Goal: Information Seeking & Learning: Learn about a topic

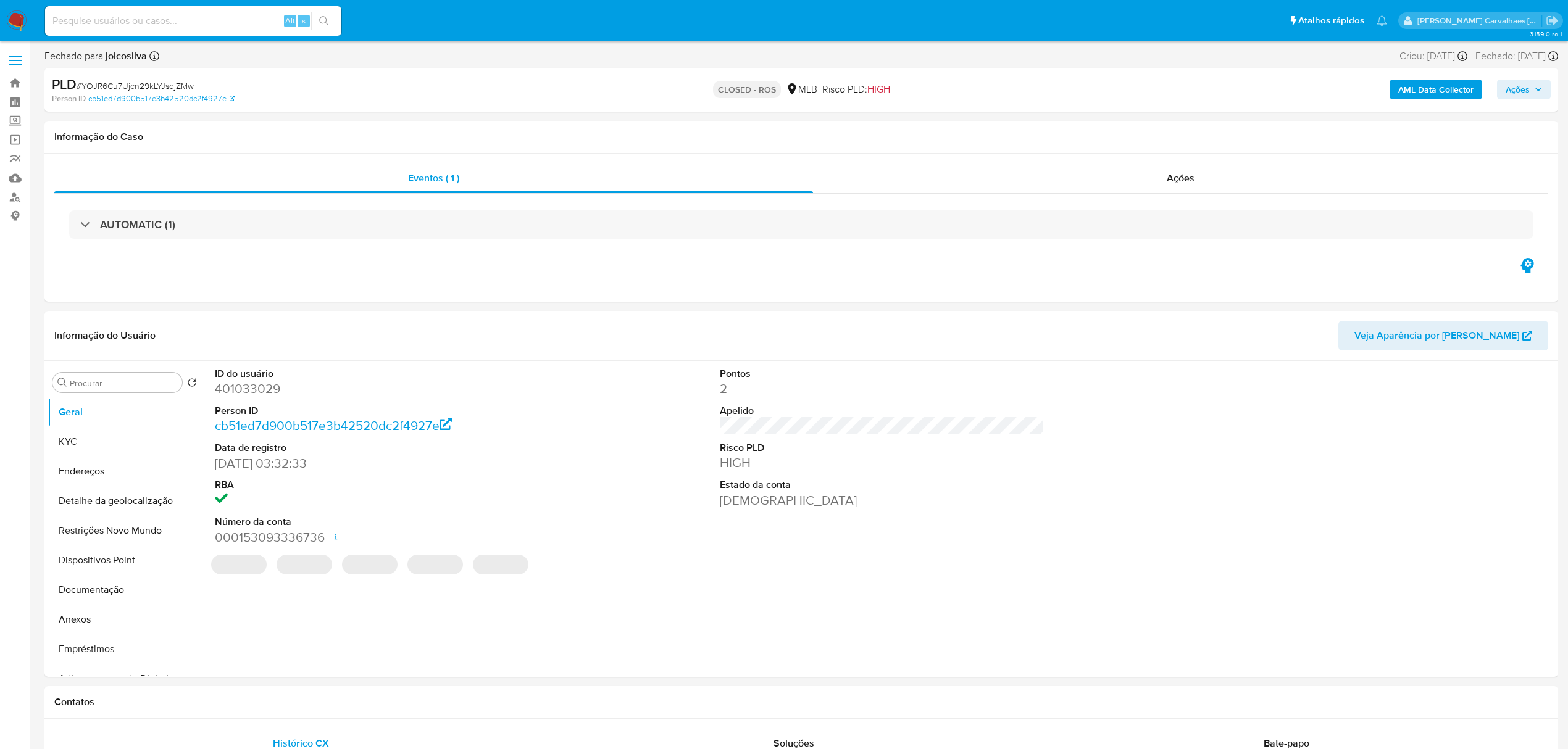
select select "10"
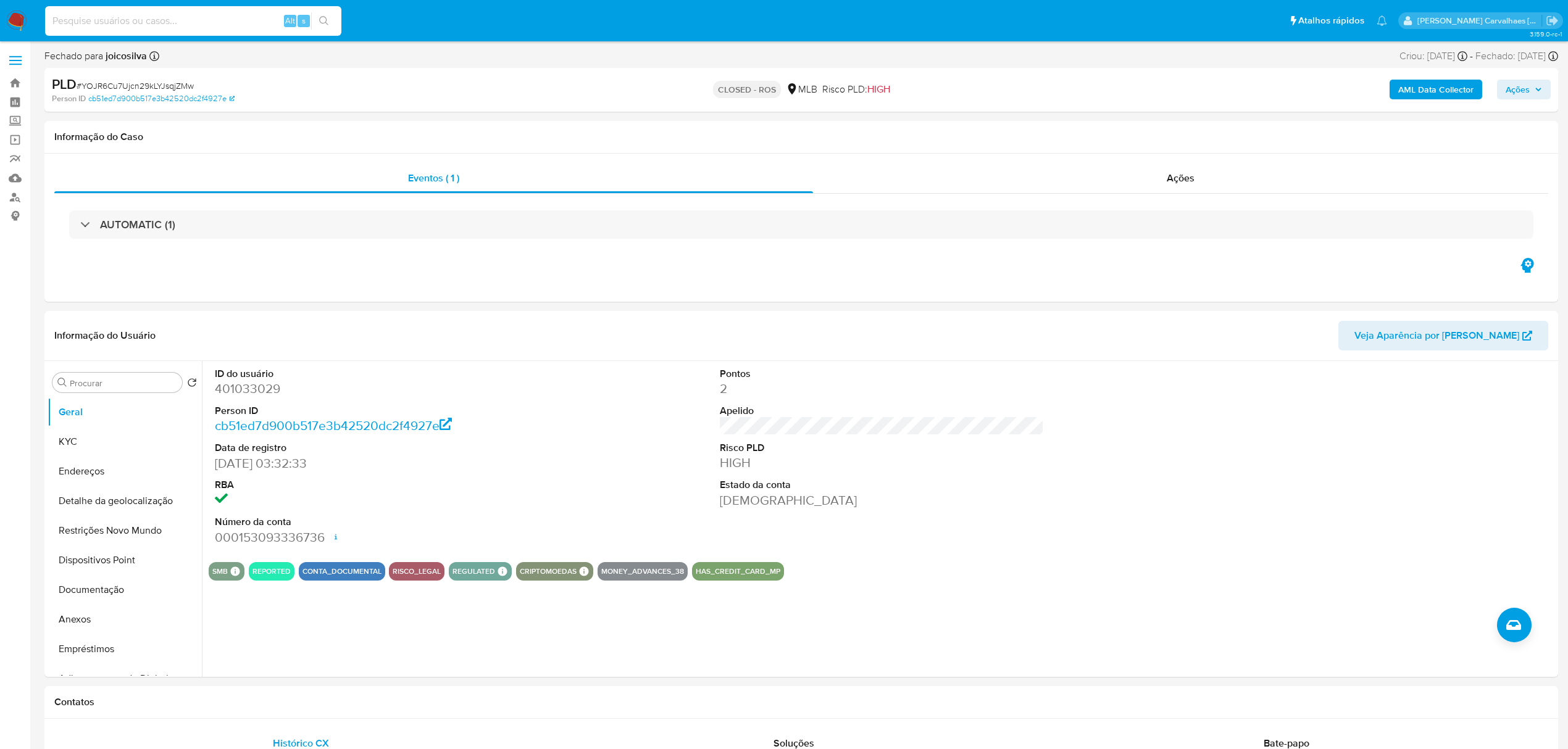
drag, startPoint x: 84, startPoint y: 11, endPoint x: 79, endPoint y: 22, distance: 12.1
click at [82, 22] on input at bounding box center [193, 21] width 296 height 16
paste input "bmdR6ZcBNUT4LlqUS3QxvjGh"
type input "bmdR6ZcBNUT4LlqUS3QxvjGh"
click at [327, 25] on icon "search-icon" at bounding box center [325, 21] width 10 height 10
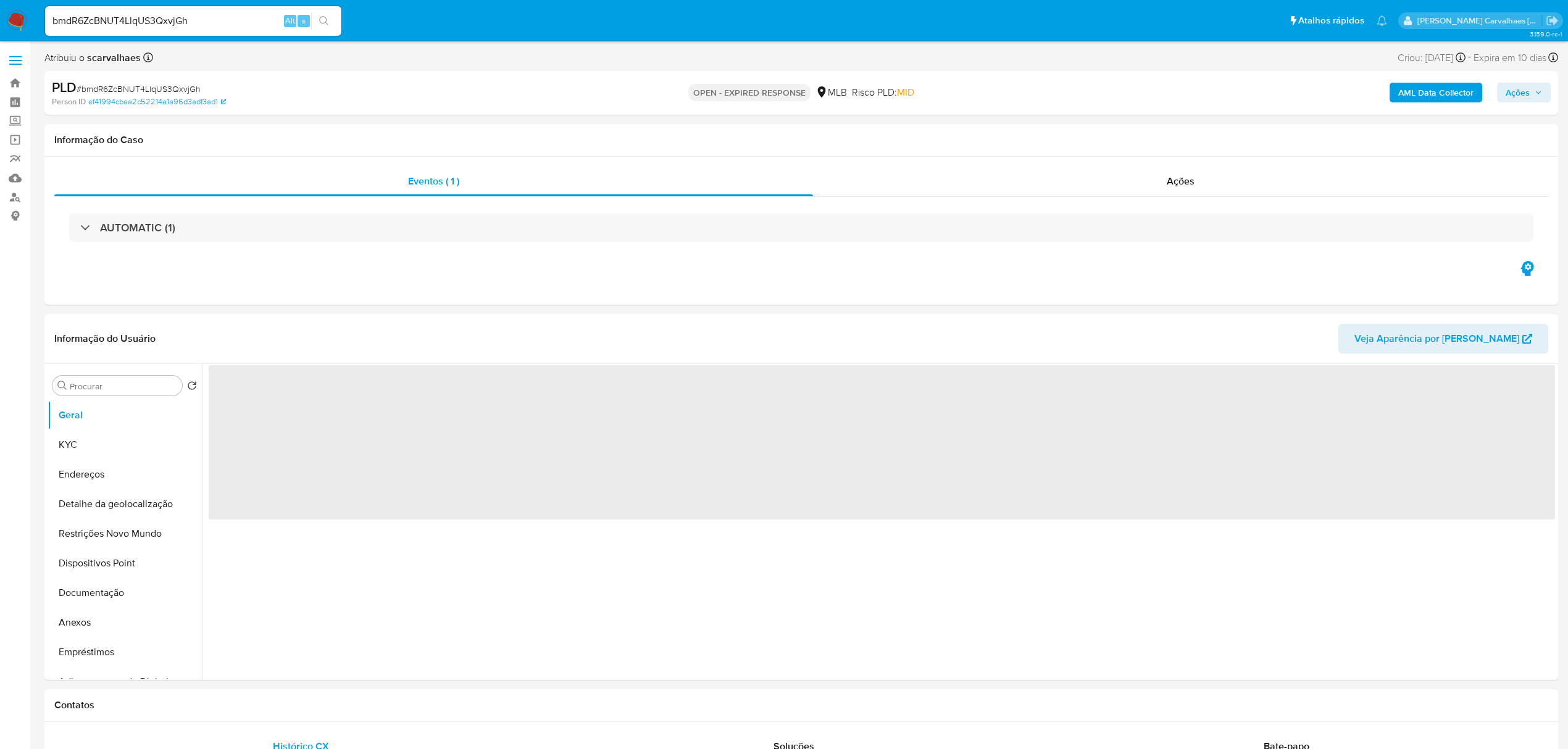
select select "10"
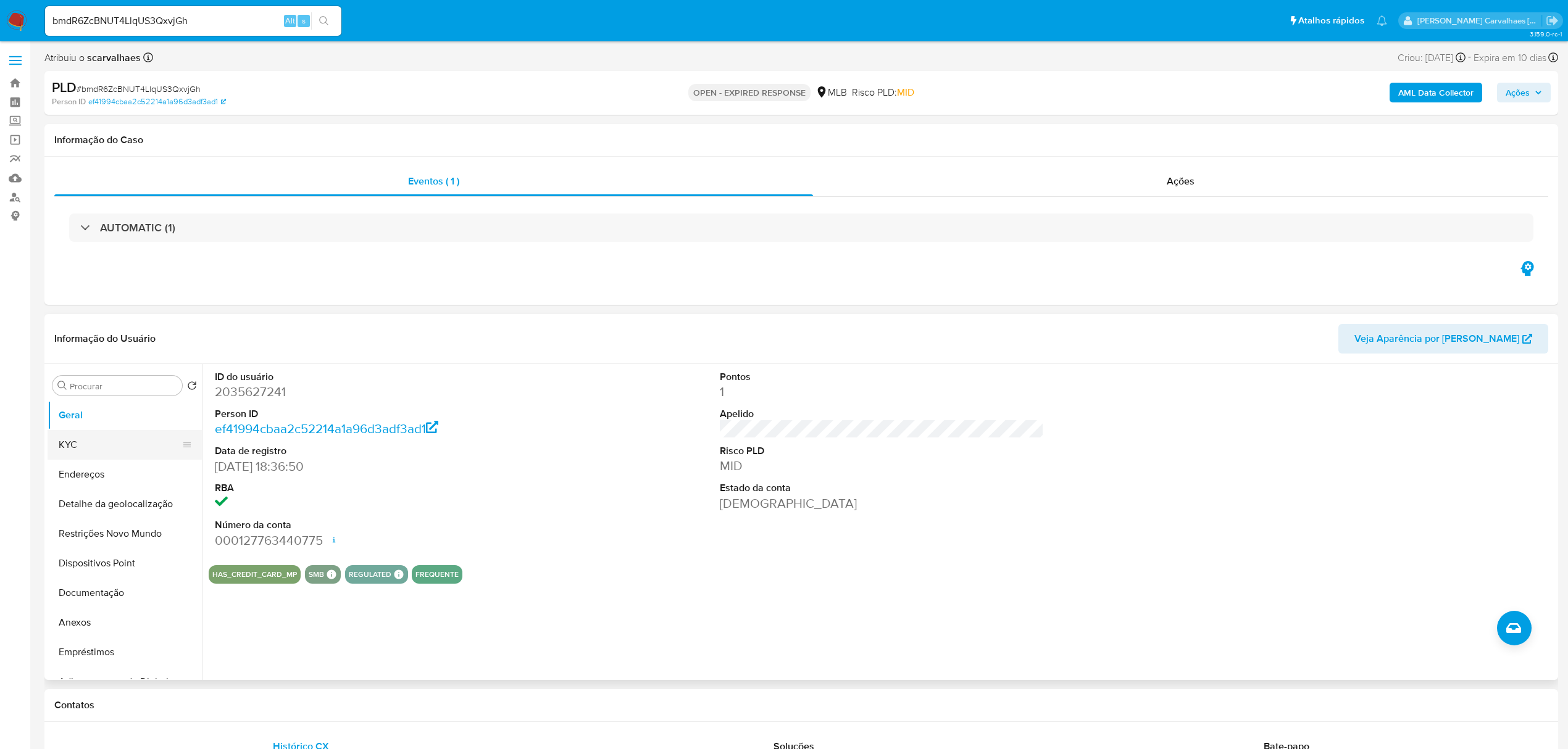
click at [121, 440] on button "KYC" at bounding box center [120, 445] width 144 height 30
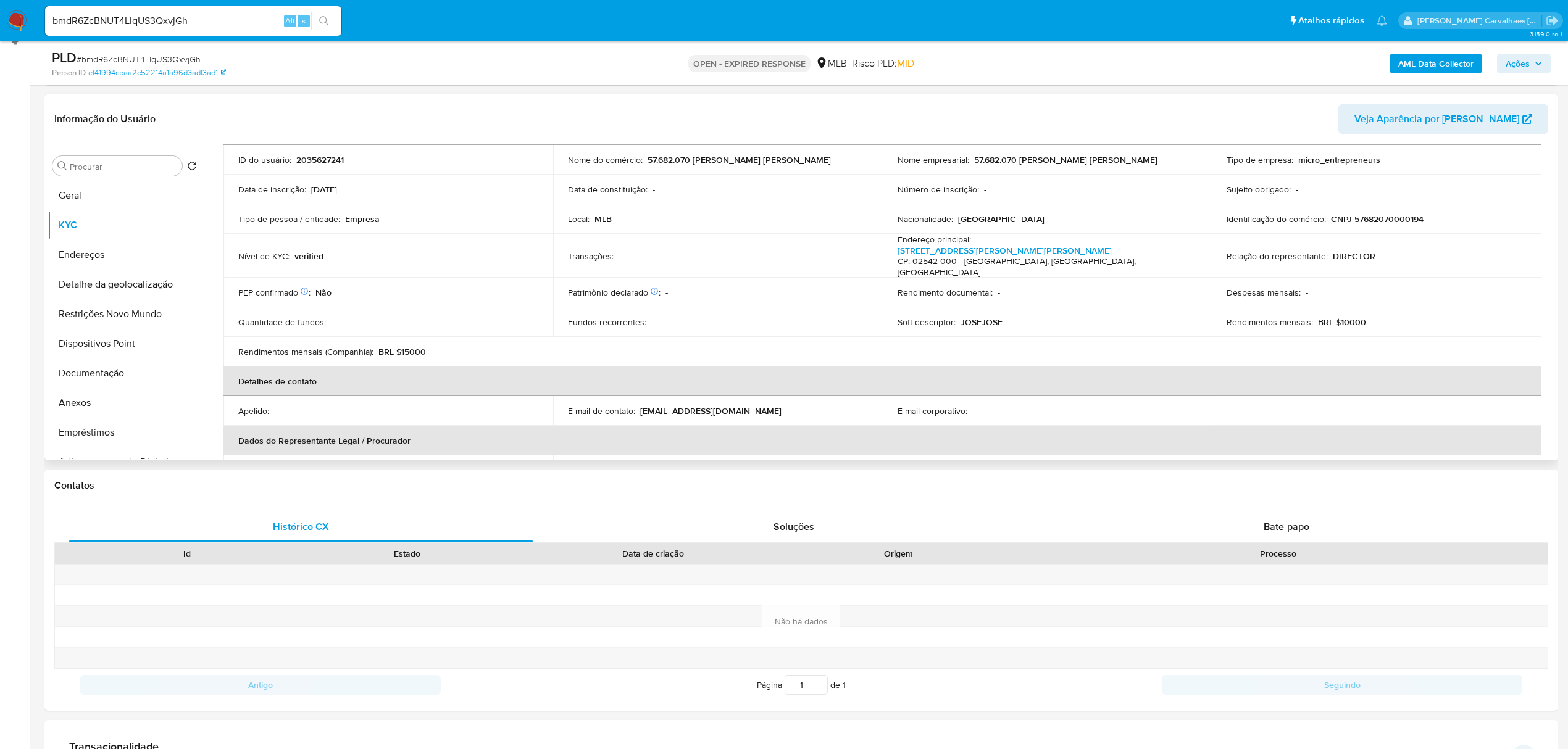
scroll to position [89, 0]
click at [71, 255] on button "Endereços" at bounding box center [120, 254] width 144 height 30
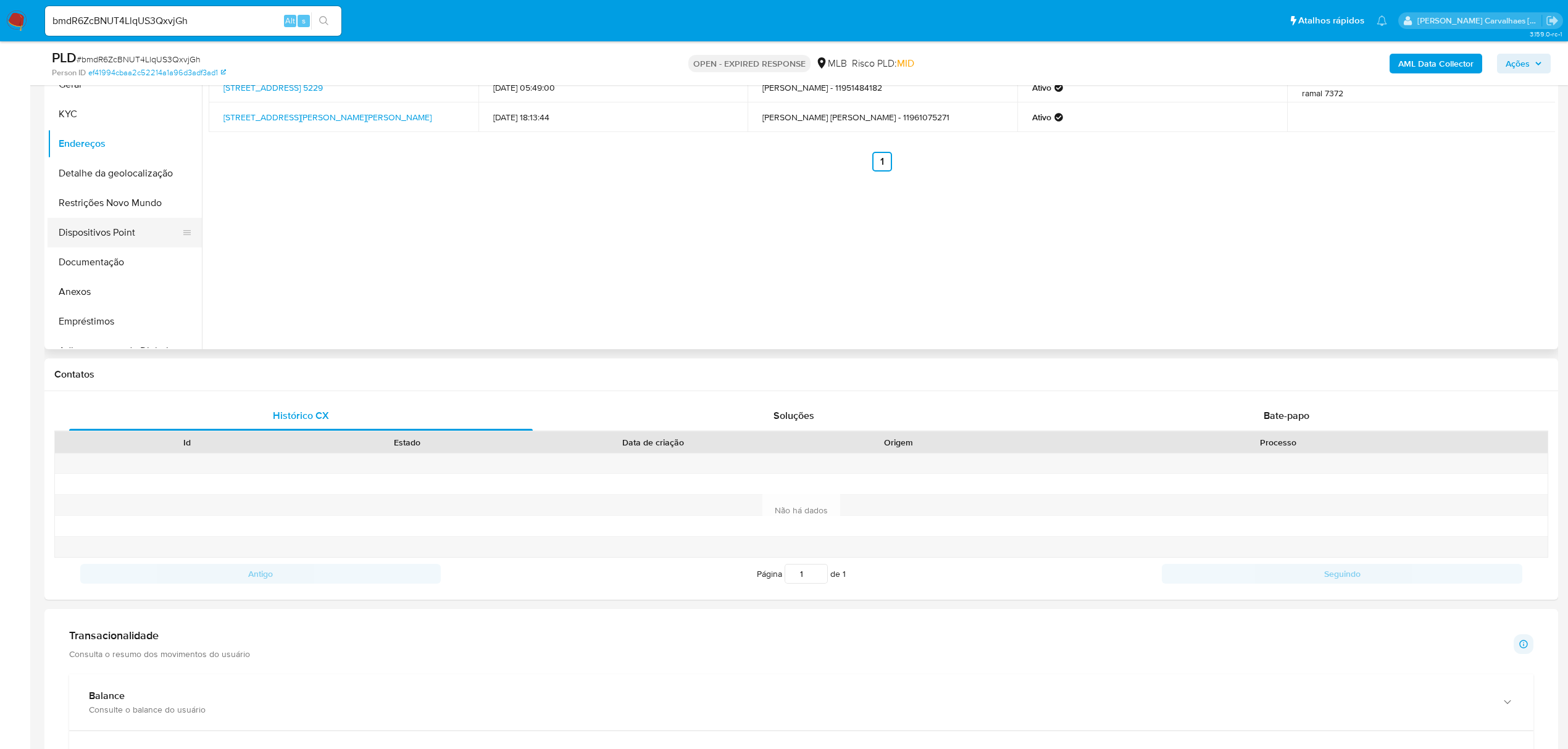
scroll to position [258, 0]
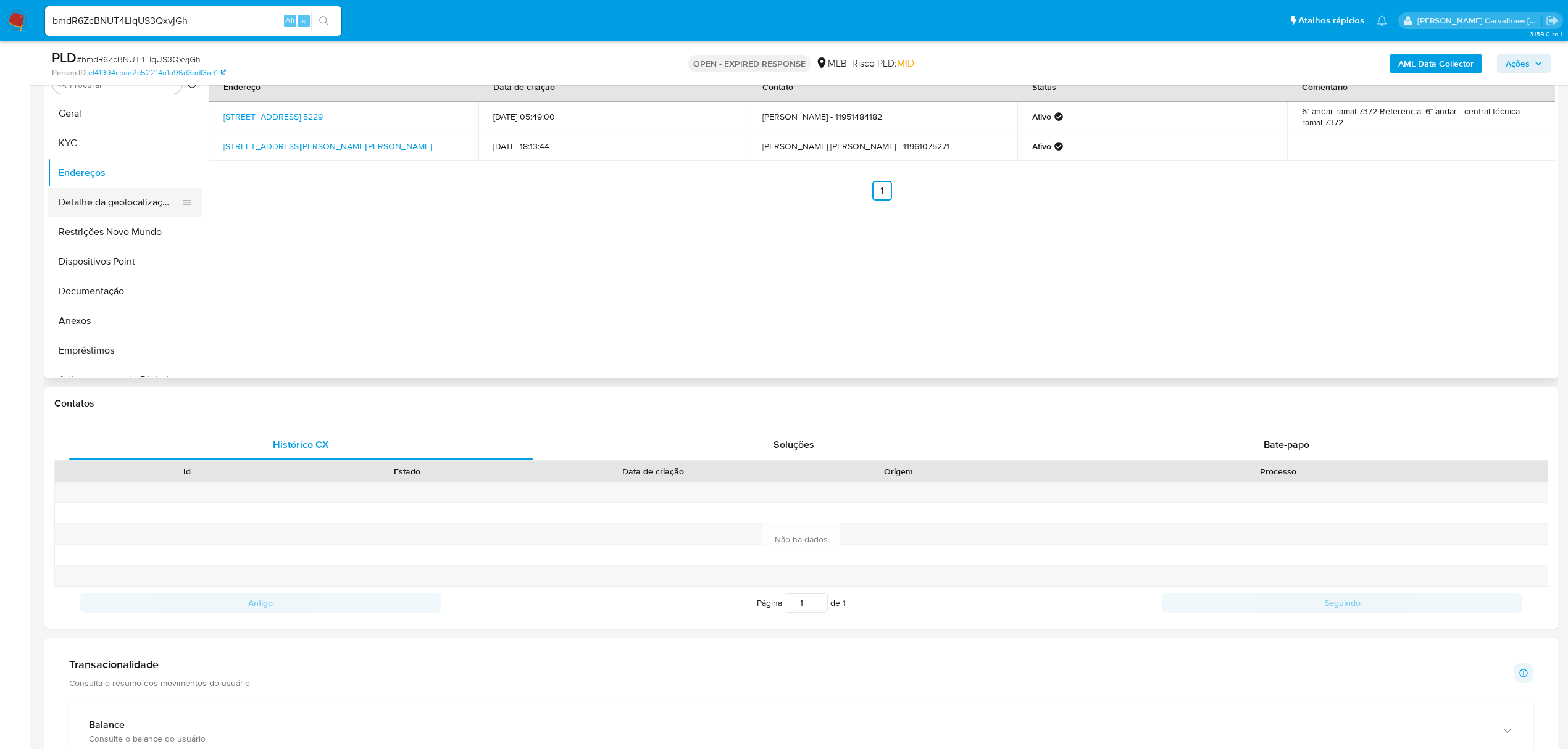
click at [154, 189] on button "Detalhe da geolocalização" at bounding box center [120, 202] width 144 height 30
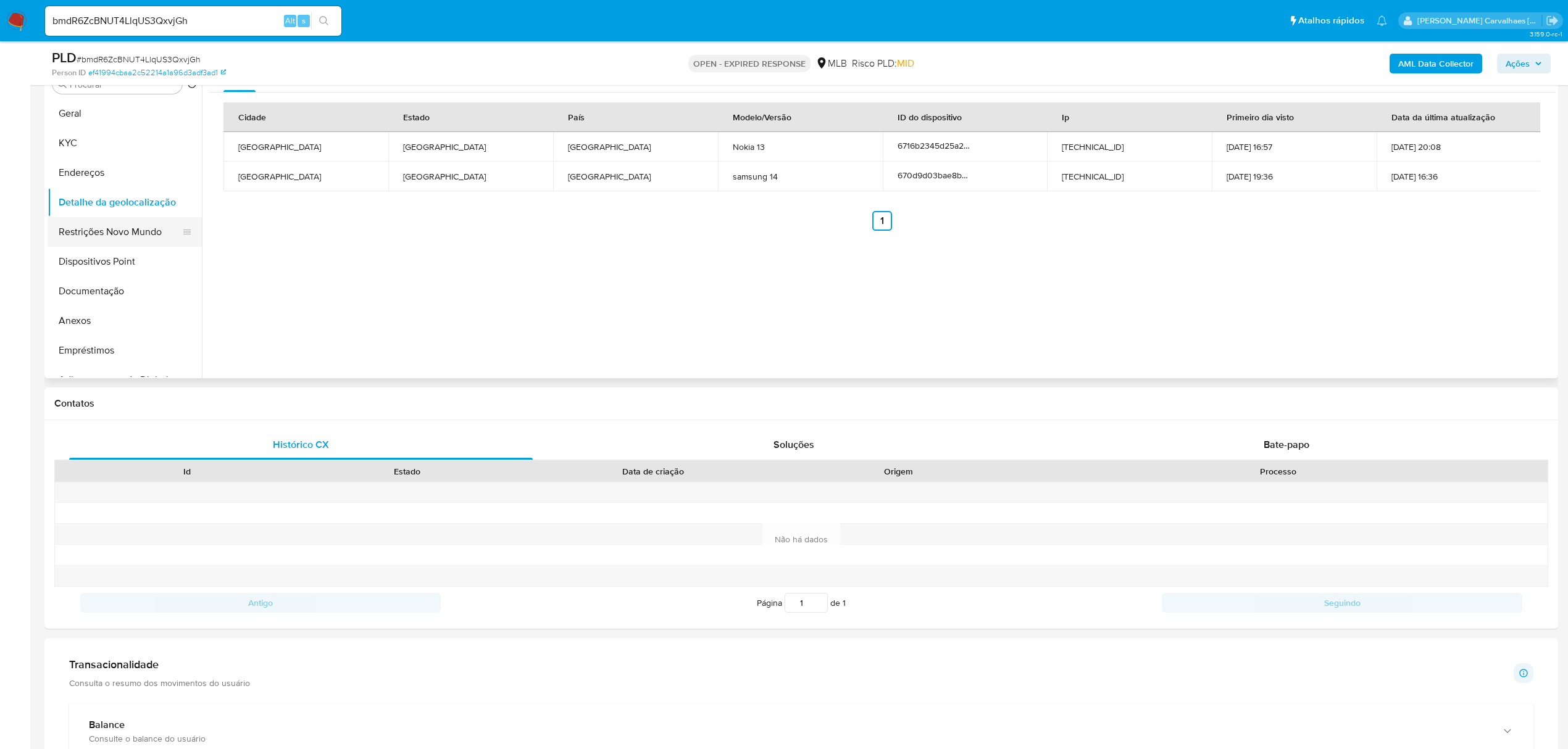
click at [129, 237] on button "Restrições Novo Mundo" at bounding box center [120, 231] width 144 height 30
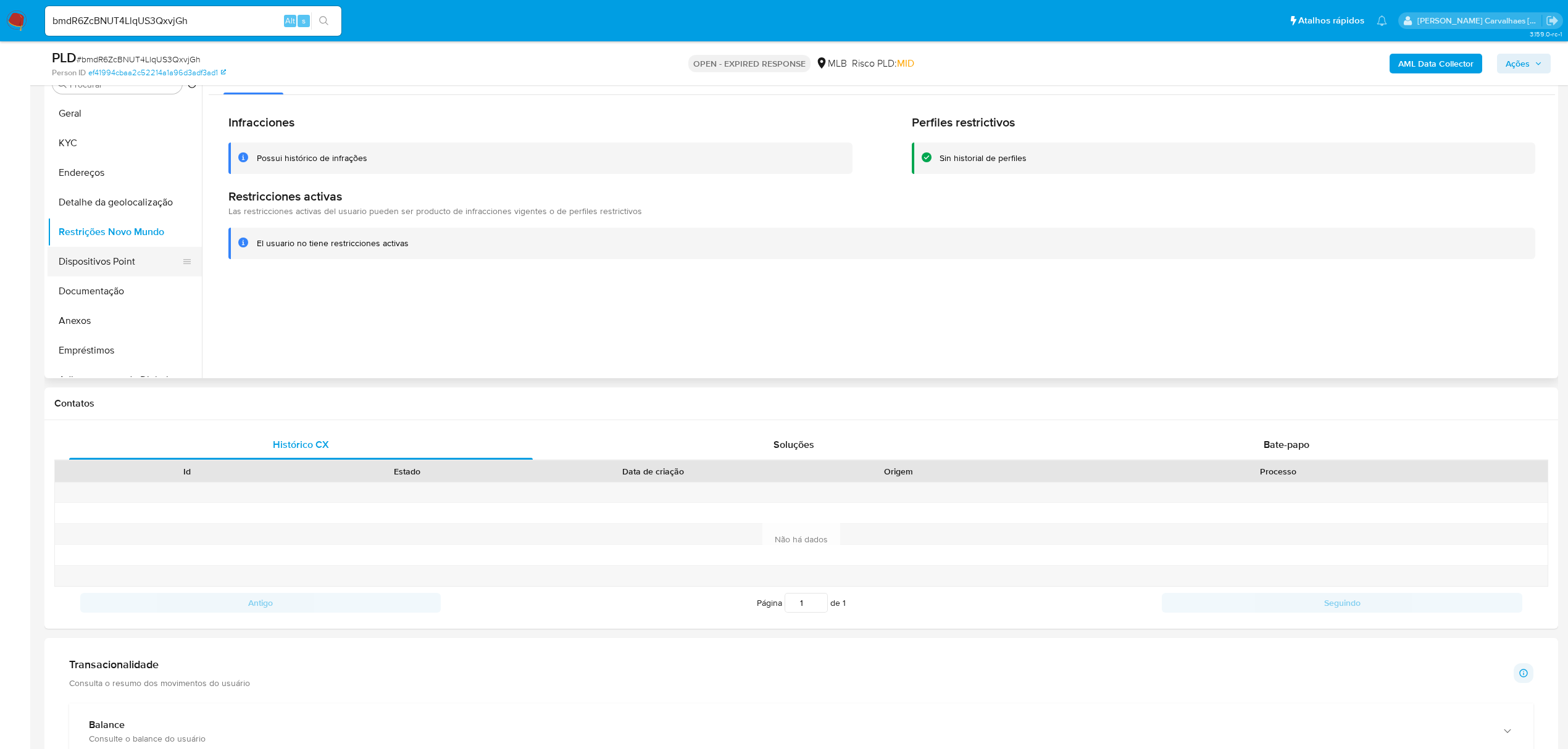
click at [78, 264] on button "Dispositivos Point" at bounding box center [120, 261] width 144 height 30
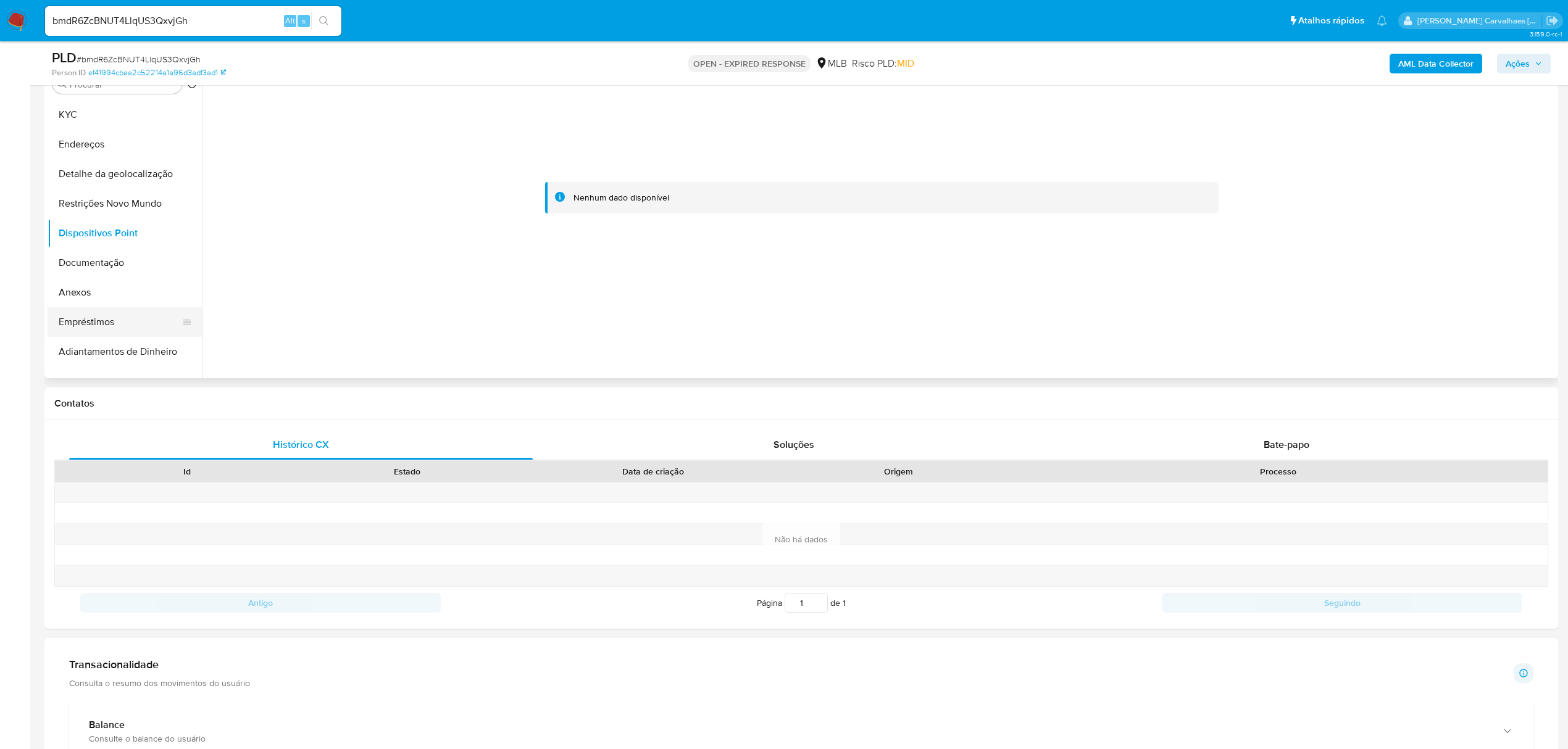
scroll to position [0, 0]
click at [87, 137] on button "KYC" at bounding box center [120, 143] width 144 height 30
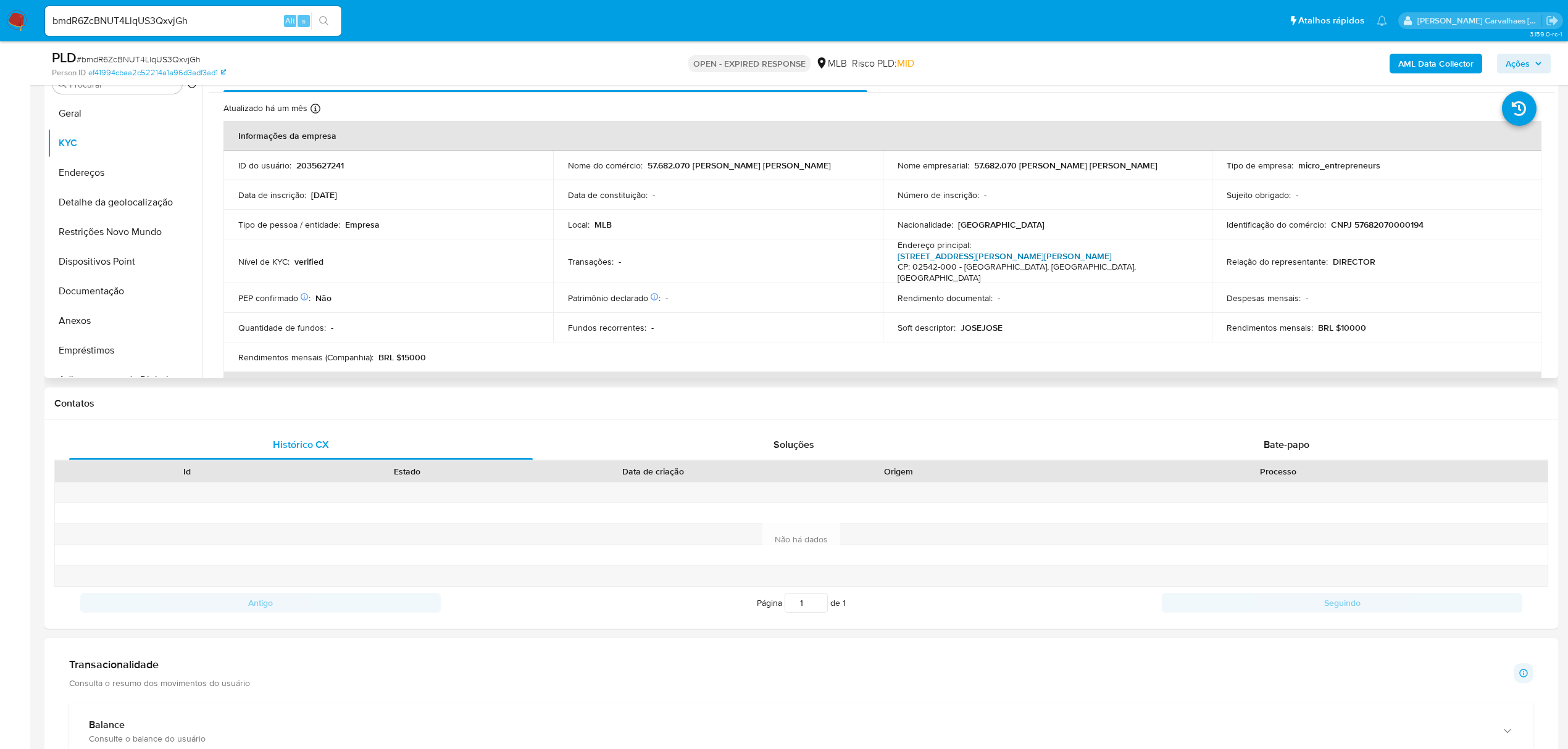
click at [1010, 254] on link "Rua Epaminondas Melo Do Amaral 934, Sítio Do Mandaqui" at bounding box center [1005, 256] width 214 height 12
click at [101, 115] on button "Geral" at bounding box center [120, 113] width 144 height 30
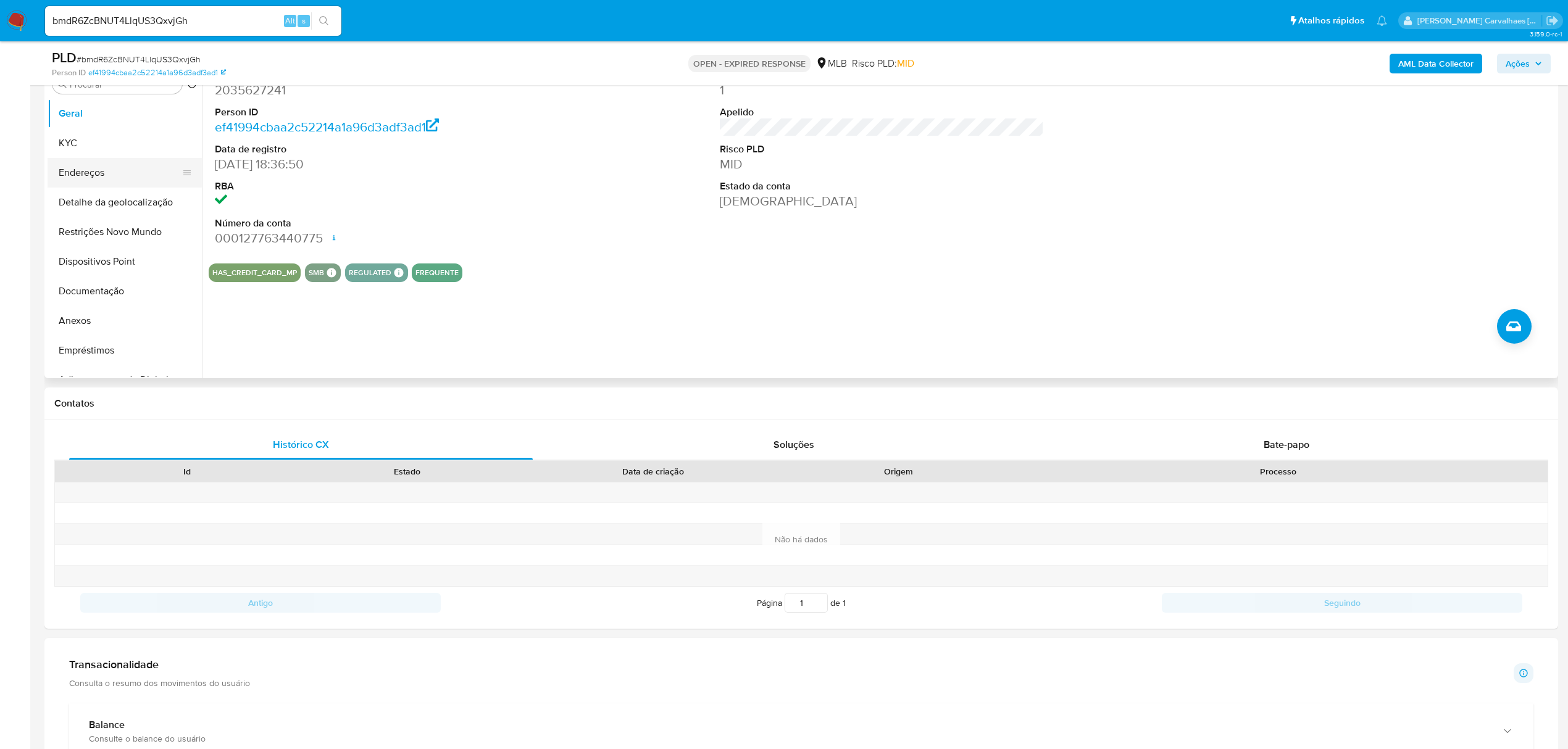
drag, startPoint x: 85, startPoint y: 151, endPoint x: 183, endPoint y: 178, distance: 101.7
click at [88, 151] on button "KYC" at bounding box center [125, 143] width 154 height 30
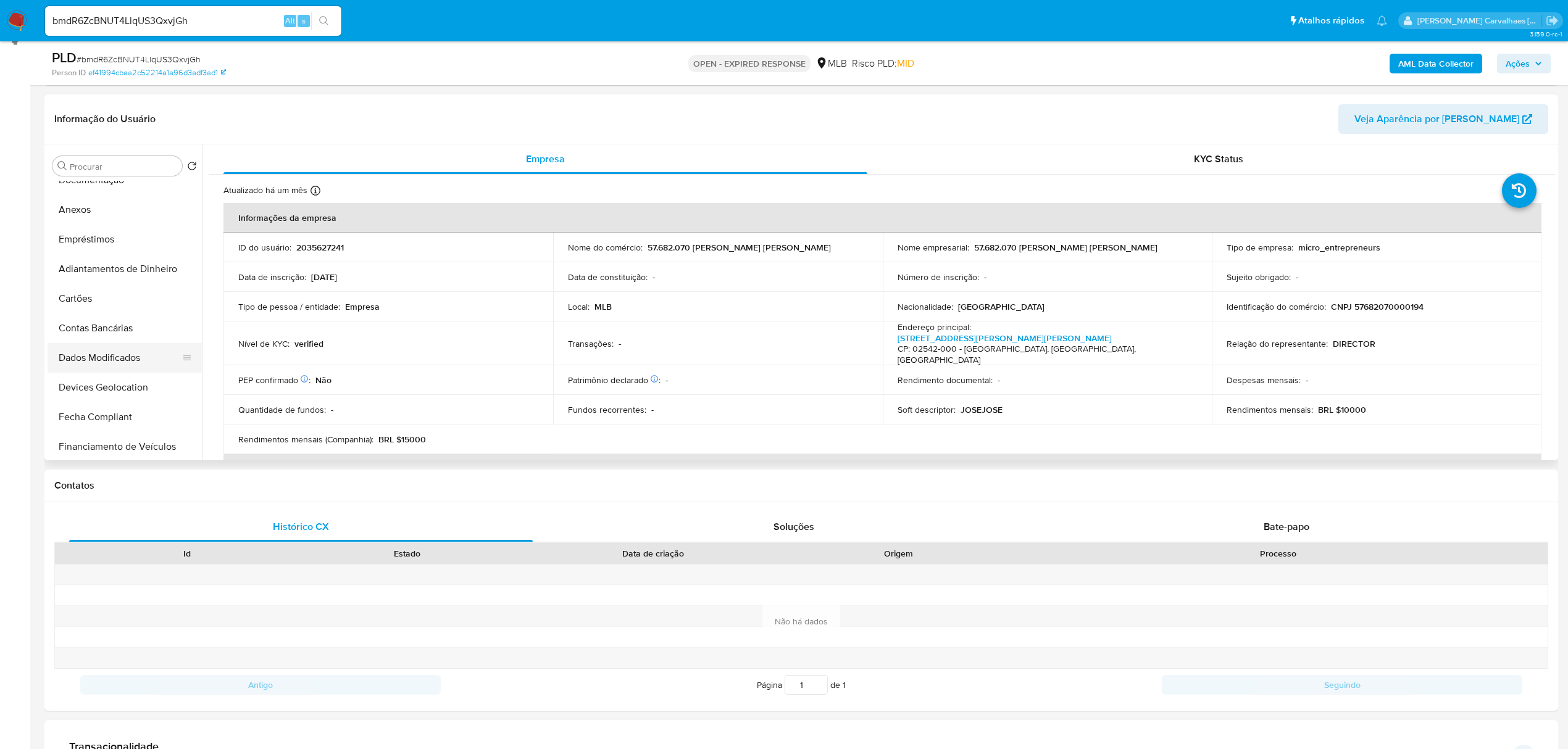
scroll to position [164, 0]
click at [126, 203] on button "Documentação" at bounding box center [120, 209] width 144 height 30
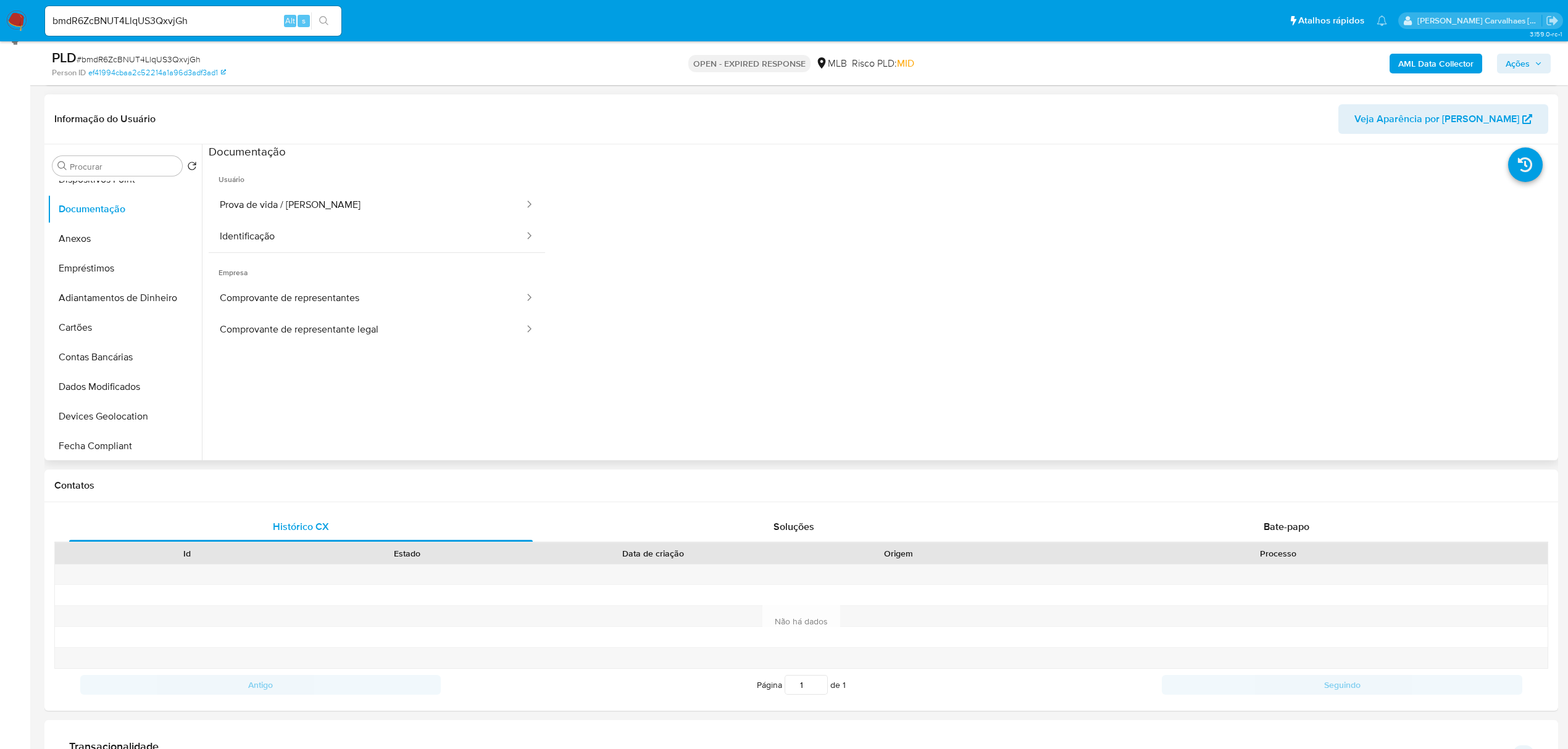
click at [297, 179] on span "Usuário" at bounding box center [376, 174] width 337 height 30
click at [304, 210] on button "Prova de vida / Selfie" at bounding box center [366, 205] width 317 height 32
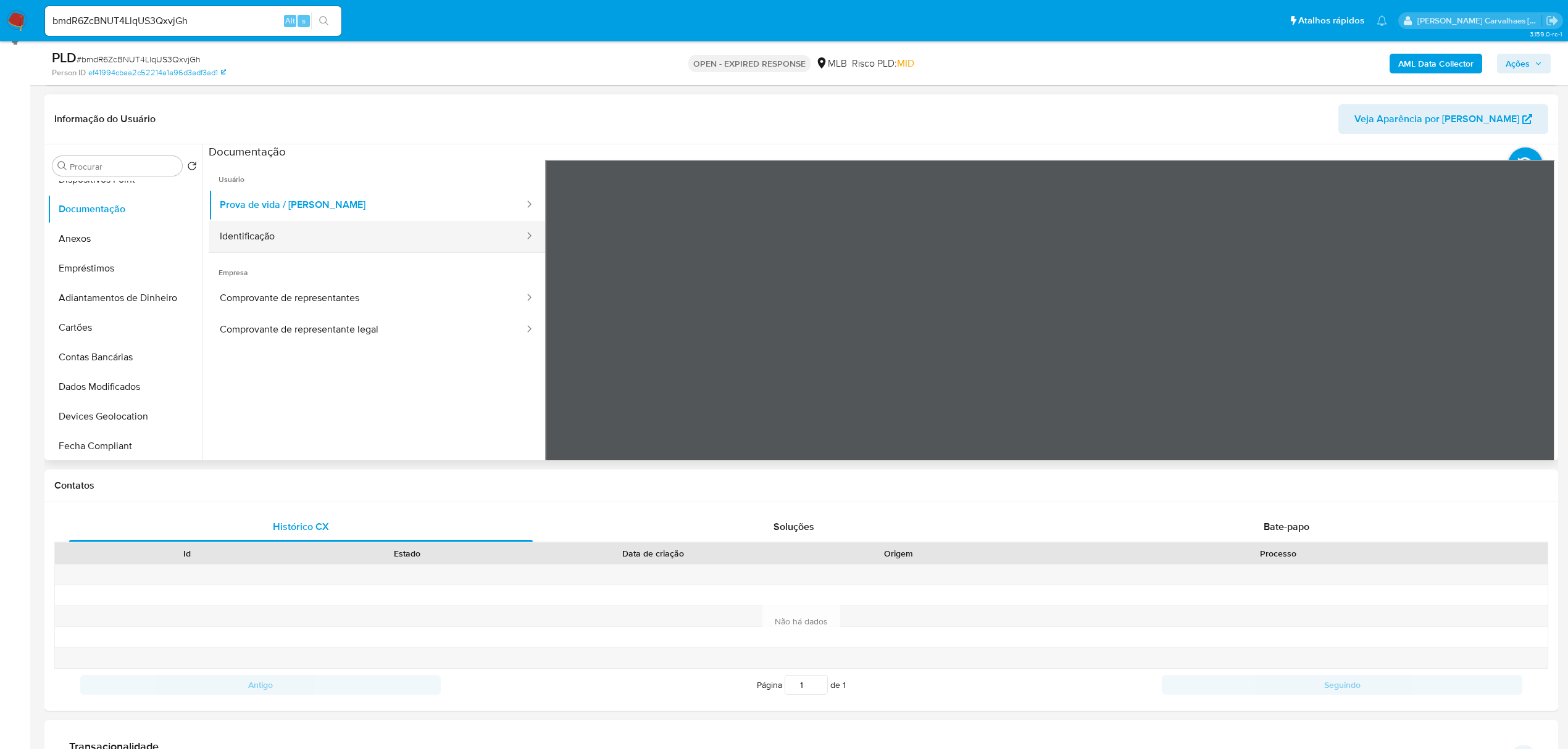
click at [272, 229] on button "Identificação" at bounding box center [366, 236] width 317 height 32
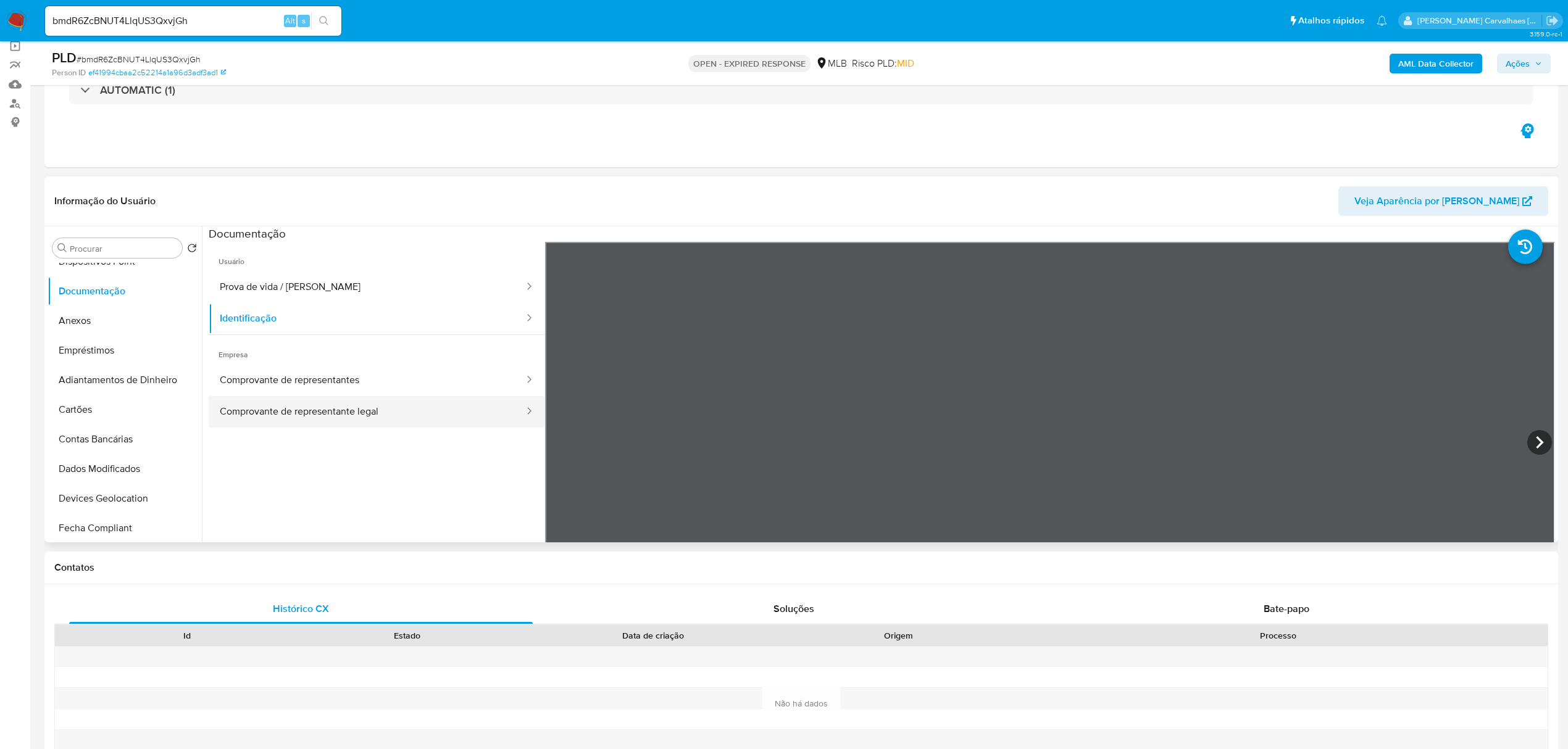
click at [344, 411] on button "Comprovante de representante legal" at bounding box center [366, 412] width 317 height 32
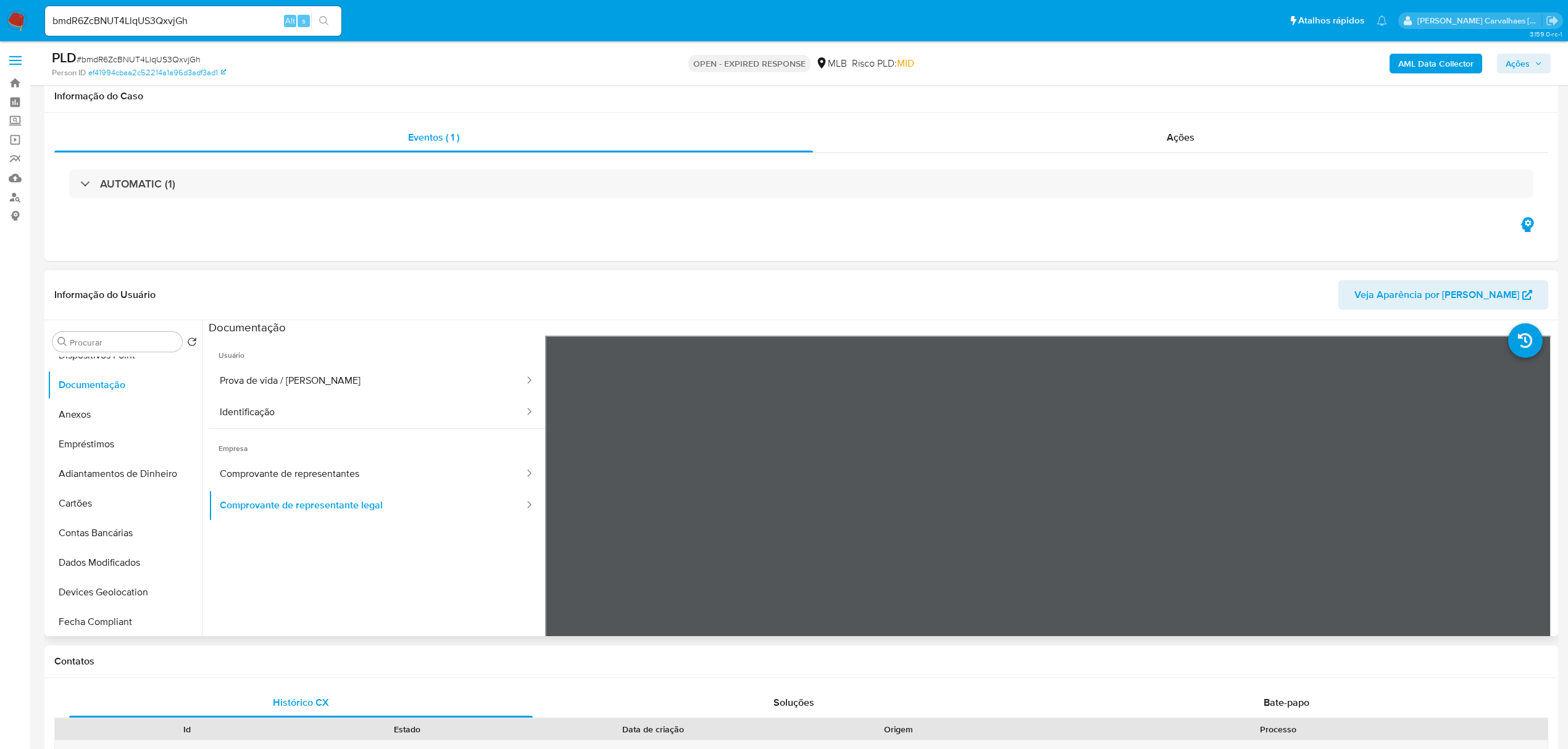
scroll to position [329, 0]
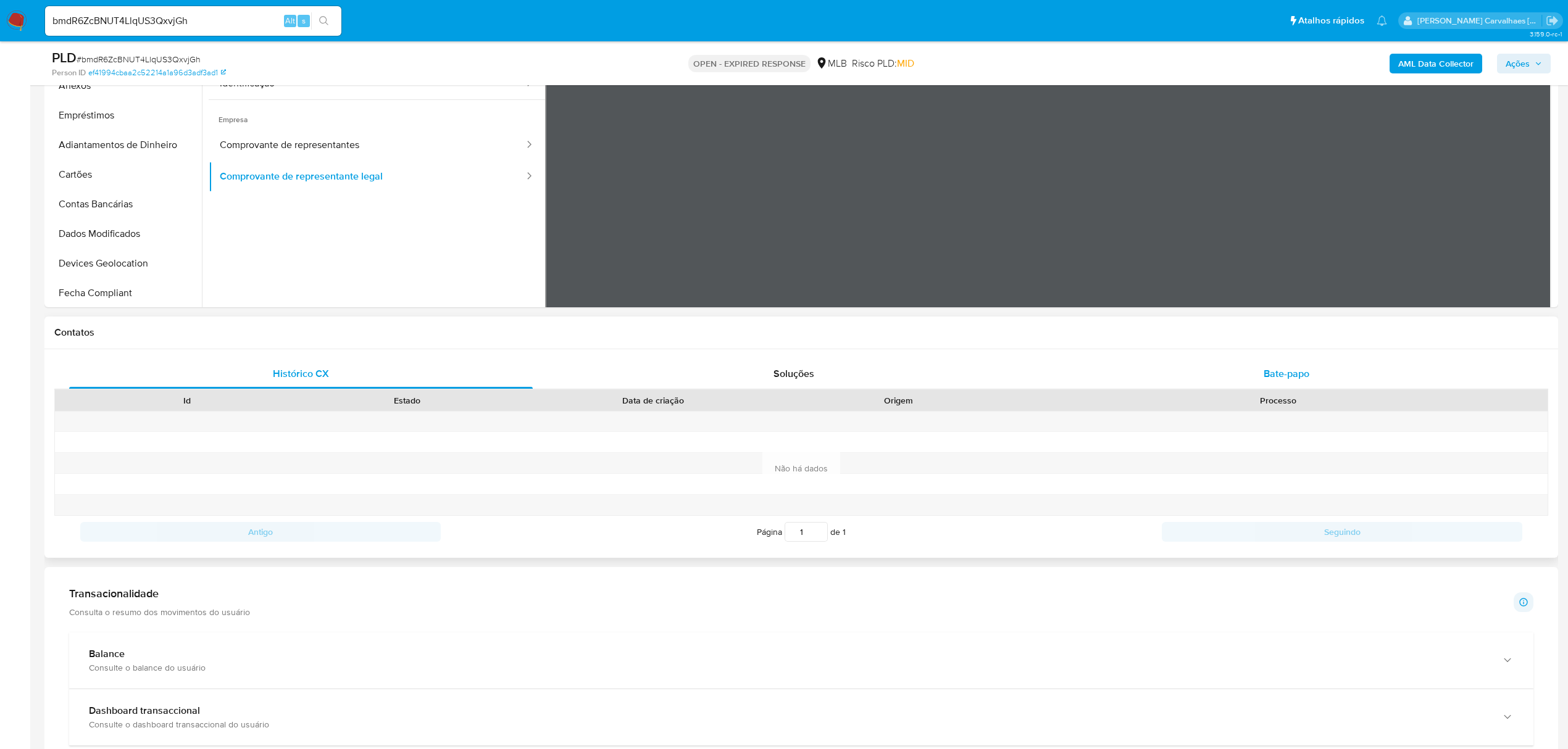
click at [1282, 371] on span "Bate-papo" at bounding box center [1286, 373] width 45 height 14
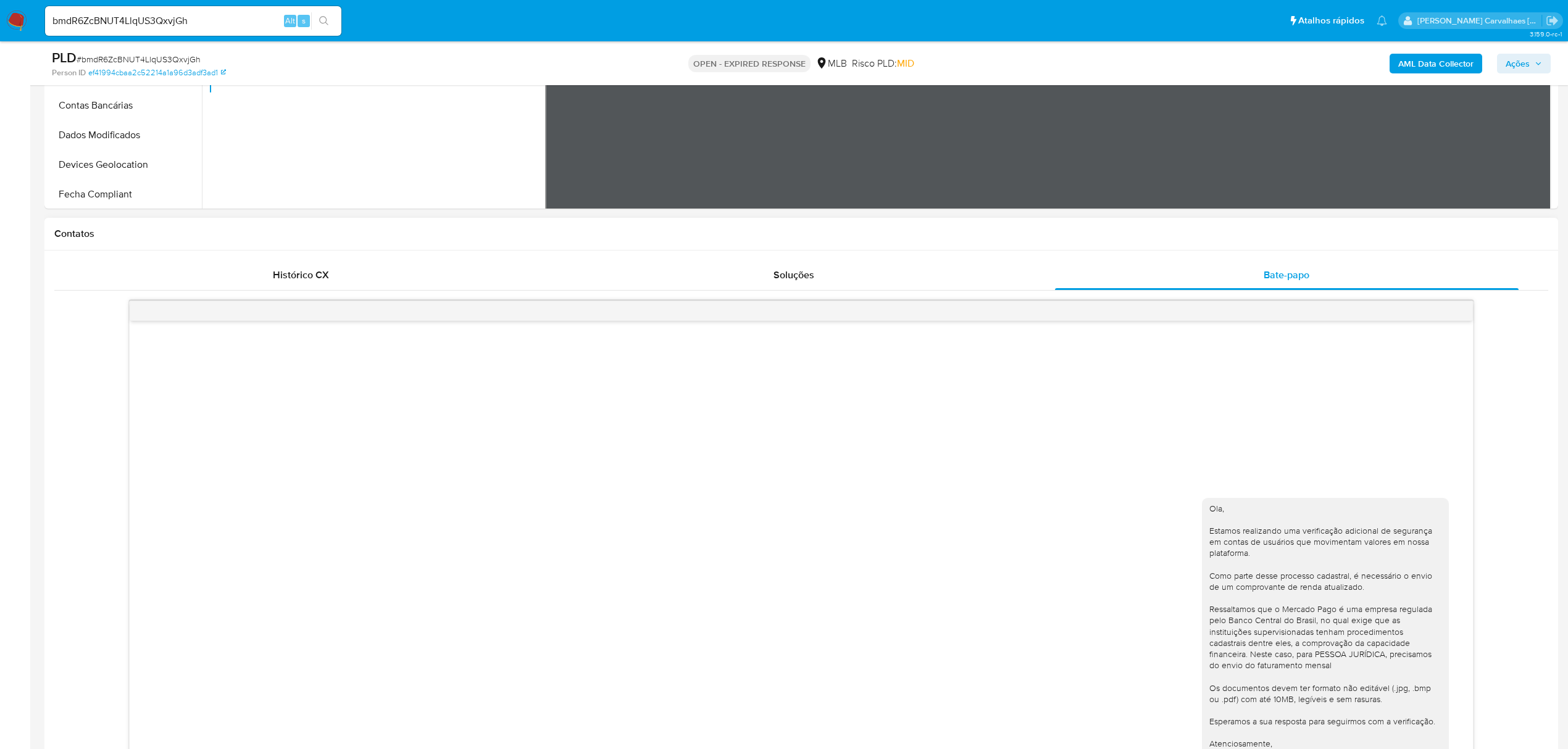
scroll to position [576, 0]
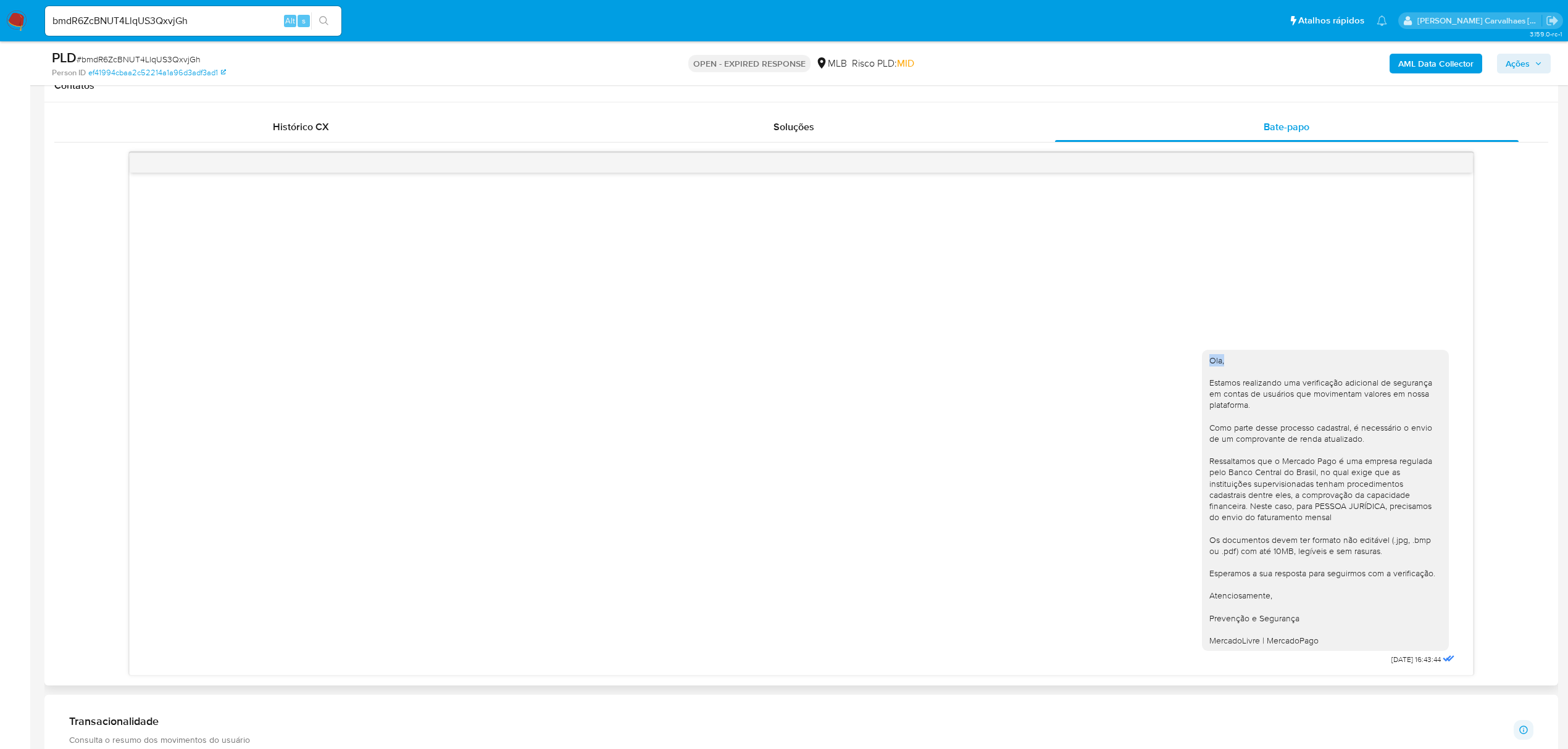
drag, startPoint x: 1171, startPoint y: 322, endPoint x: 1391, endPoint y: 355, distance: 222.5
click at [1391, 355] on div "Ola, Estamos realizando uma verificação adicional de segurança em contas de usu…" at bounding box center [801, 424] width 1344 height 502
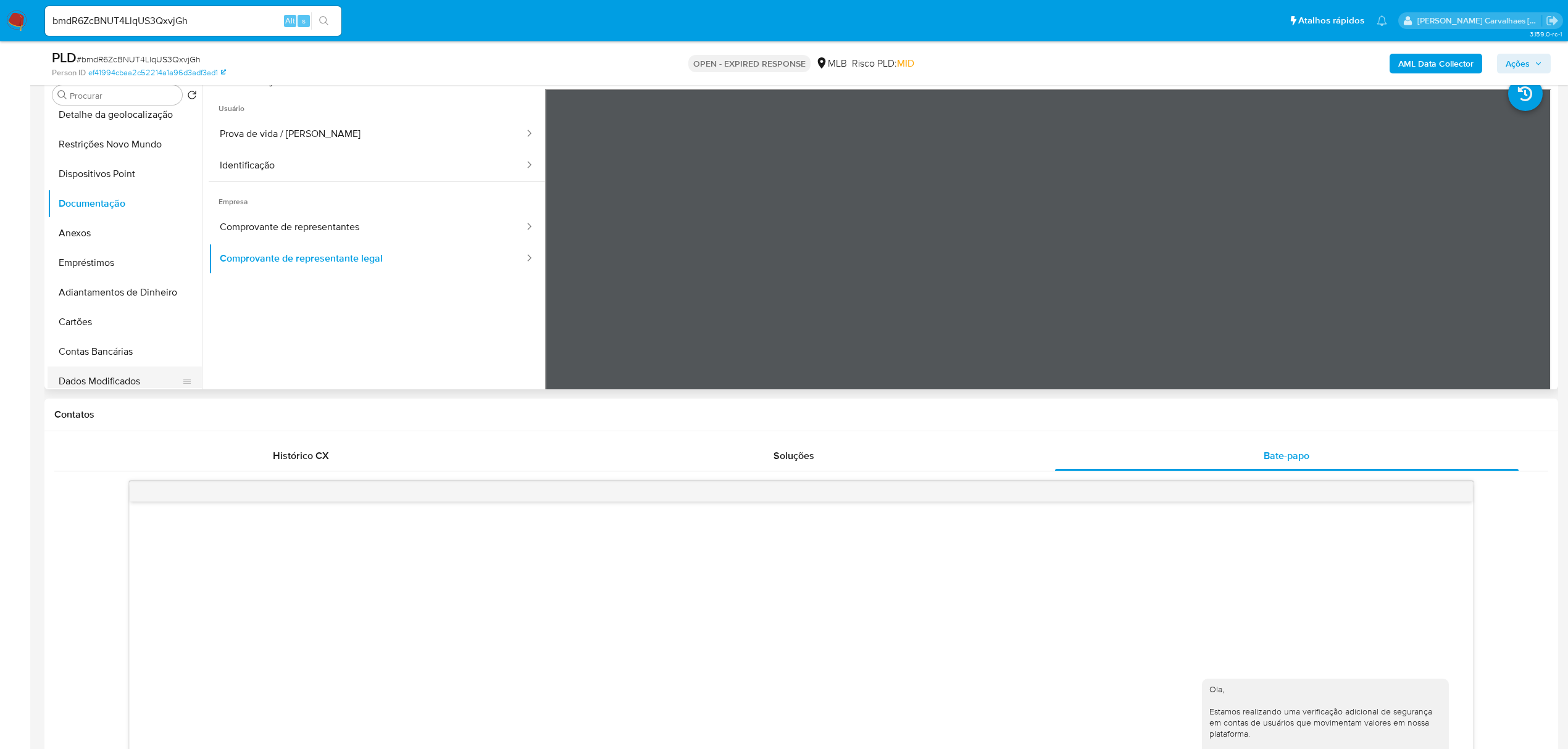
scroll to position [0, 0]
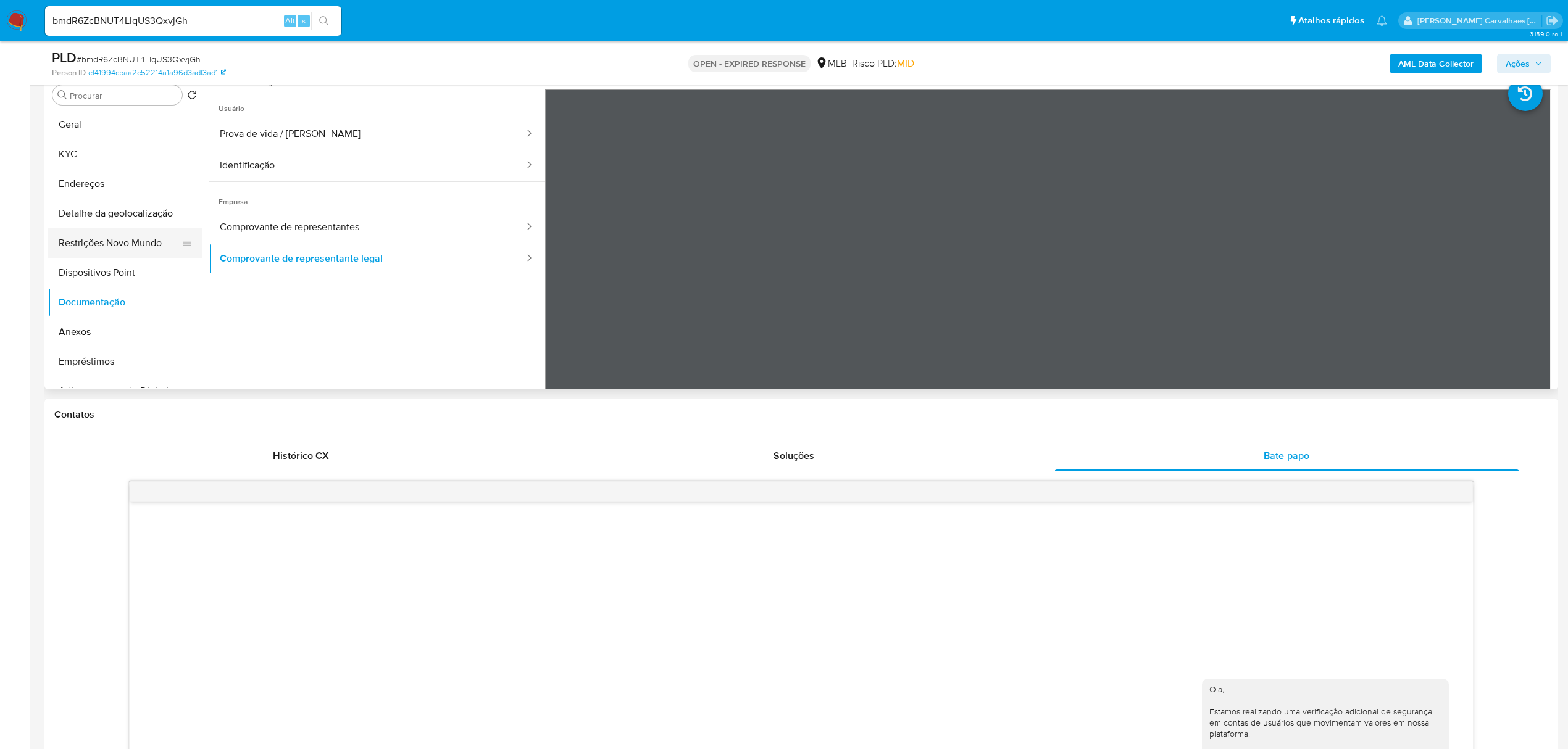
click at [116, 247] on button "Restrições Novo Mundo" at bounding box center [120, 243] width 144 height 30
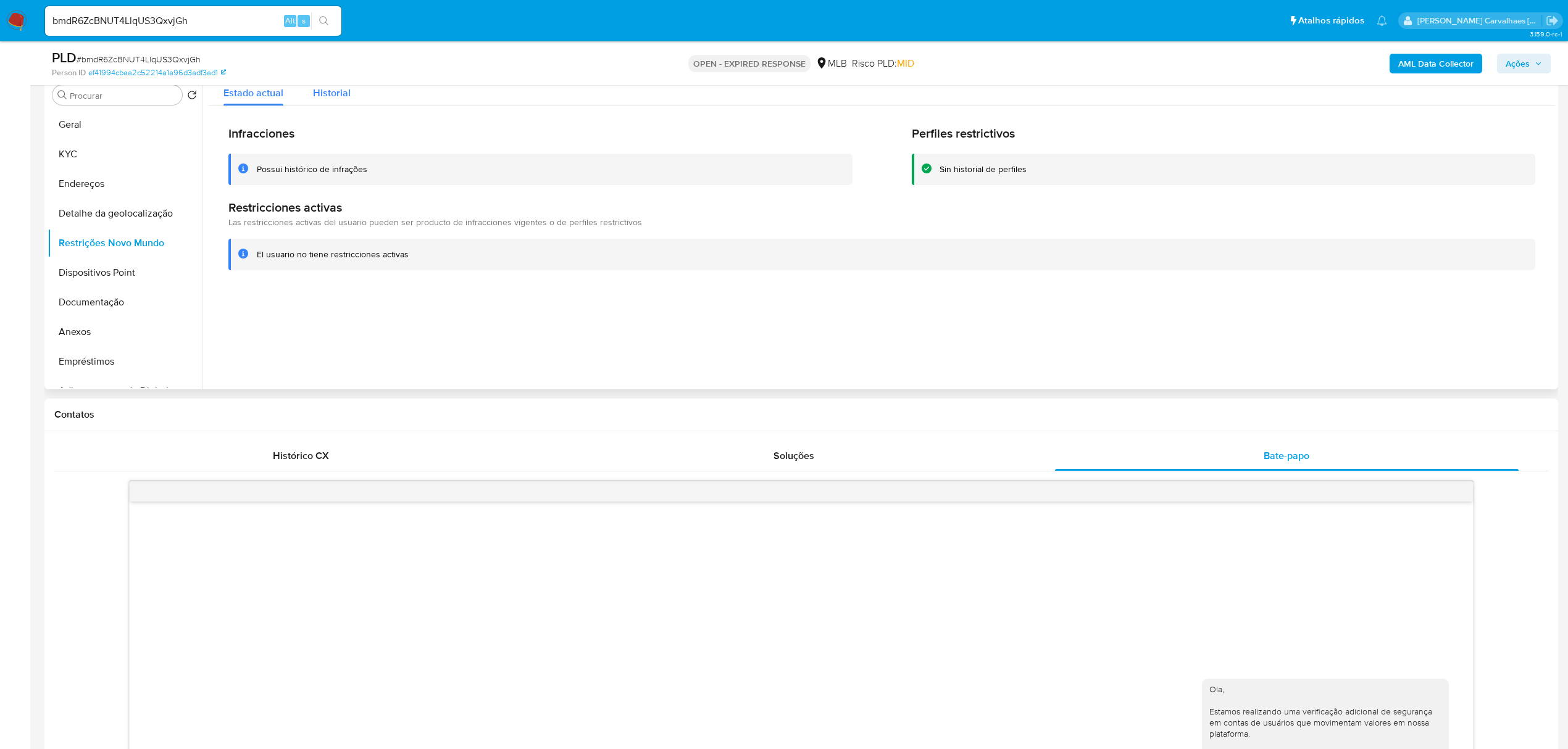
click at [327, 87] on span "Historial" at bounding box center [332, 93] width 38 height 14
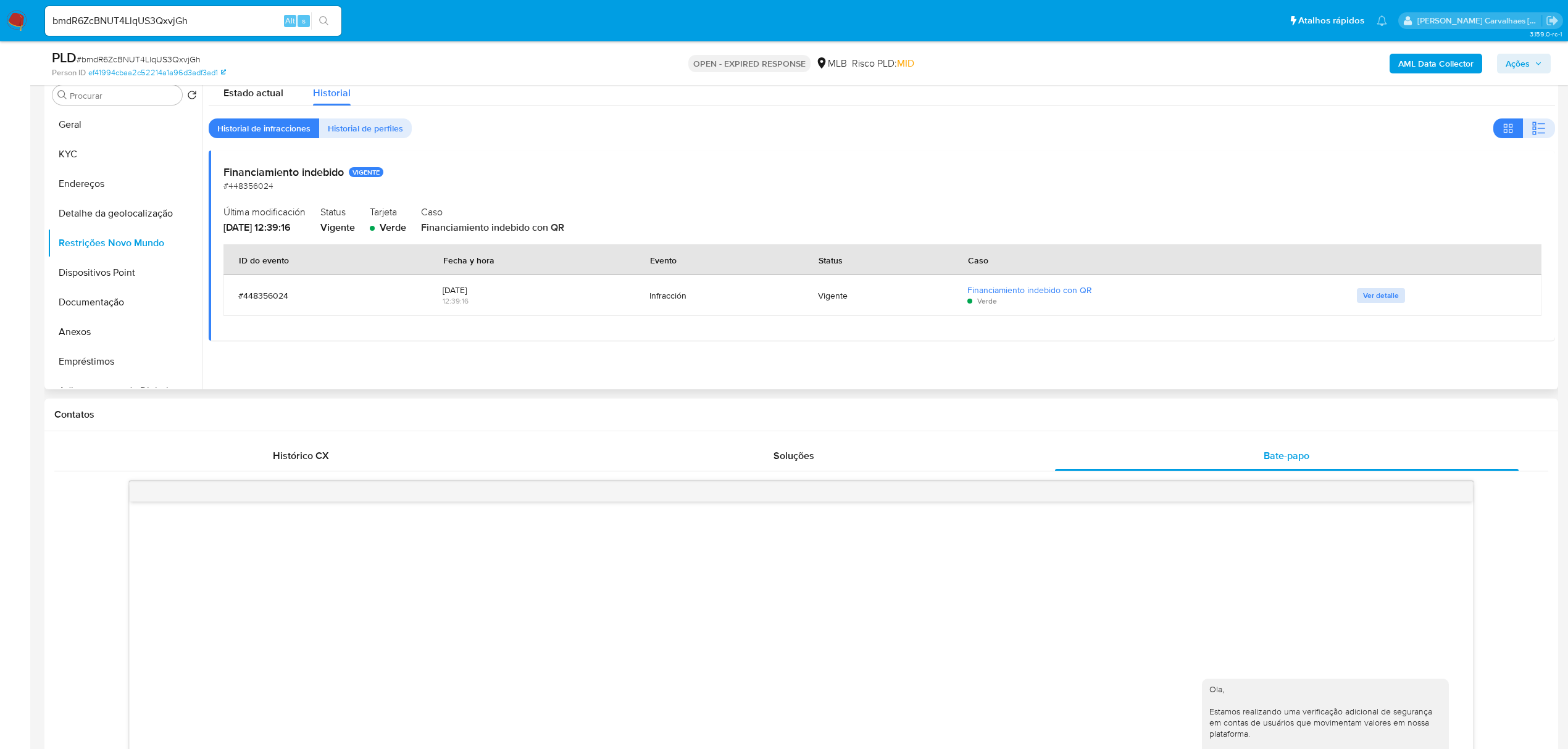
click at [1363, 300] on span "Ver detalle" at bounding box center [1381, 295] width 36 height 12
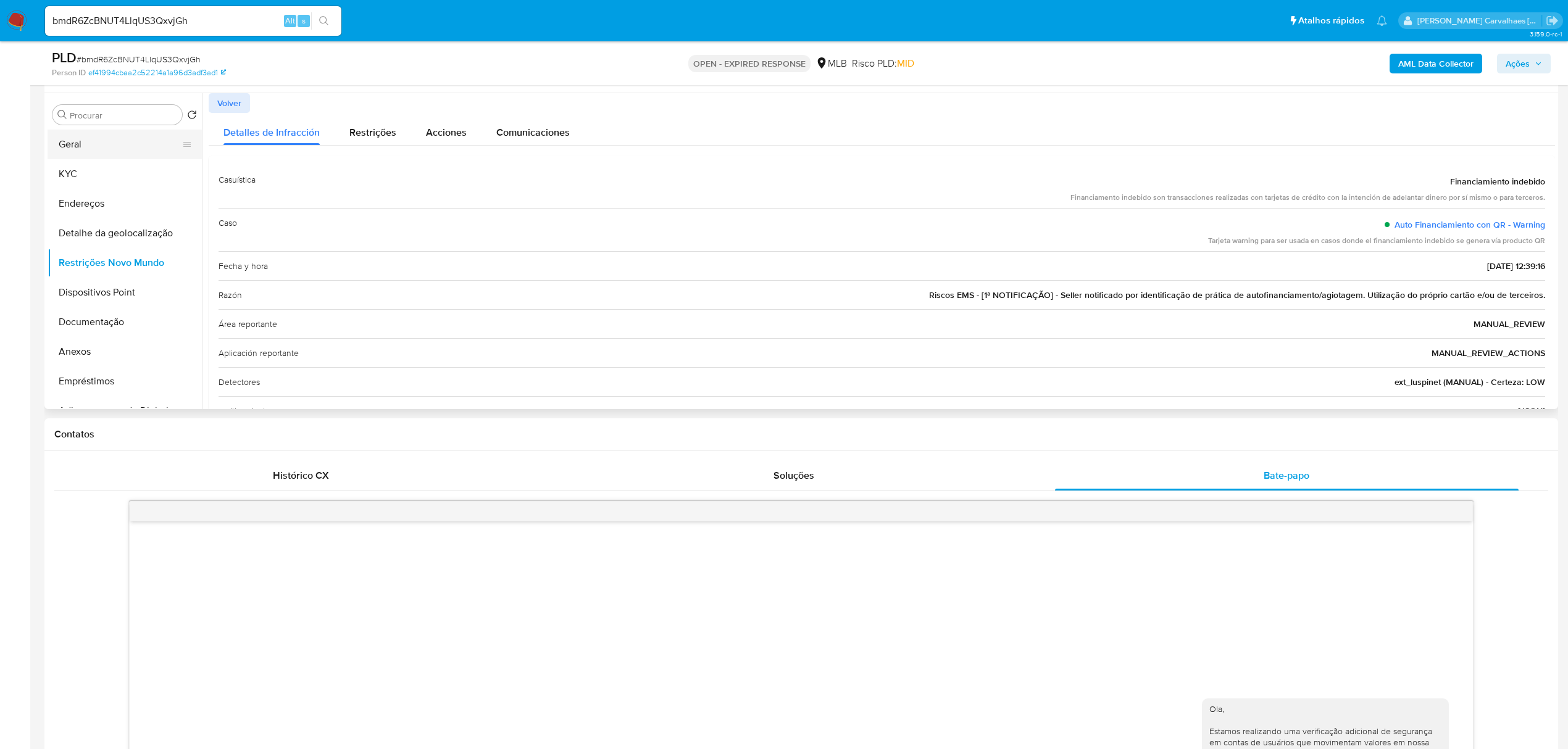
scroll to position [82, 0]
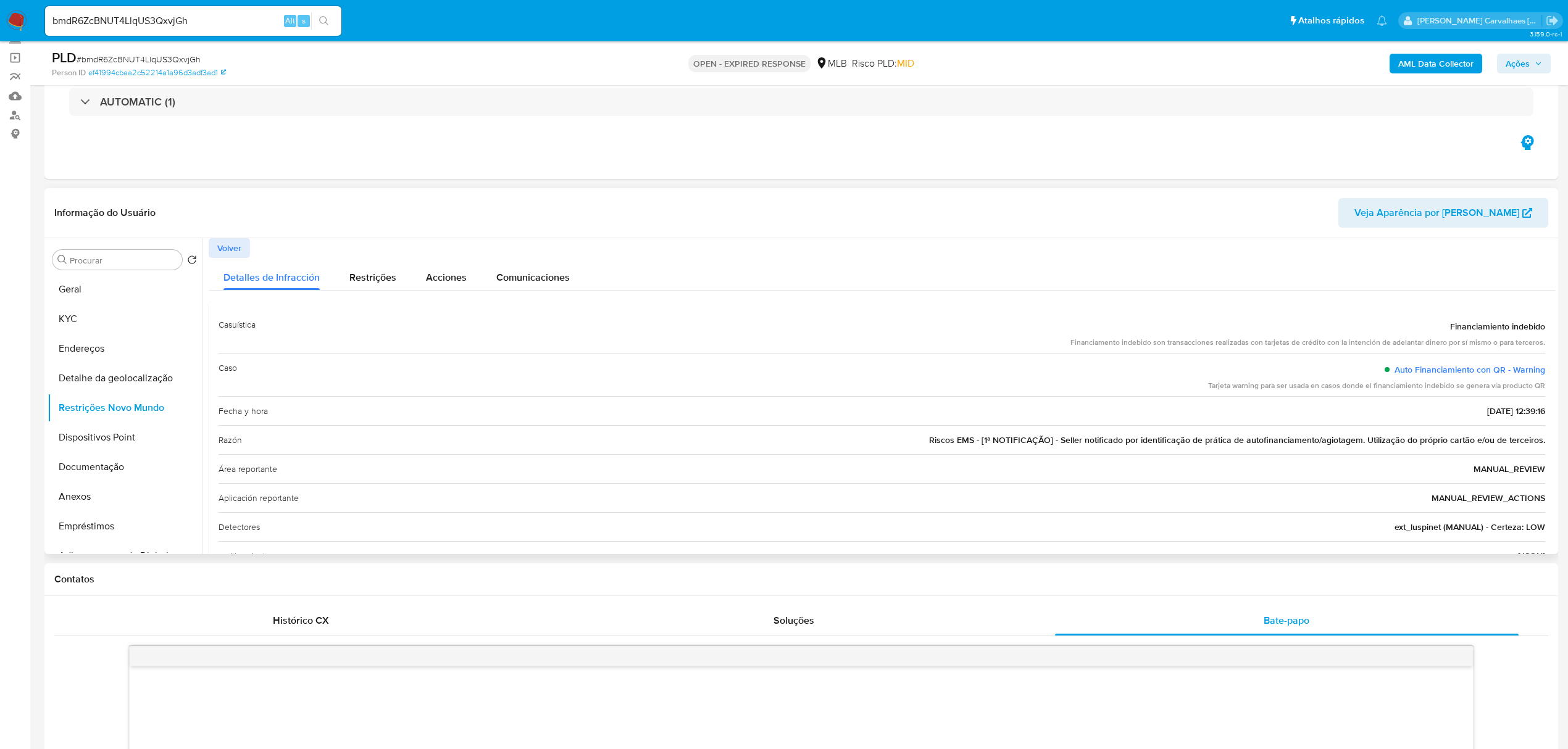
click at [227, 246] on span "Volver" at bounding box center [229, 248] width 24 height 17
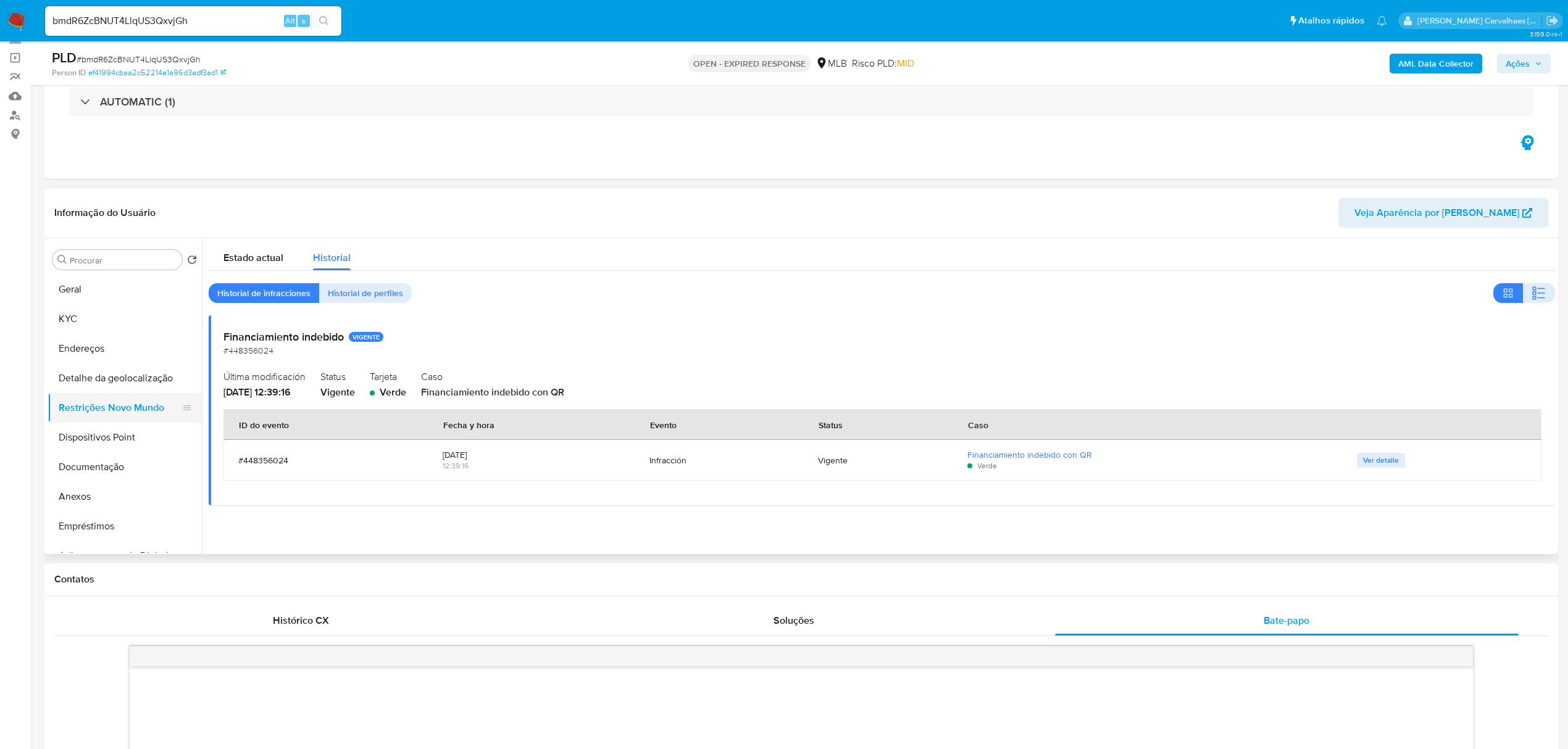
click at [102, 411] on button "Restrições Novo Mundo" at bounding box center [120, 407] width 144 height 30
click at [234, 252] on span "Estado actual" at bounding box center [253, 258] width 60 height 14
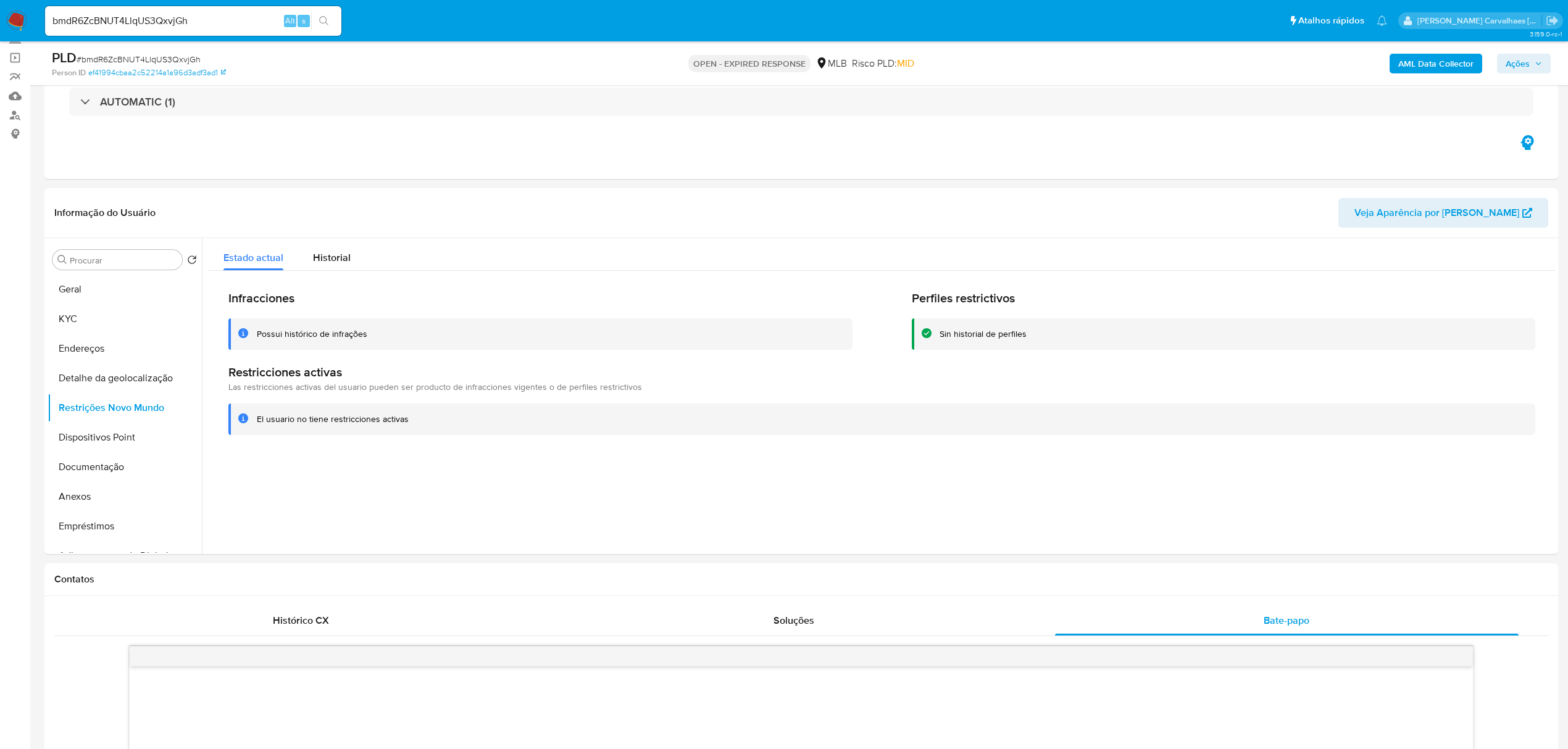
drag, startPoint x: 257, startPoint y: 417, endPoint x: 414, endPoint y: 420, distance: 157.0
click at [414, 420] on div "El usuario no tiene restricciones activas" at bounding box center [891, 420] width 1269 height 12
click at [337, 257] on span "Historial" at bounding box center [332, 258] width 38 height 14
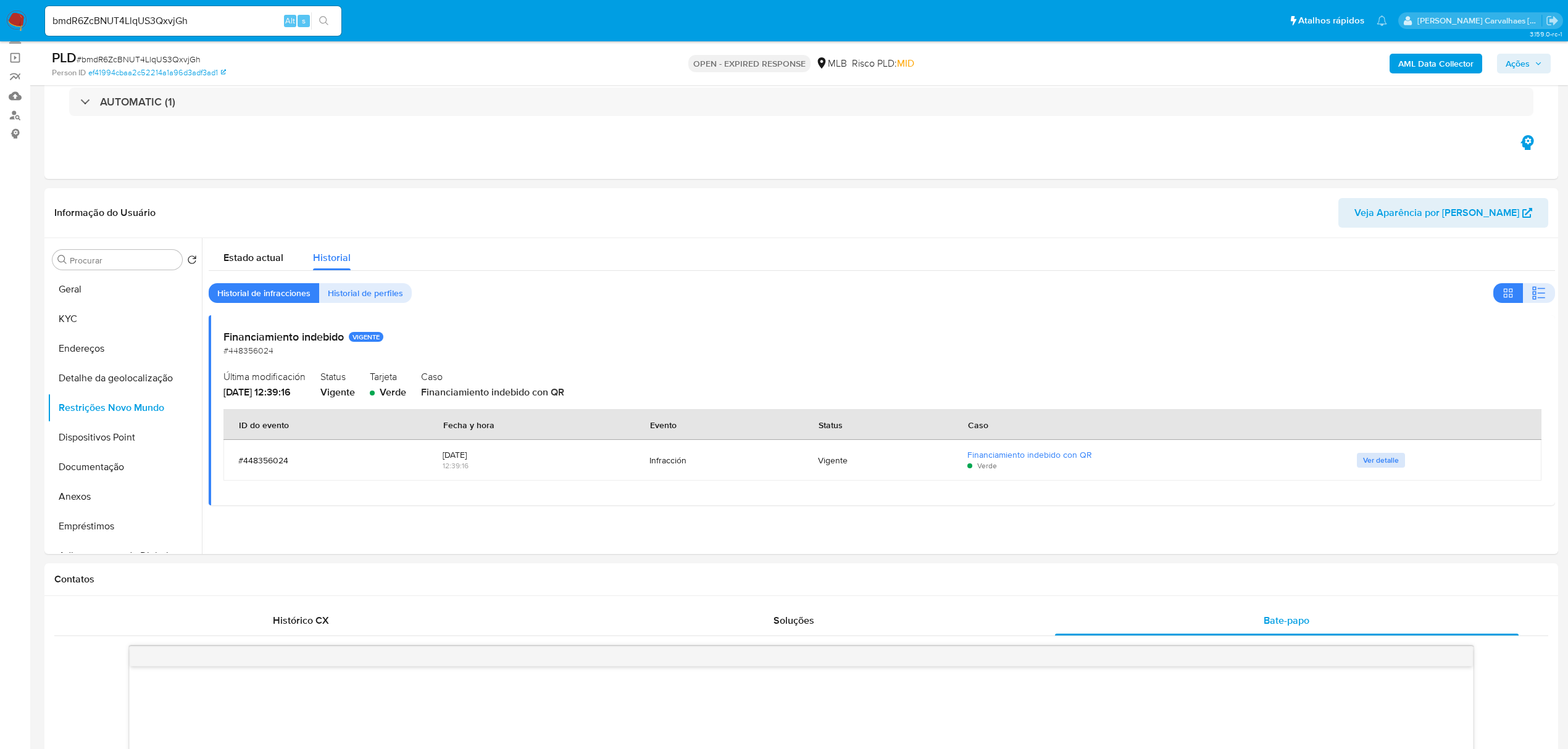
click at [1381, 462] on span "Ver detalle" at bounding box center [1381, 460] width 36 height 12
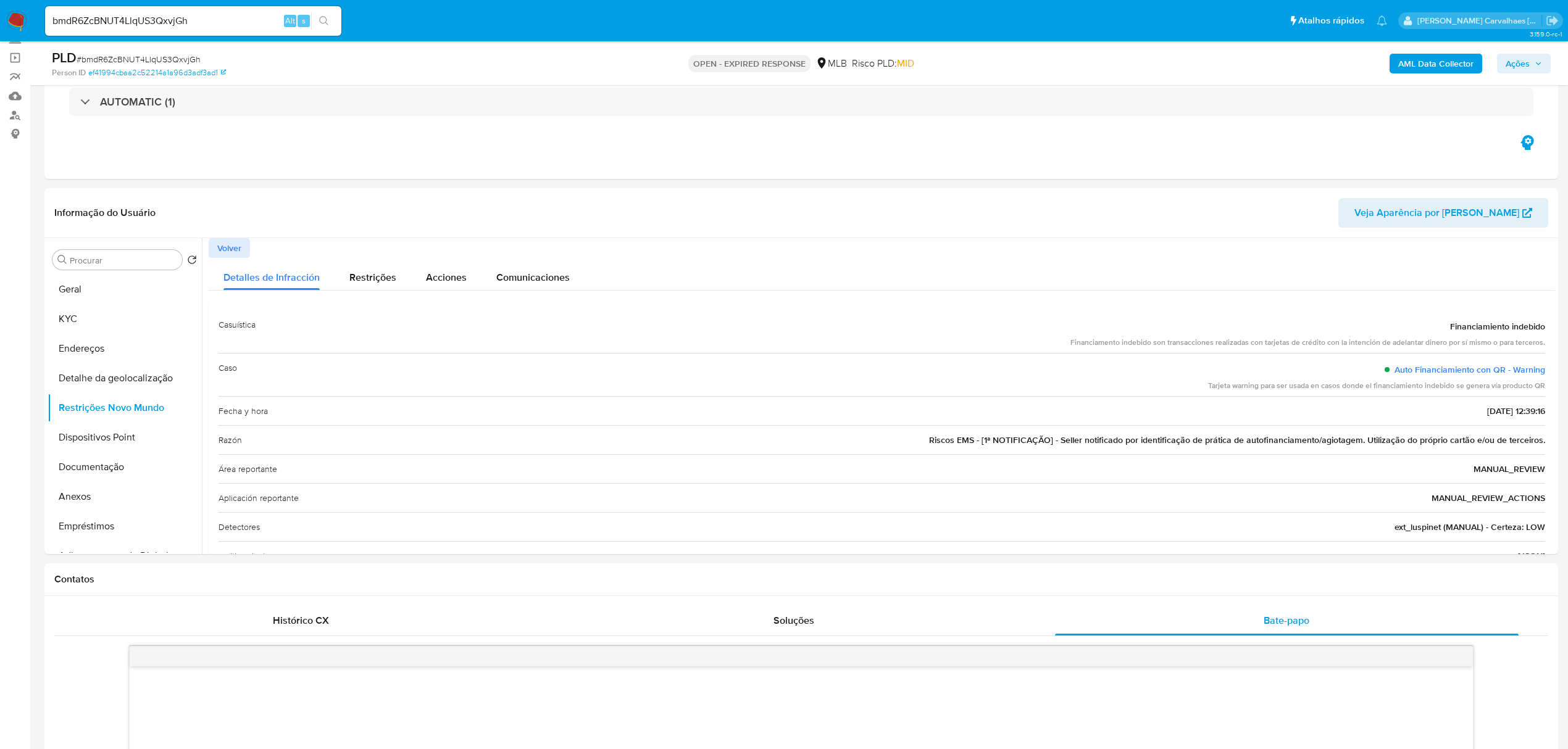
drag, startPoint x: 929, startPoint y: 443, endPoint x: 1546, endPoint y: 451, distance: 617.1
click at [1546, 451] on div "Casuística Financiamiento indebido Financiamento indebido son transacciones rea…" at bounding box center [881, 498] width 1347 height 396
click at [95, 288] on button "Geral" at bounding box center [120, 289] width 144 height 30
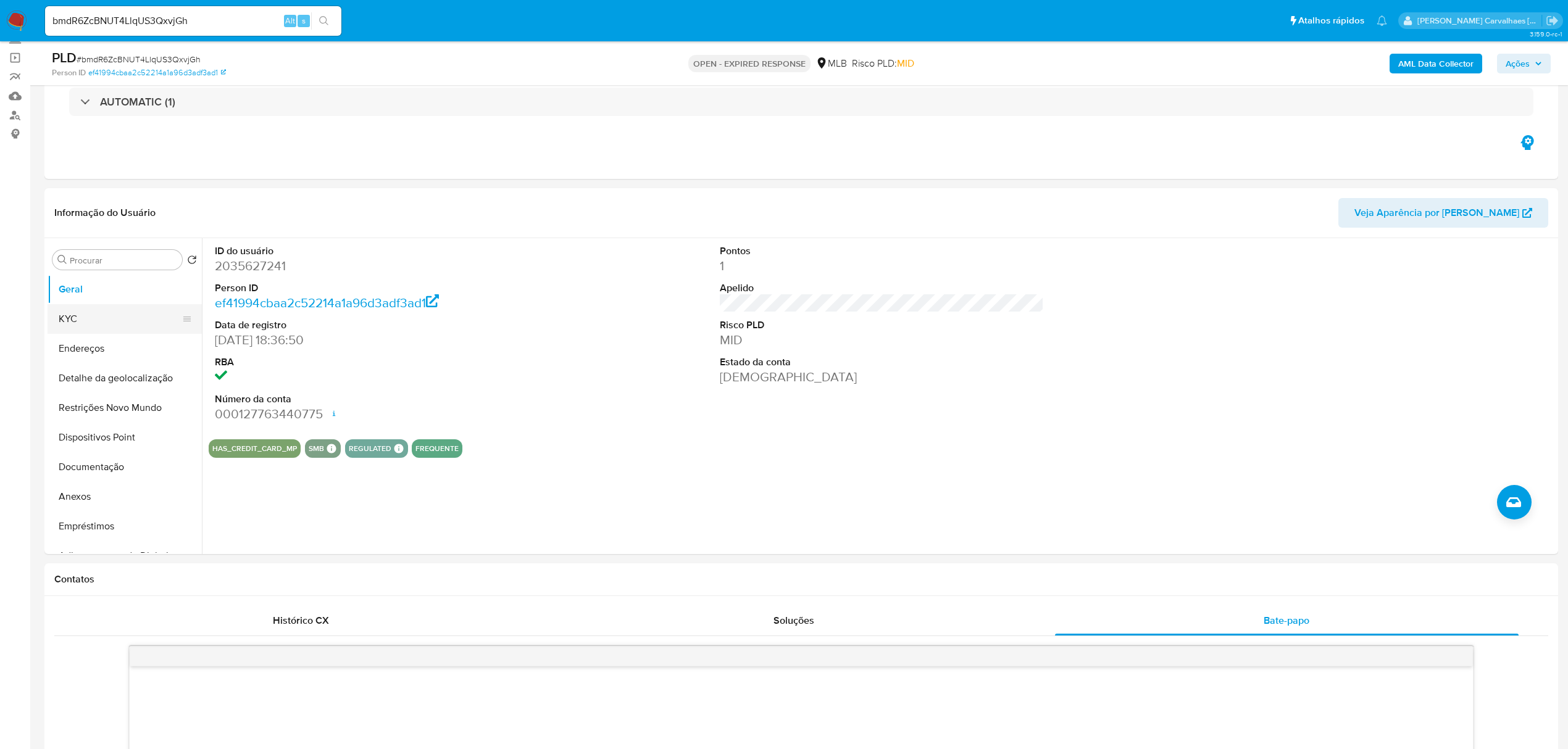
click at [109, 324] on button "KYC" at bounding box center [120, 319] width 144 height 30
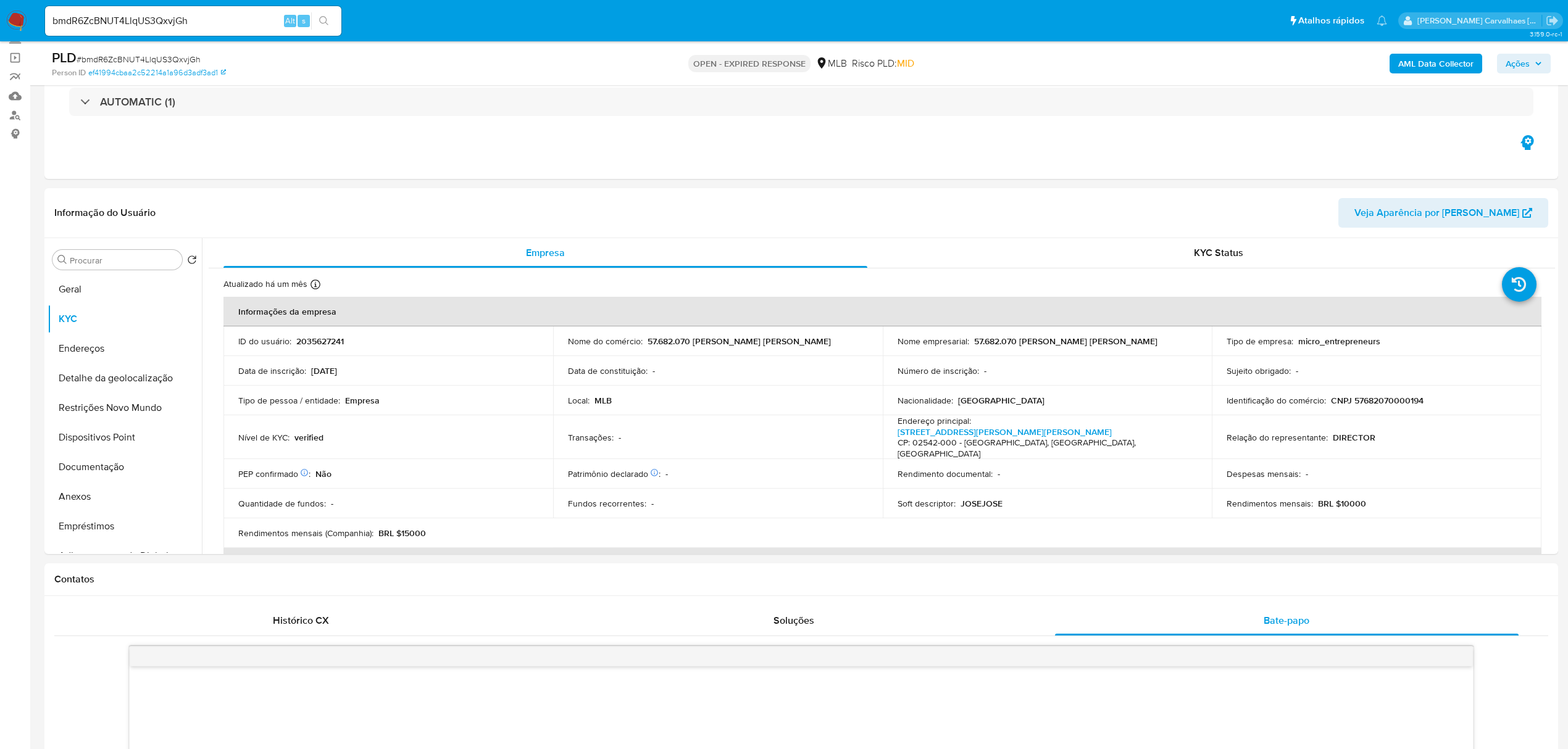
click at [1347, 498] on p "BRL $10000" at bounding box center [1342, 503] width 48 height 11
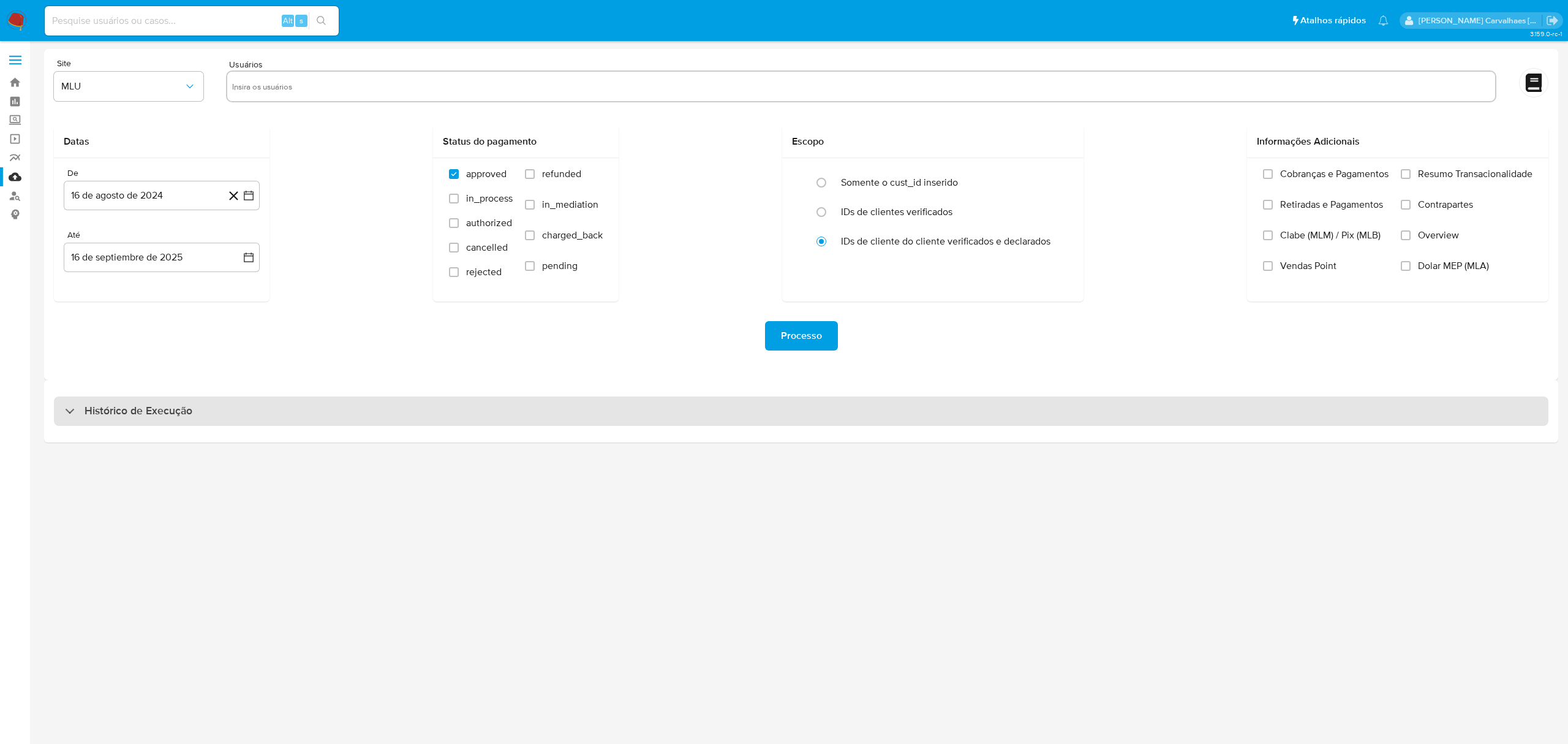
click at [82, 412] on div "Histórico de Execução" at bounding box center [129, 411] width 127 height 15
select select "10"
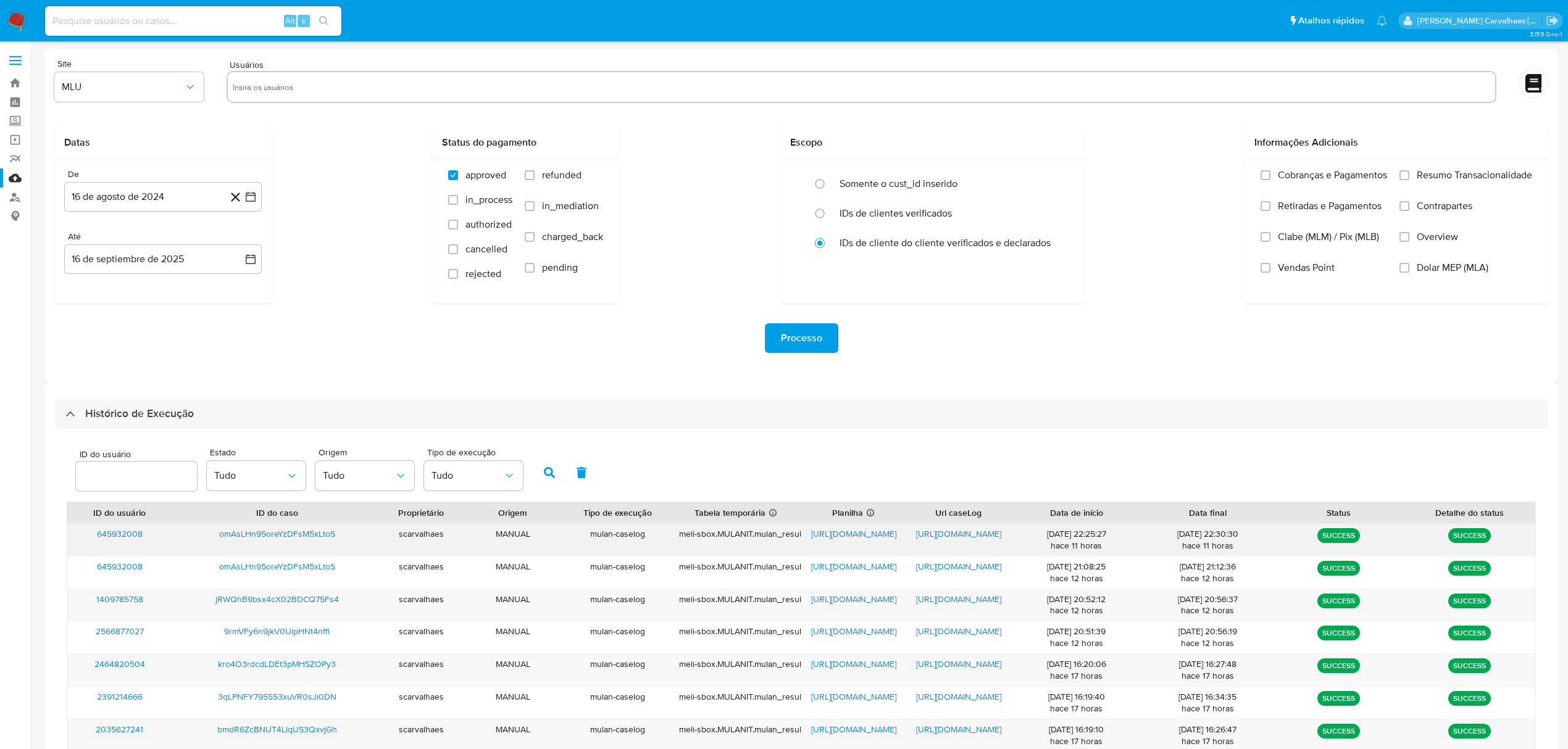
click at [933, 536] on span "https://docs.google.com/document/d/1Y-2cYvtkFPaTml04kY0ofAEHhvl7wiamsZK60C-NCQs…" at bounding box center [959, 533] width 85 height 12
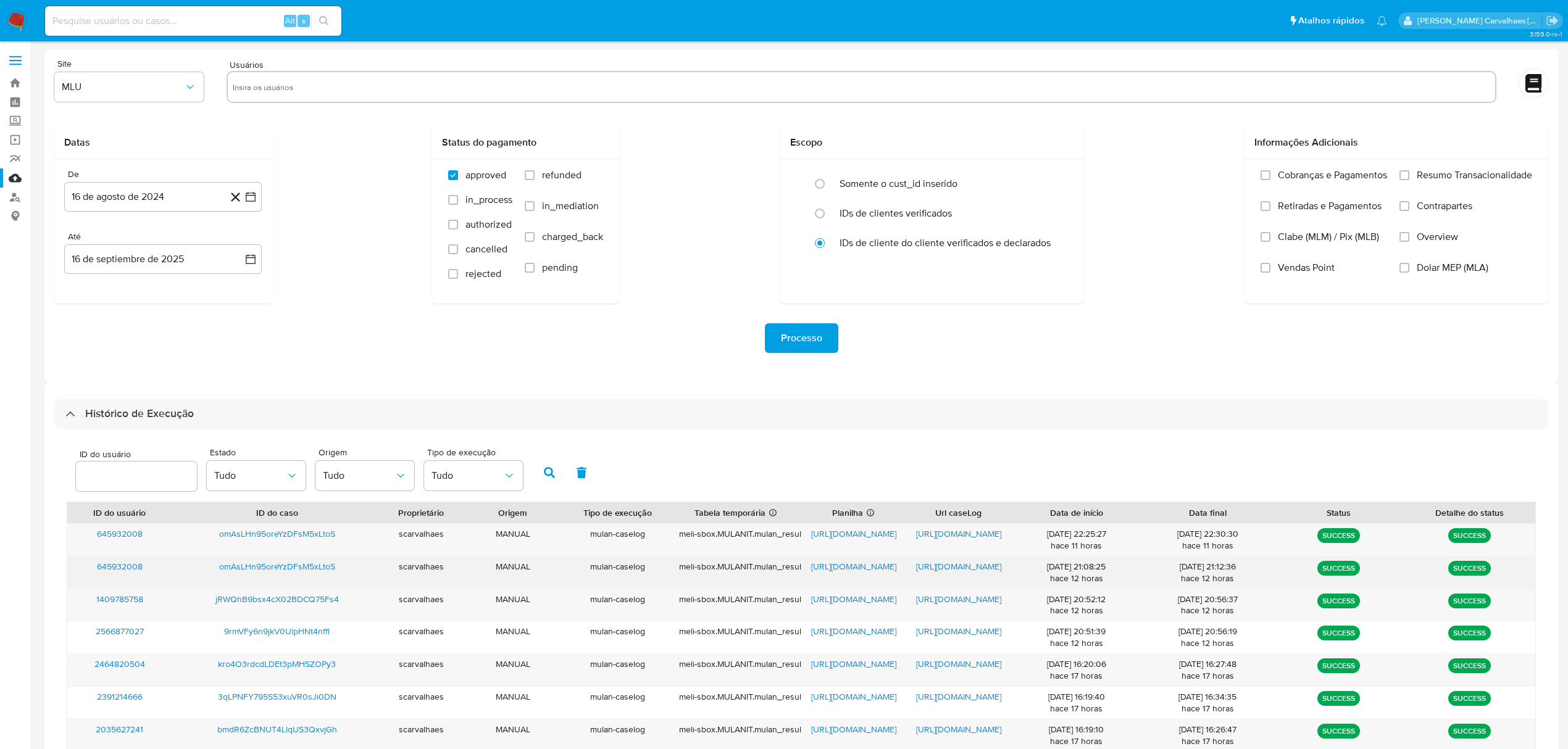
click at [926, 568] on span "https://docs.google.com/document/d/1TQBFnLRgPLnxA0T9yho670d_prz4K1NM75g44QRHLzc…" at bounding box center [959, 566] width 85 height 12
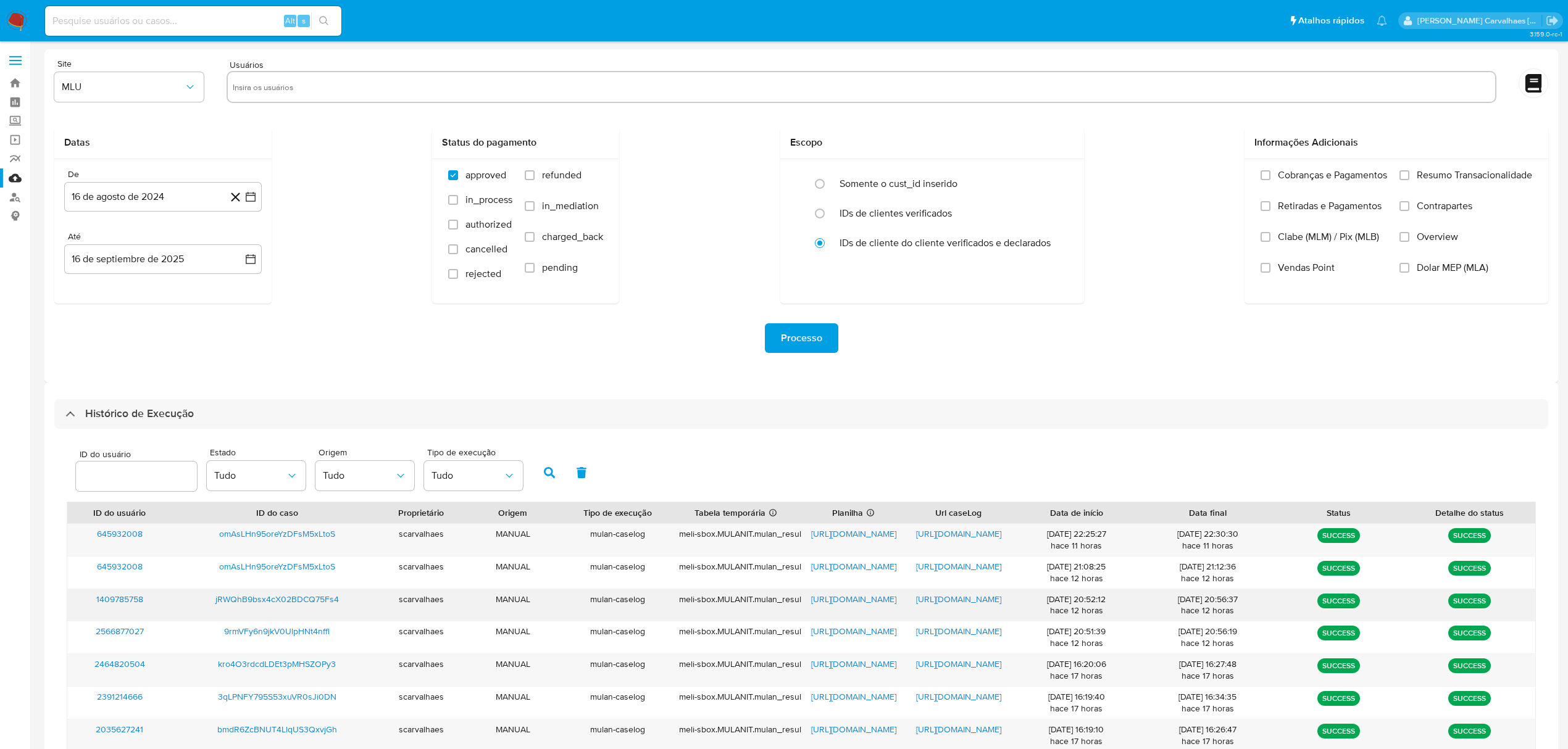
click at [860, 600] on span "https://docs.google.com/spreadsheets/d/11lOFkJRECOVAIOb1AHrSq98DHasKGtduPPAJJbP…" at bounding box center [854, 599] width 85 height 12
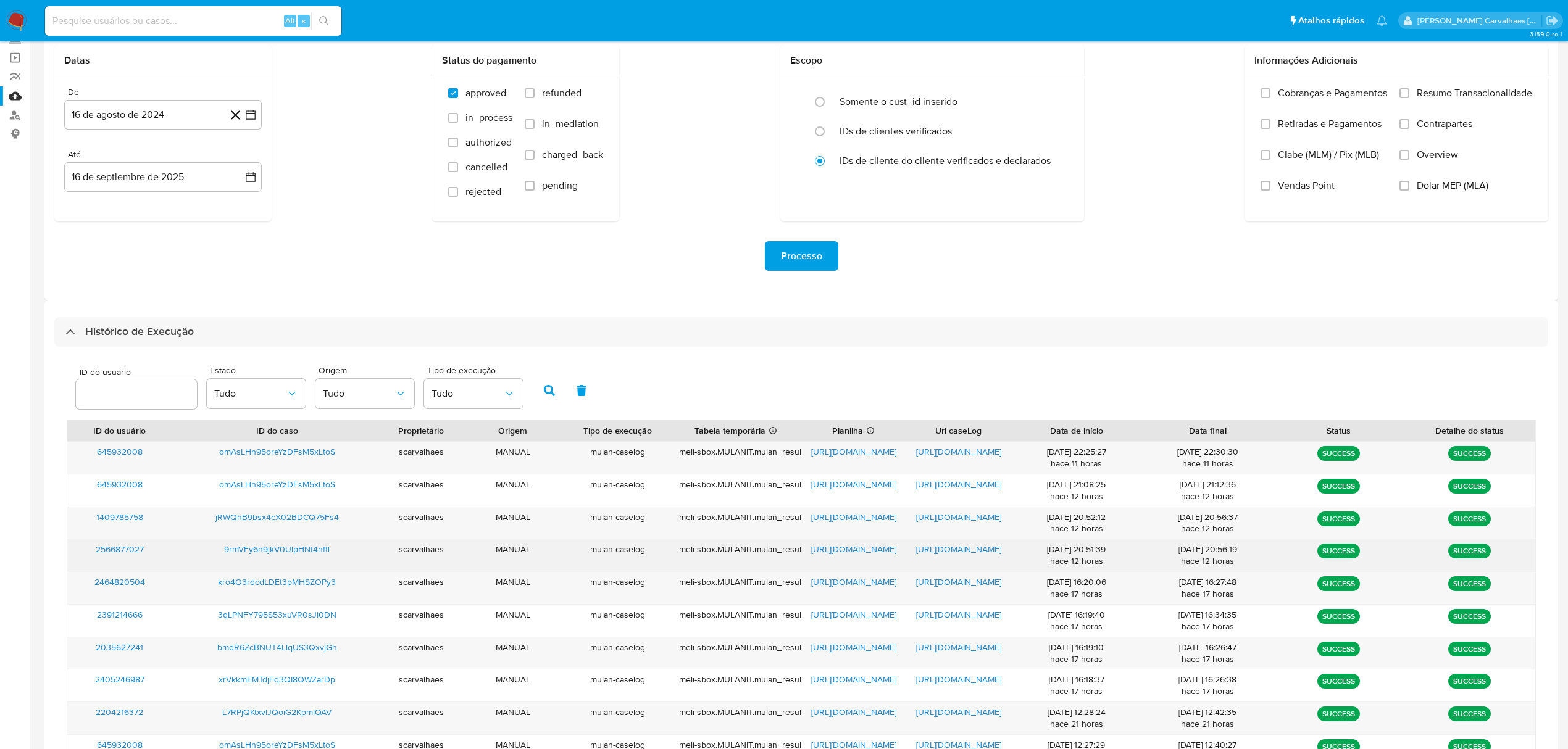
click at [837, 551] on span "https://docs.google.com/spreadsheets/d/1BCd-8OOLWc3Q9PsjFLViz7z-0_8AV88NdxDFmVx…" at bounding box center [854, 549] width 85 height 12
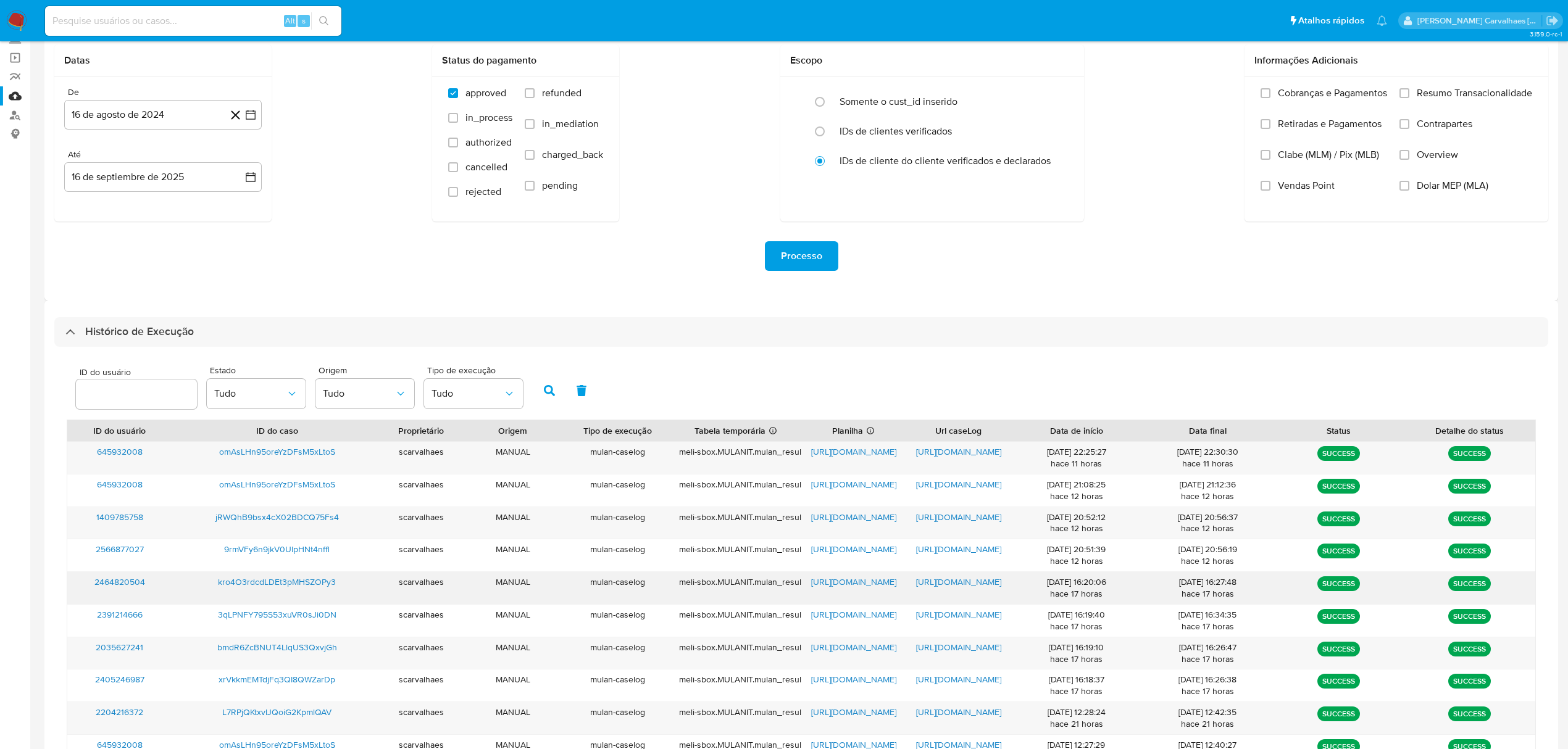
click at [975, 580] on span "https://docs.google.com/document/d/1zYET3Pd7UDDXGoNpbuwyUDwmgZzQJK7CDVfNMgXA-pk…" at bounding box center [959, 582] width 85 height 12
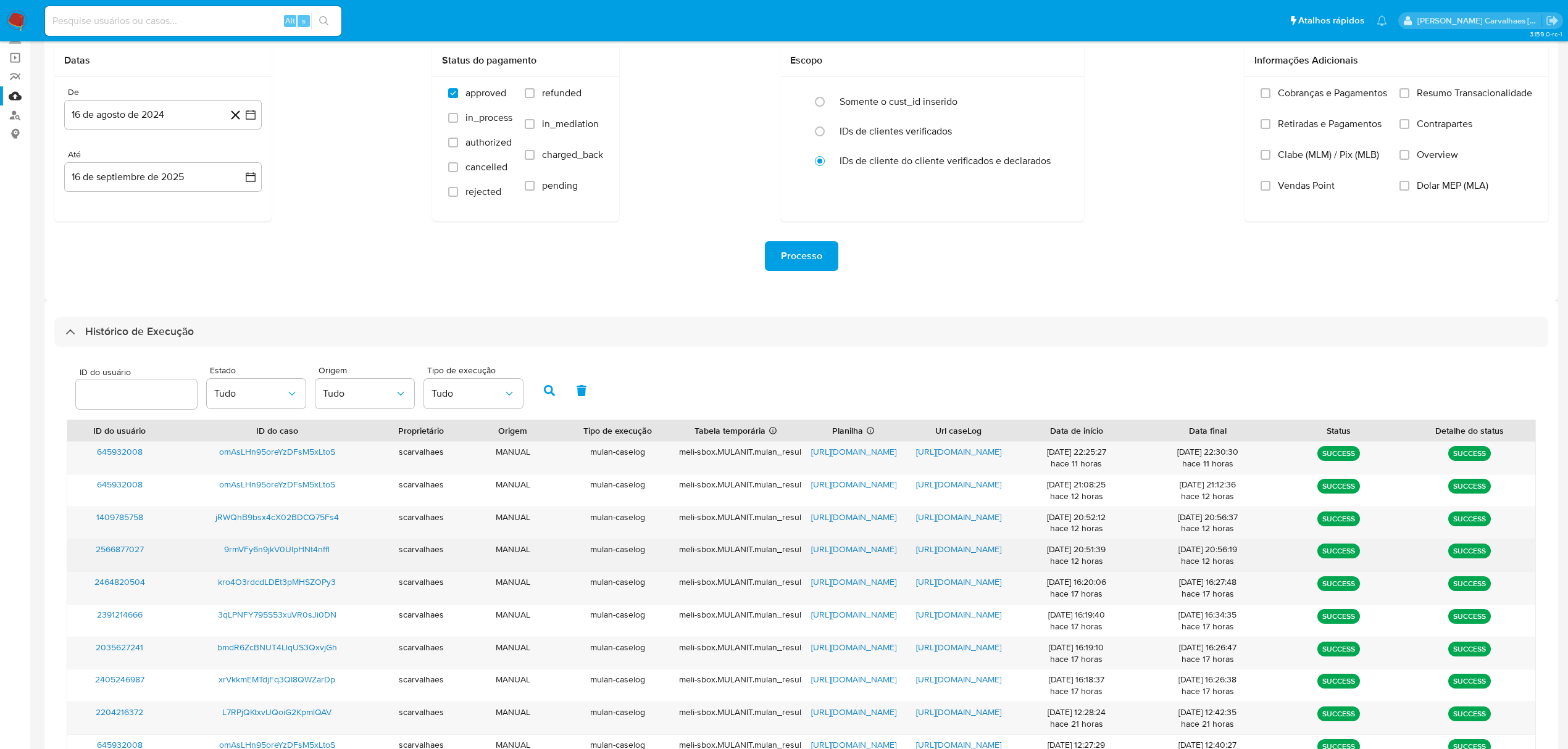
click at [950, 549] on span "https://docs.google.com/document/d/1KL7AX7-Z3wxT1obYyjbquMKNP4v53jG1Z0JbE39ItPo…" at bounding box center [959, 549] width 85 height 12
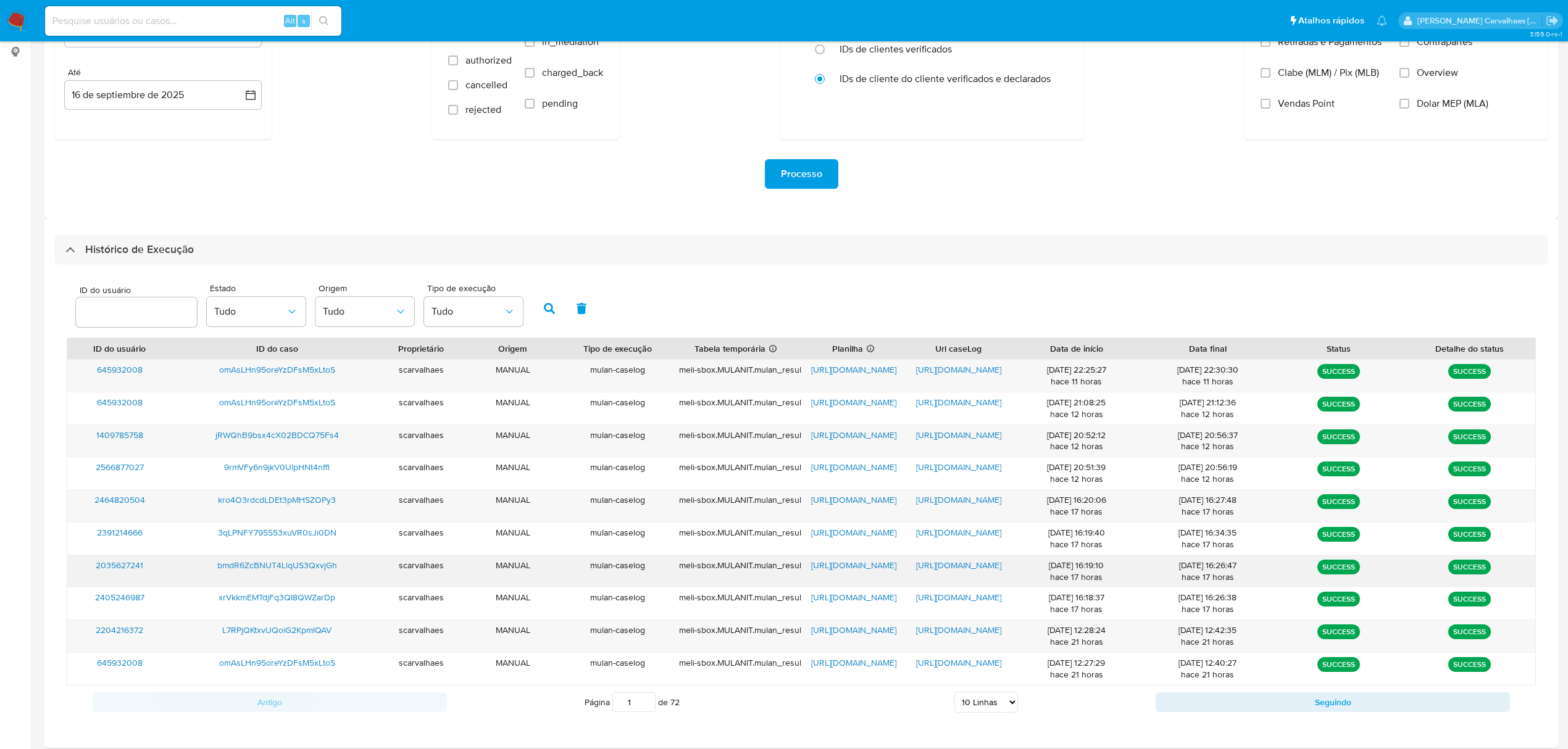
click at [924, 565] on span "https://docs.google.com/document/d/1dJFi2ClX4UJ5cfybgs4RCsxyE_t_2UCFMiZZ6lfUldQ…" at bounding box center [959, 565] width 85 height 12
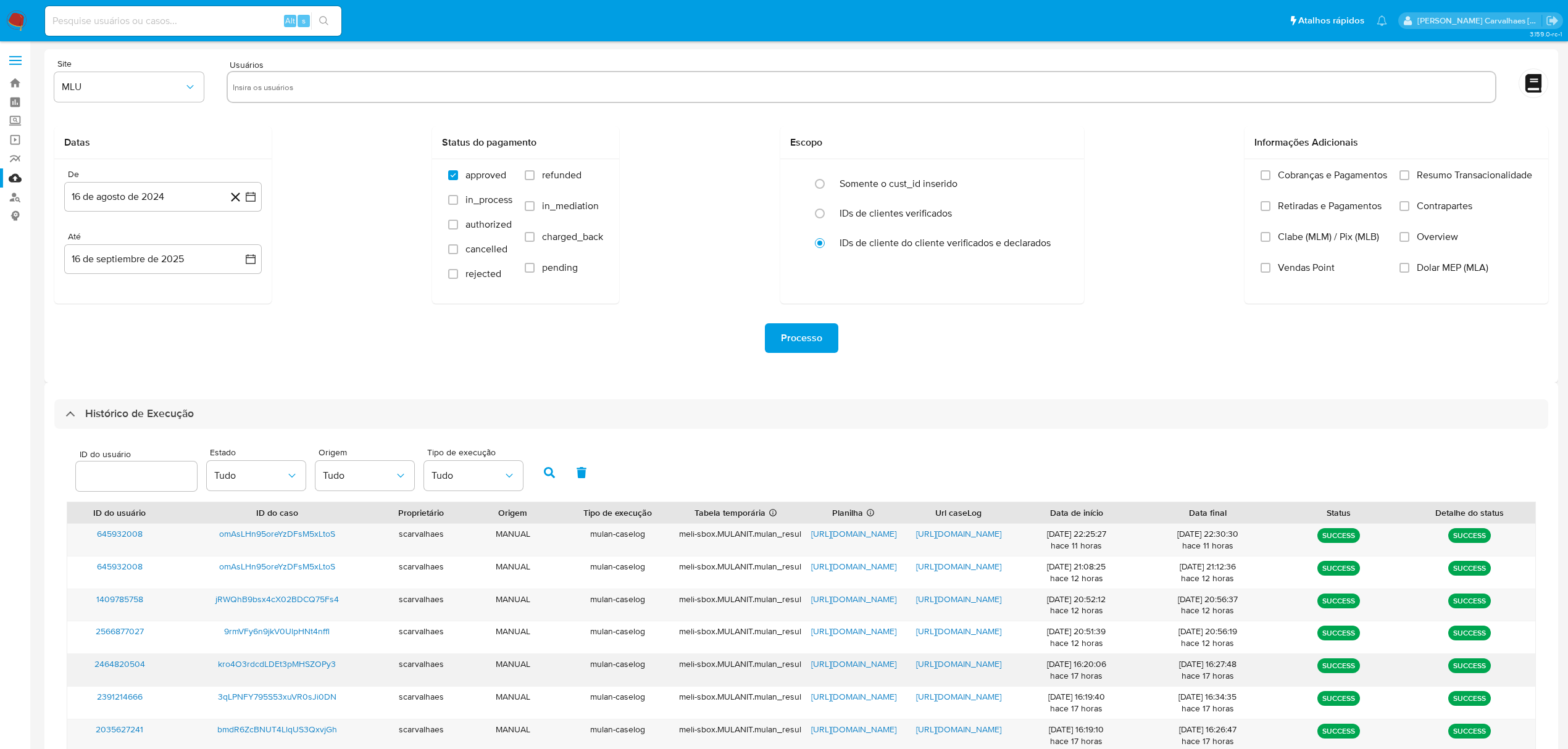
scroll to position [82, 0]
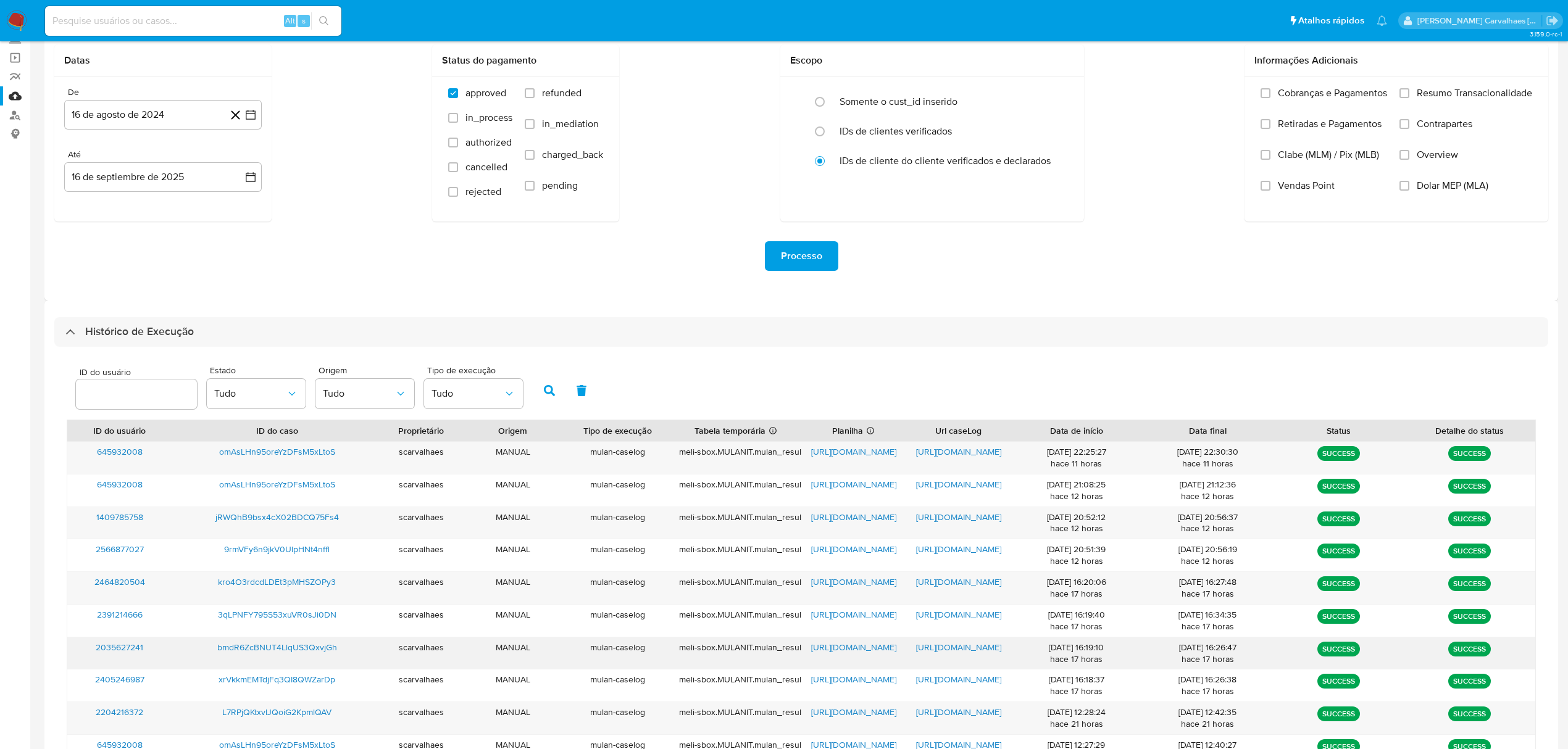
click at [848, 650] on span "https://docs.google.com/spreadsheets/d/1rCSAcelczbo0Is1p5pfr5JT7CUTdCF3MbVNxxnC…" at bounding box center [854, 647] width 85 height 12
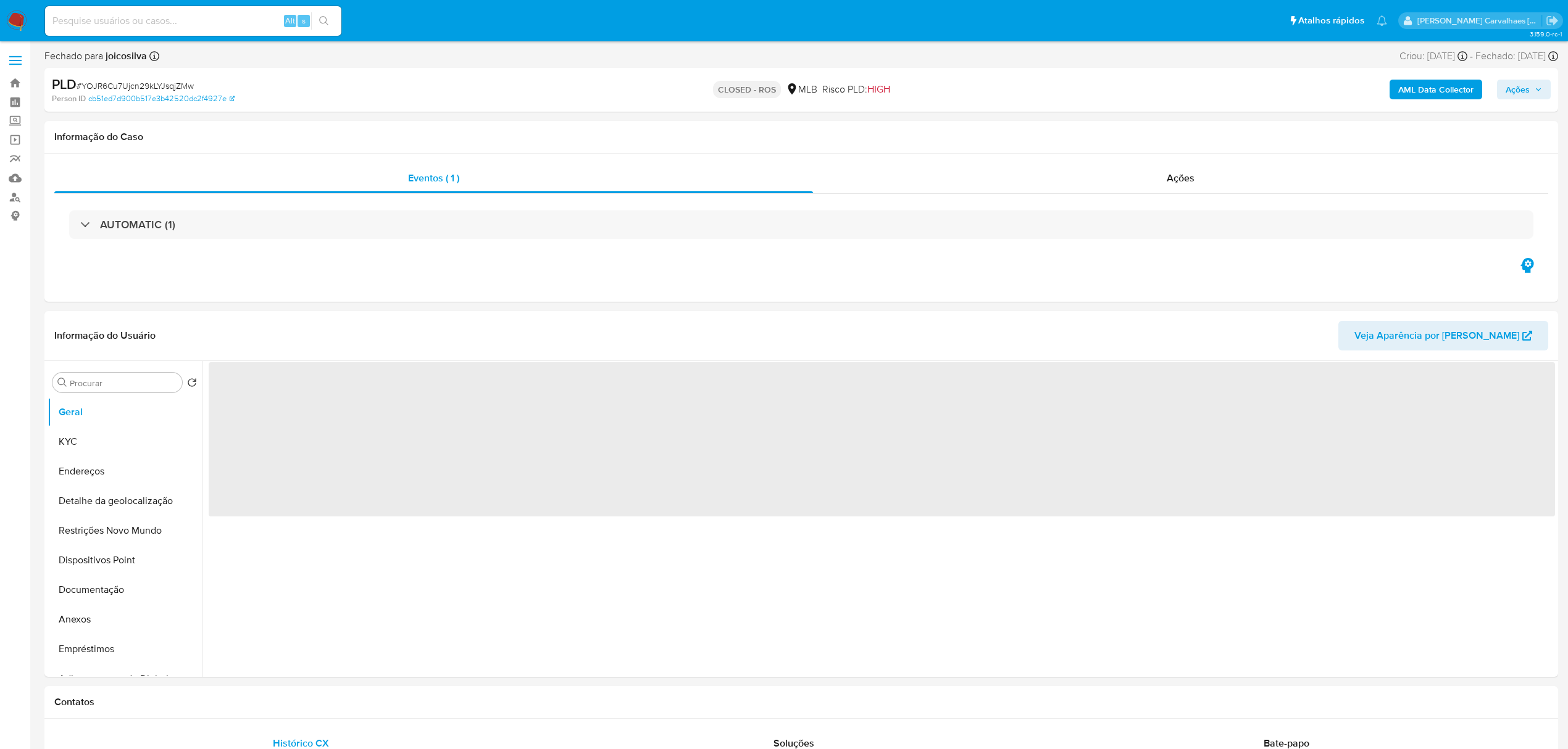
select select "10"
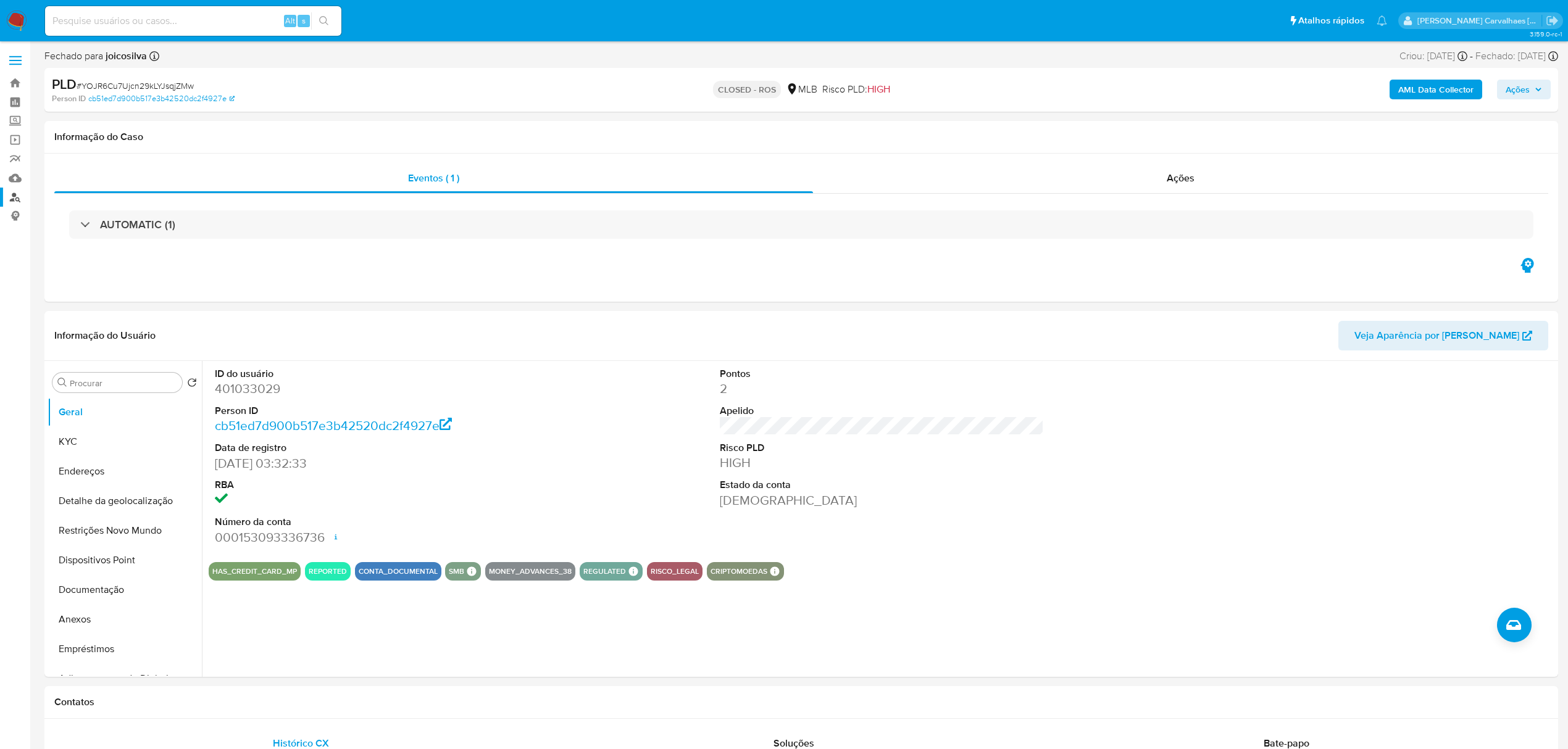
click at [17, 195] on link "Localizador de pessoas" at bounding box center [74, 197] width 147 height 19
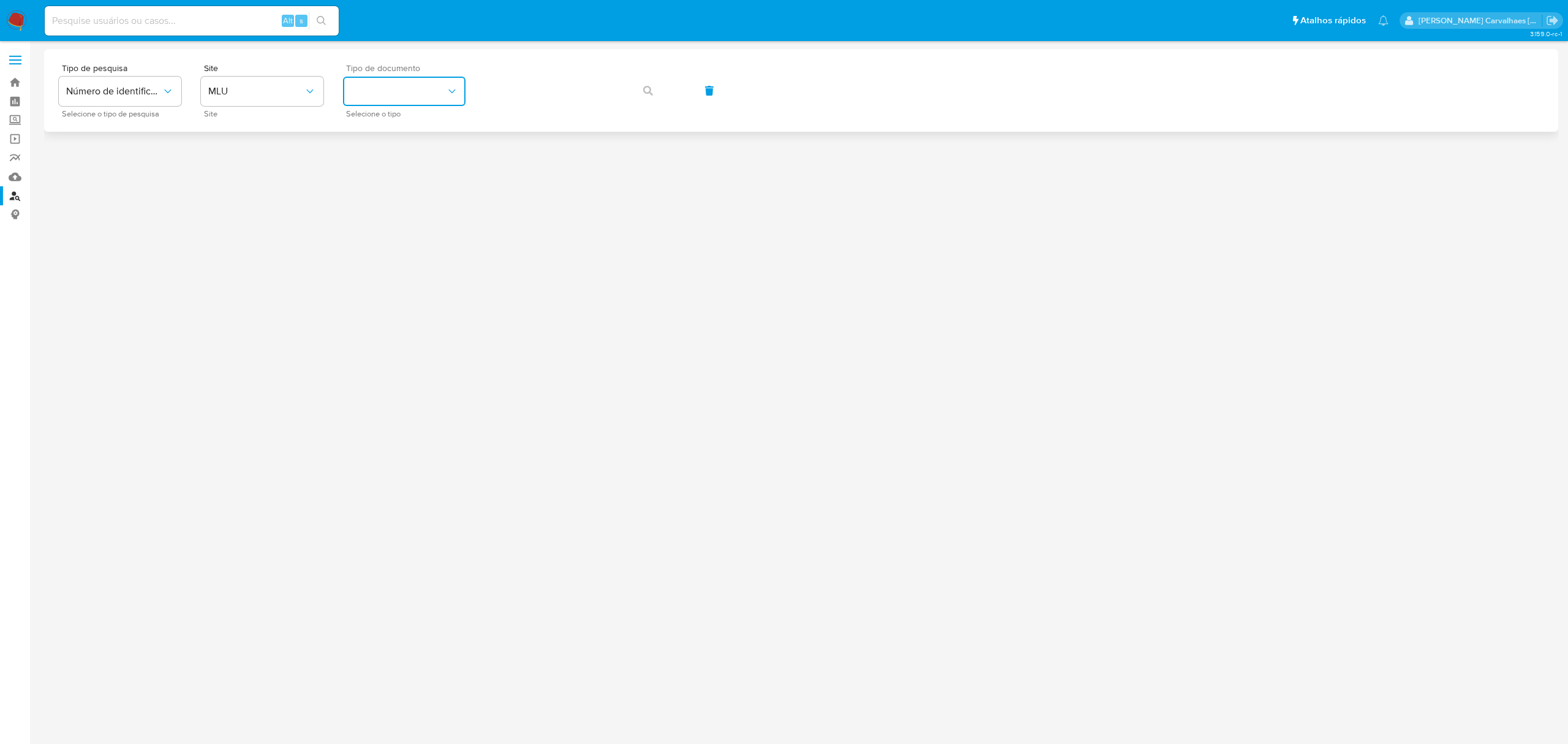
click at [417, 90] on button "identificationType" at bounding box center [404, 91] width 122 height 29
click at [296, 97] on span "MLU" at bounding box center [256, 91] width 96 height 12
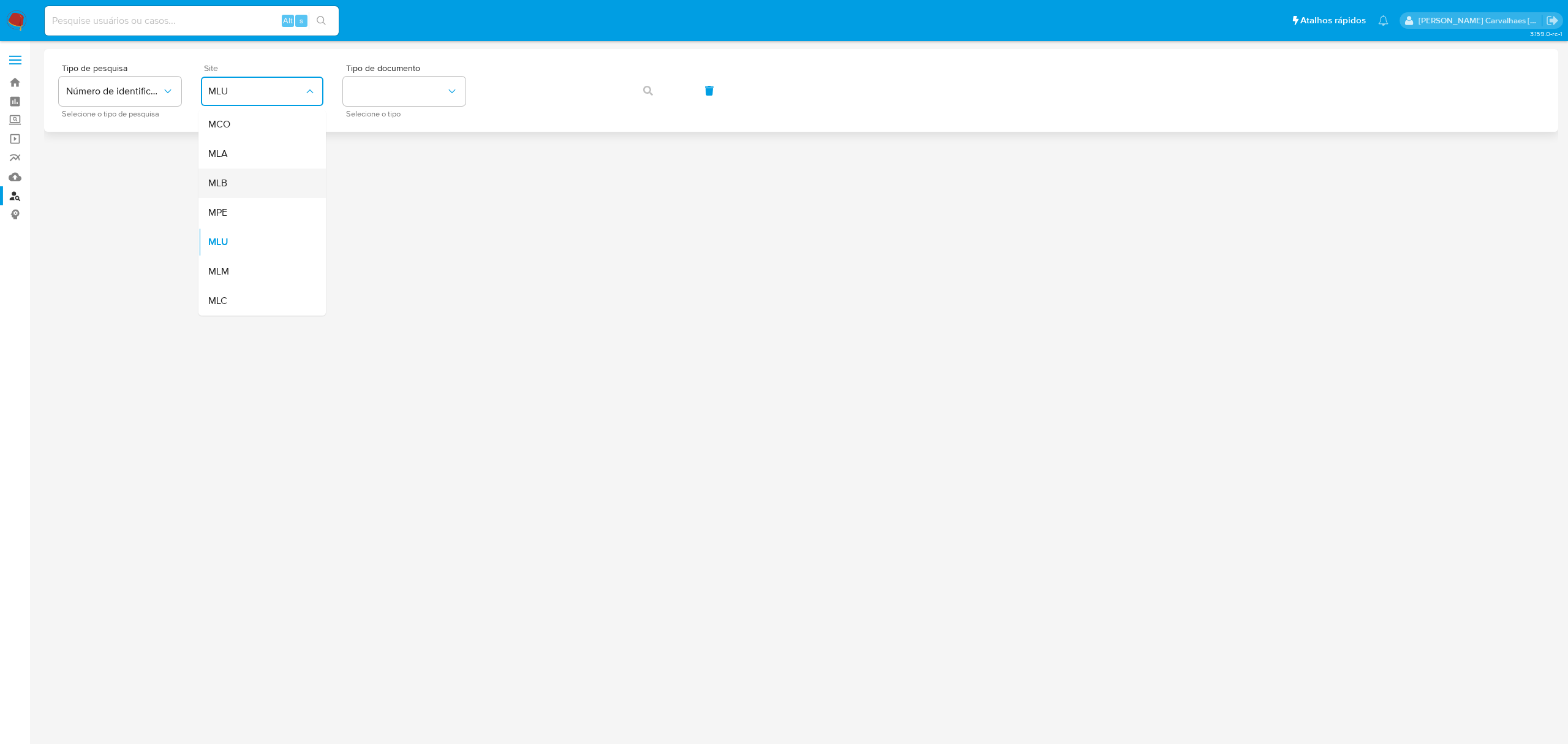
click at [245, 180] on div "MLB" at bounding box center [258, 183] width 100 height 29
click at [371, 104] on button "identificationType" at bounding box center [404, 91] width 122 height 29
click at [390, 160] on div "CPF CPF" at bounding box center [401, 172] width 100 height 42
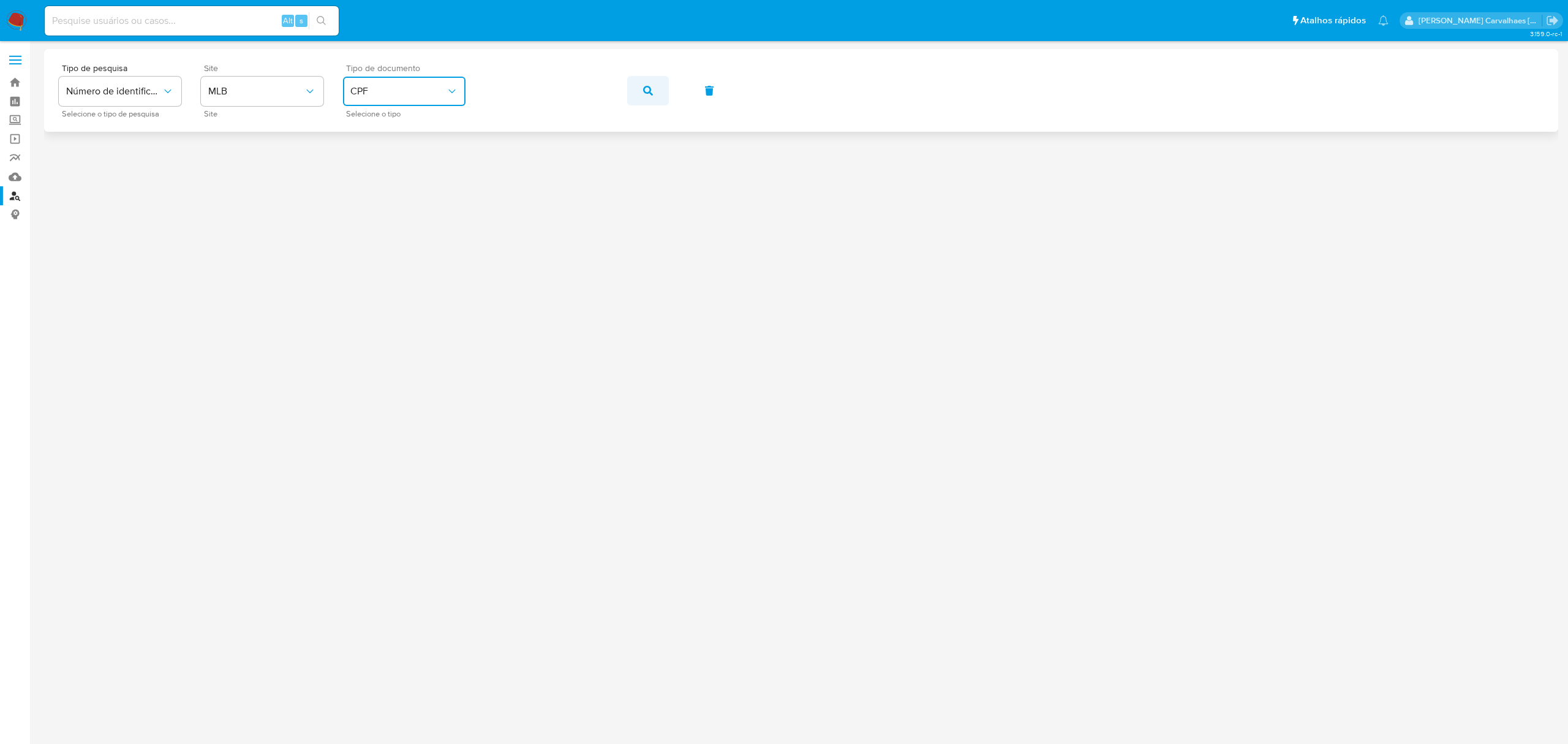
click at [650, 87] on icon "button" at bounding box center [648, 91] width 10 height 10
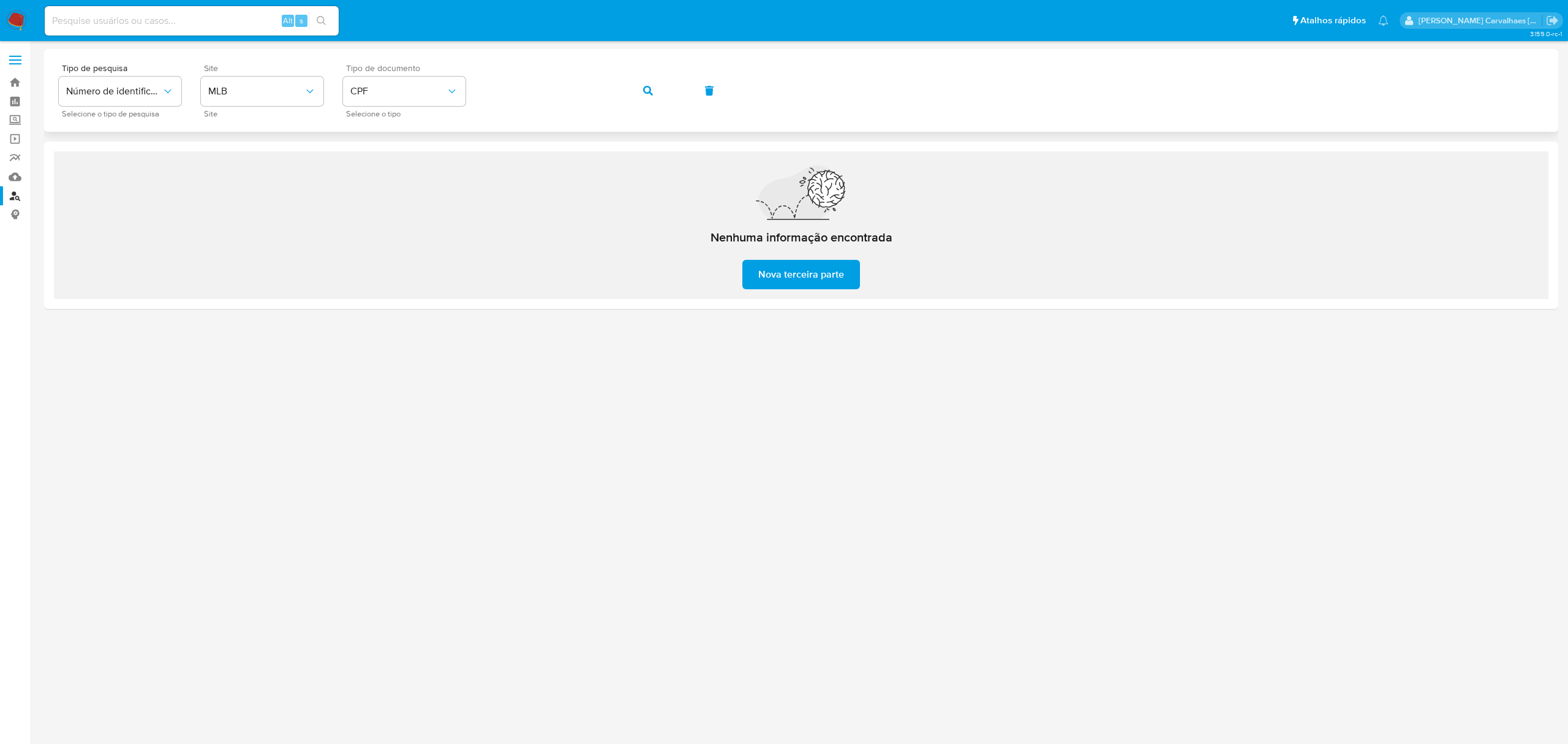
click at [479, 96] on div "Tipo de pesquisa Número de identificação Selecione o tipo de pesquisa Site MLB …" at bounding box center [801, 90] width 1485 height 53
click at [643, 90] on icon "button" at bounding box center [648, 91] width 10 height 10
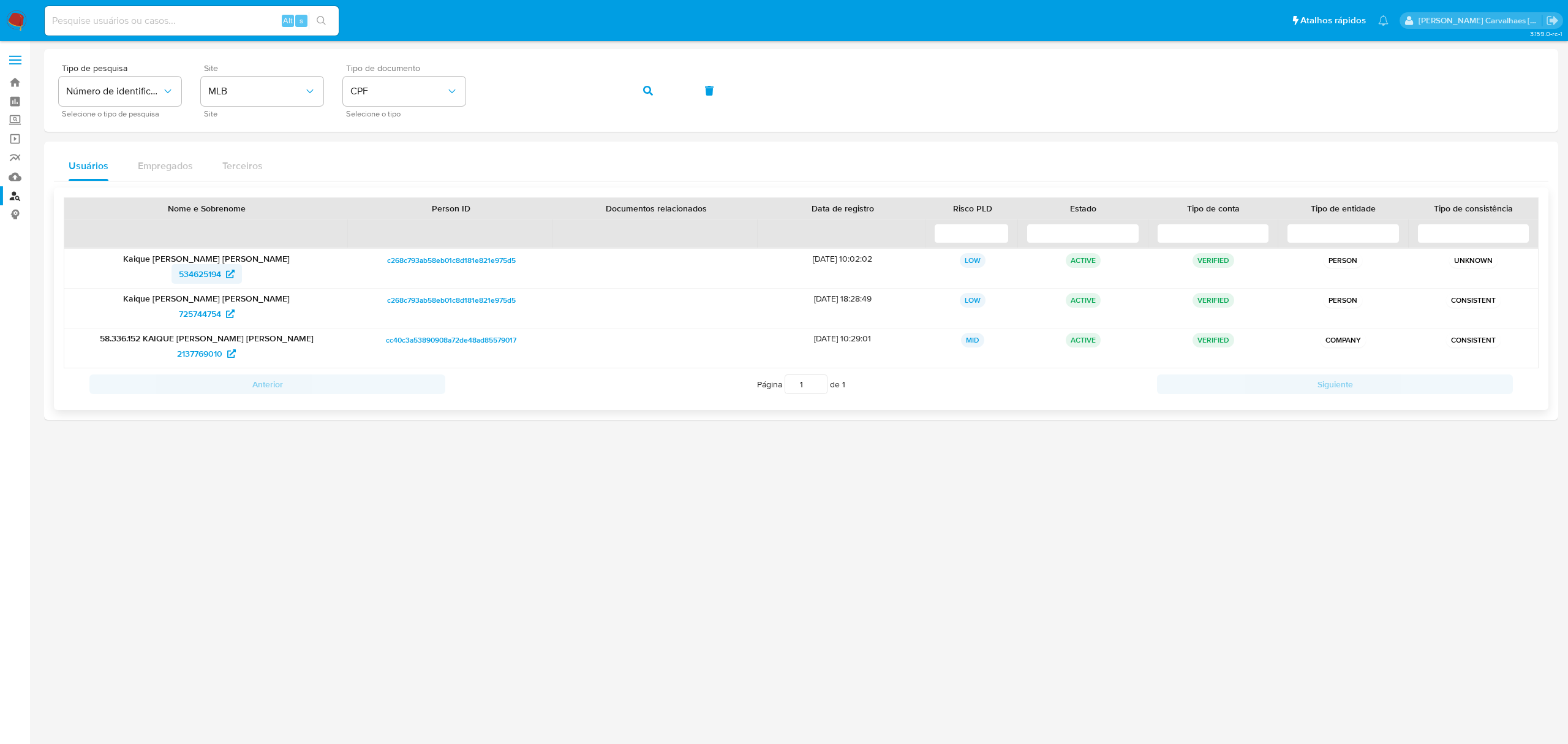
click at [218, 274] on span "534625194" at bounding box center [200, 274] width 42 height 19
click at [216, 314] on span "725744754" at bounding box center [200, 314] width 42 height 19
click at [204, 352] on span "2137769010" at bounding box center [199, 353] width 45 height 19
click at [444, 90] on span "CPF" at bounding box center [399, 91] width 96 height 12
click at [423, 140] on div "CNPJ CNPJ" at bounding box center [401, 130] width 100 height 42
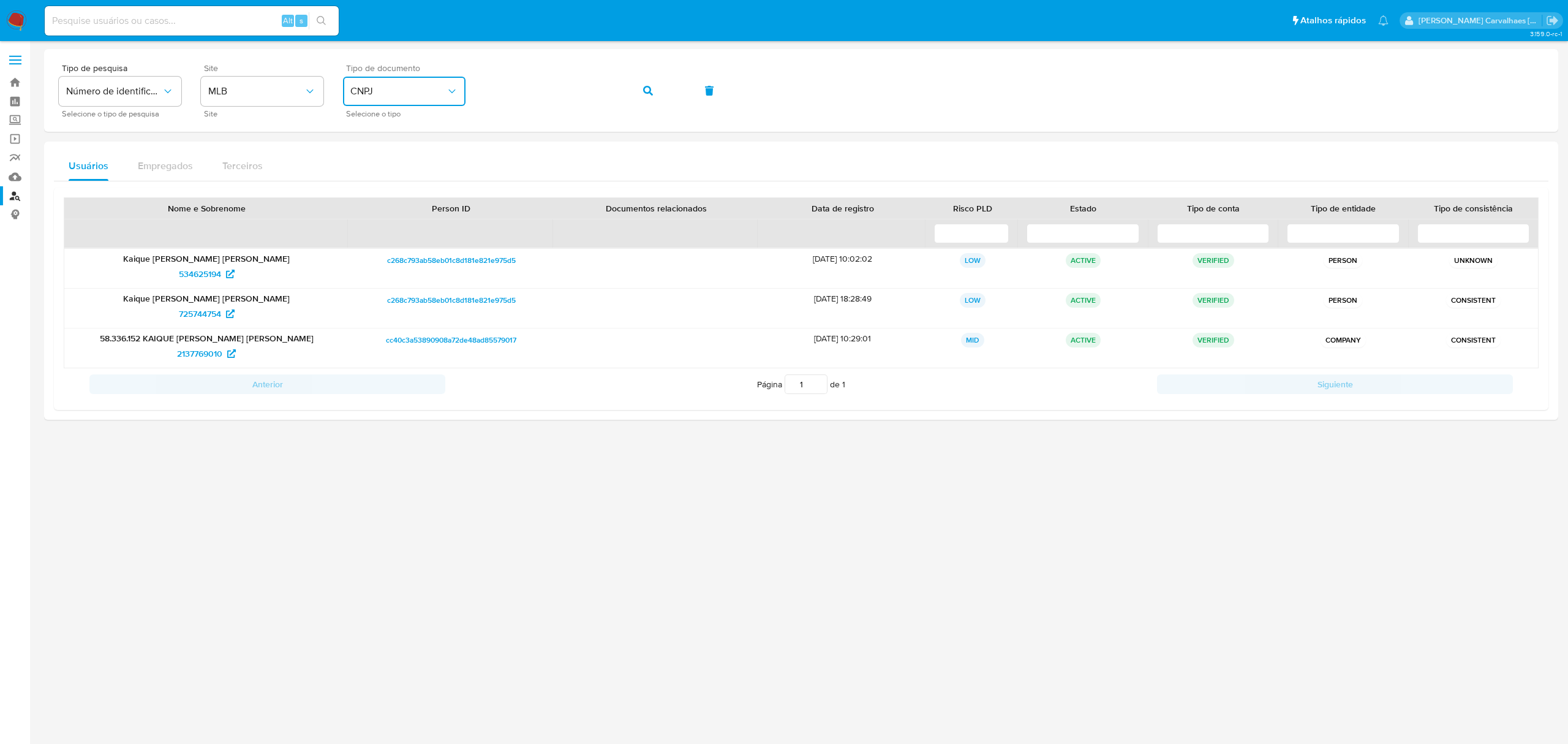
click at [464, 94] on div "Tipo de pesquisa Número de identificação Selecione o tipo de pesquisa Site MLB …" at bounding box center [801, 90] width 1485 height 53
click at [640, 91] on button "button" at bounding box center [648, 90] width 42 height 29
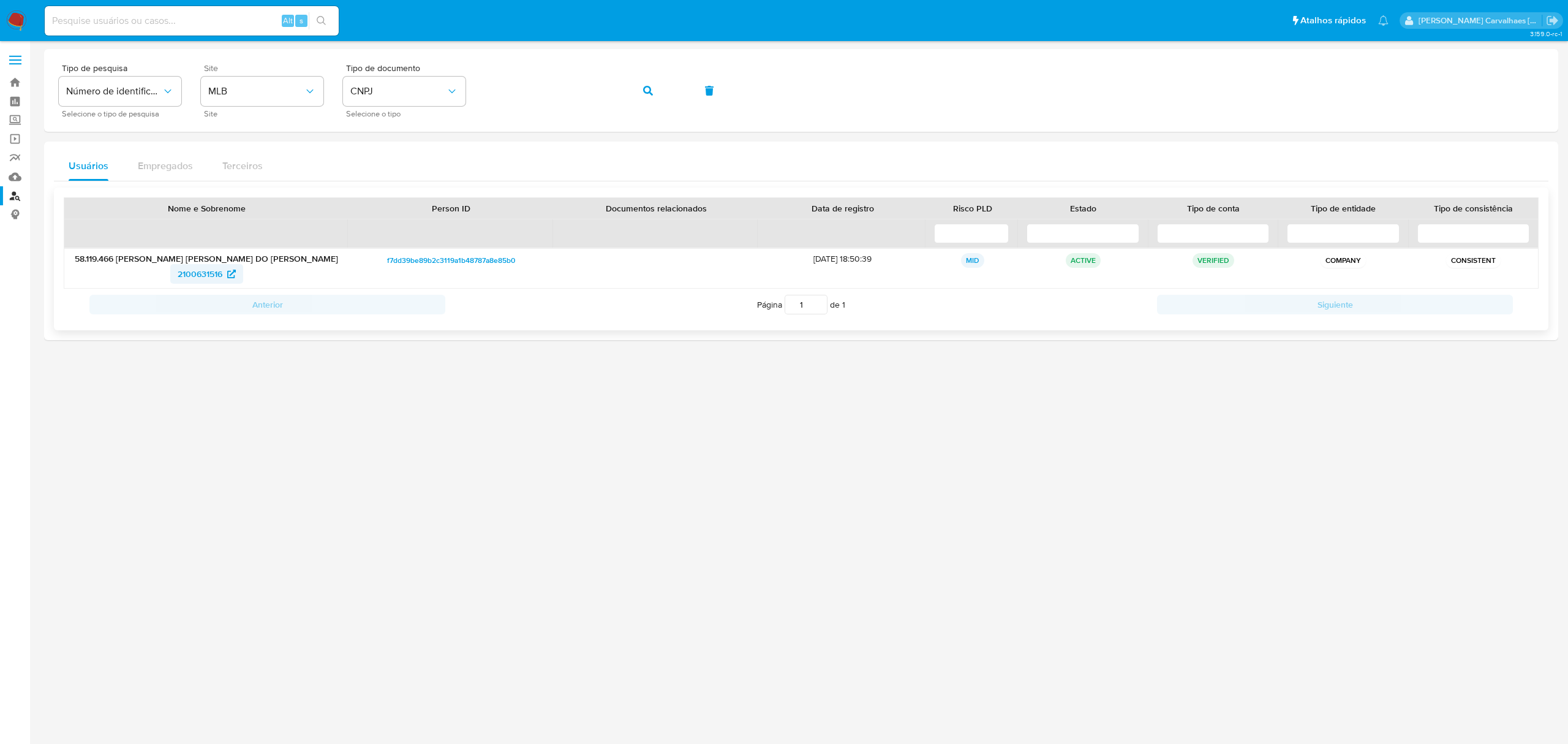
click at [200, 270] on span "2100631516" at bounding box center [200, 274] width 44 height 19
click at [470, 95] on div "Tipo de pesquisa Número de identificação Selecione o tipo de pesquisa Site MLB …" at bounding box center [801, 90] width 1485 height 53
click at [651, 90] on icon "button" at bounding box center [648, 91] width 10 height 10
click at [198, 278] on span "2042335556" at bounding box center [200, 274] width 49 height 19
click at [473, 92] on div "Tipo de pesquisa Número de identificação Selecione o tipo de pesquisa Site MLB …" at bounding box center [801, 90] width 1485 height 53
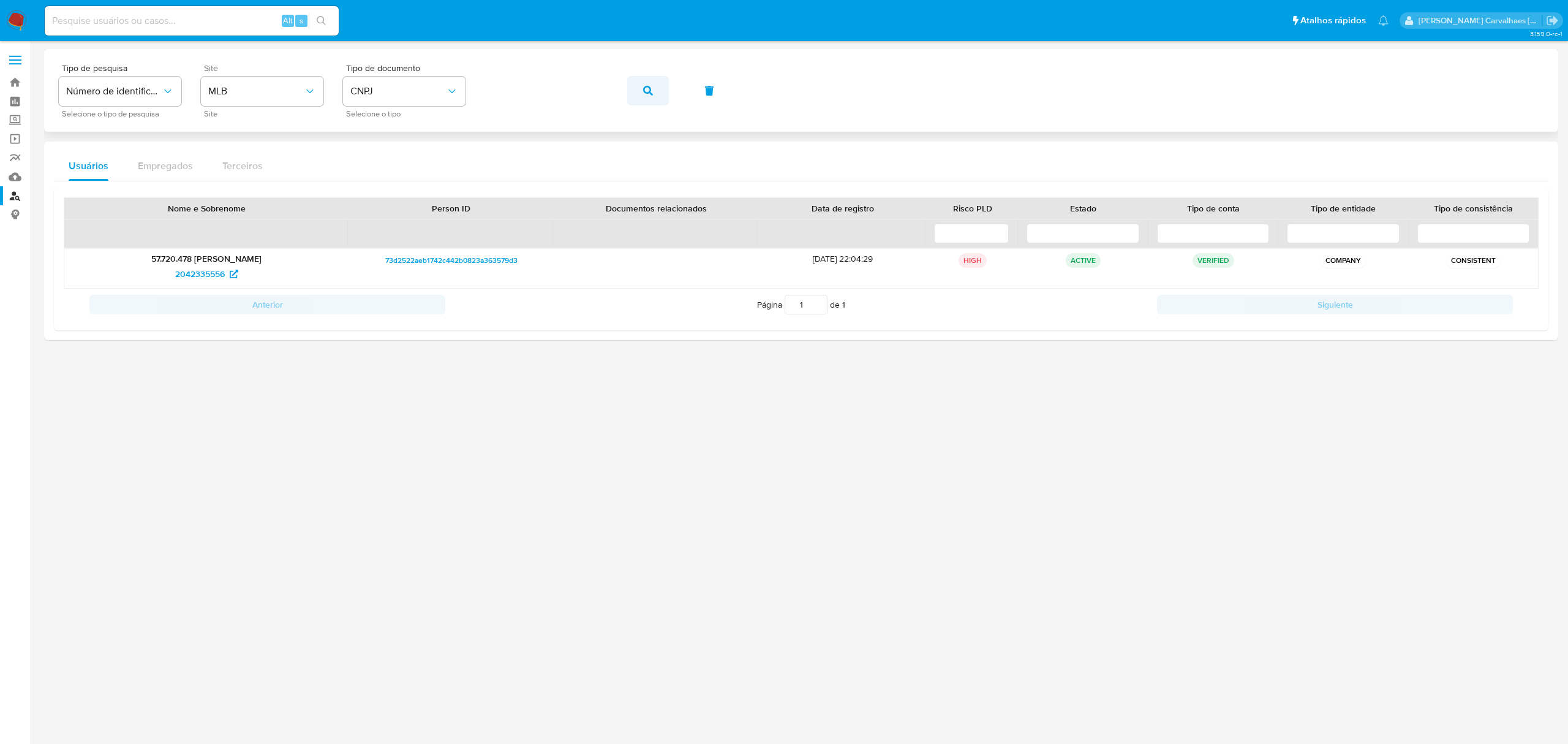
click at [648, 92] on icon "button" at bounding box center [648, 91] width 10 height 10
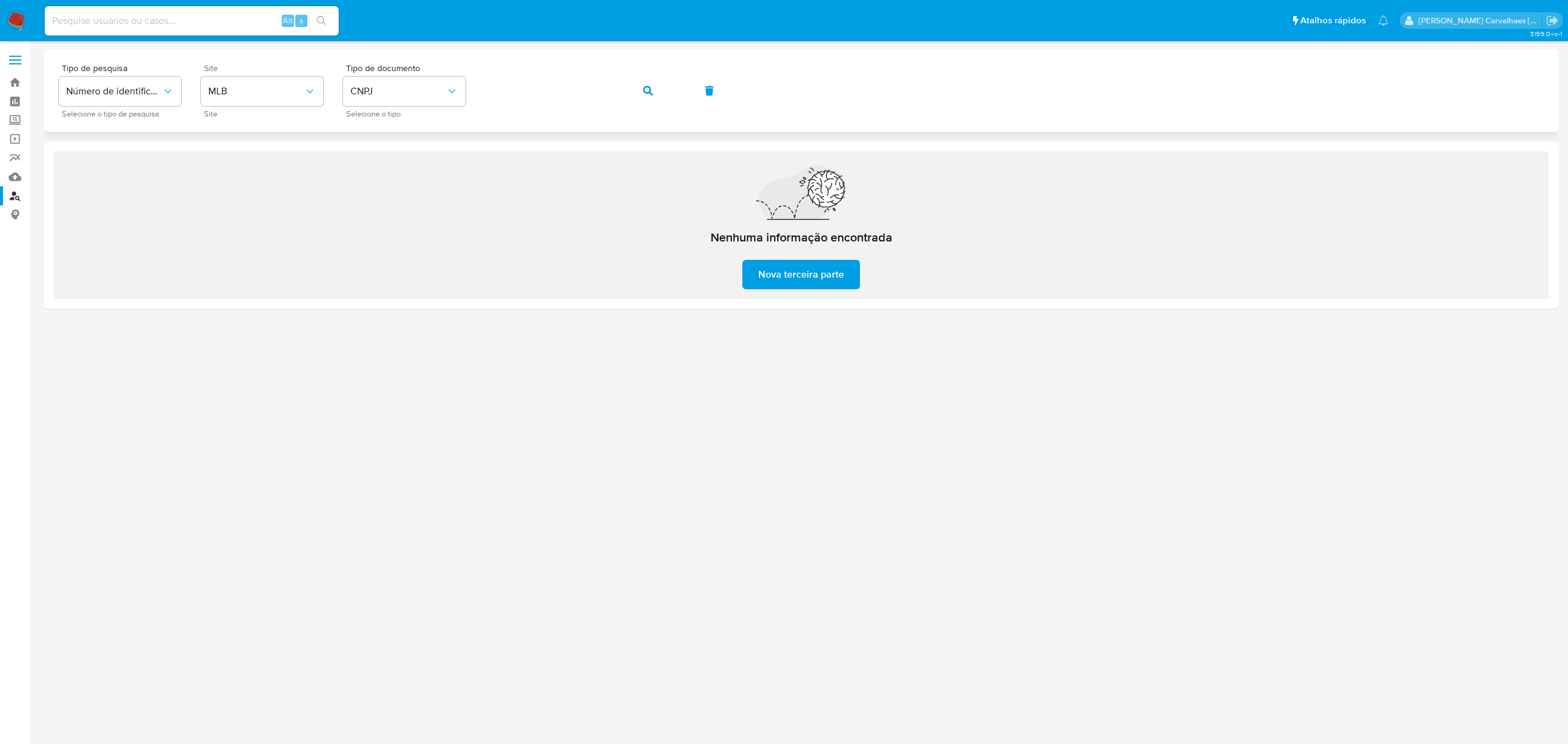
click at [483, 90] on div "Tipo de pesquisa Número de identificação Selecione o tipo de pesquisa Site MLB …" at bounding box center [801, 90] width 1485 height 53
click at [645, 87] on icon "button" at bounding box center [648, 91] width 10 height 10
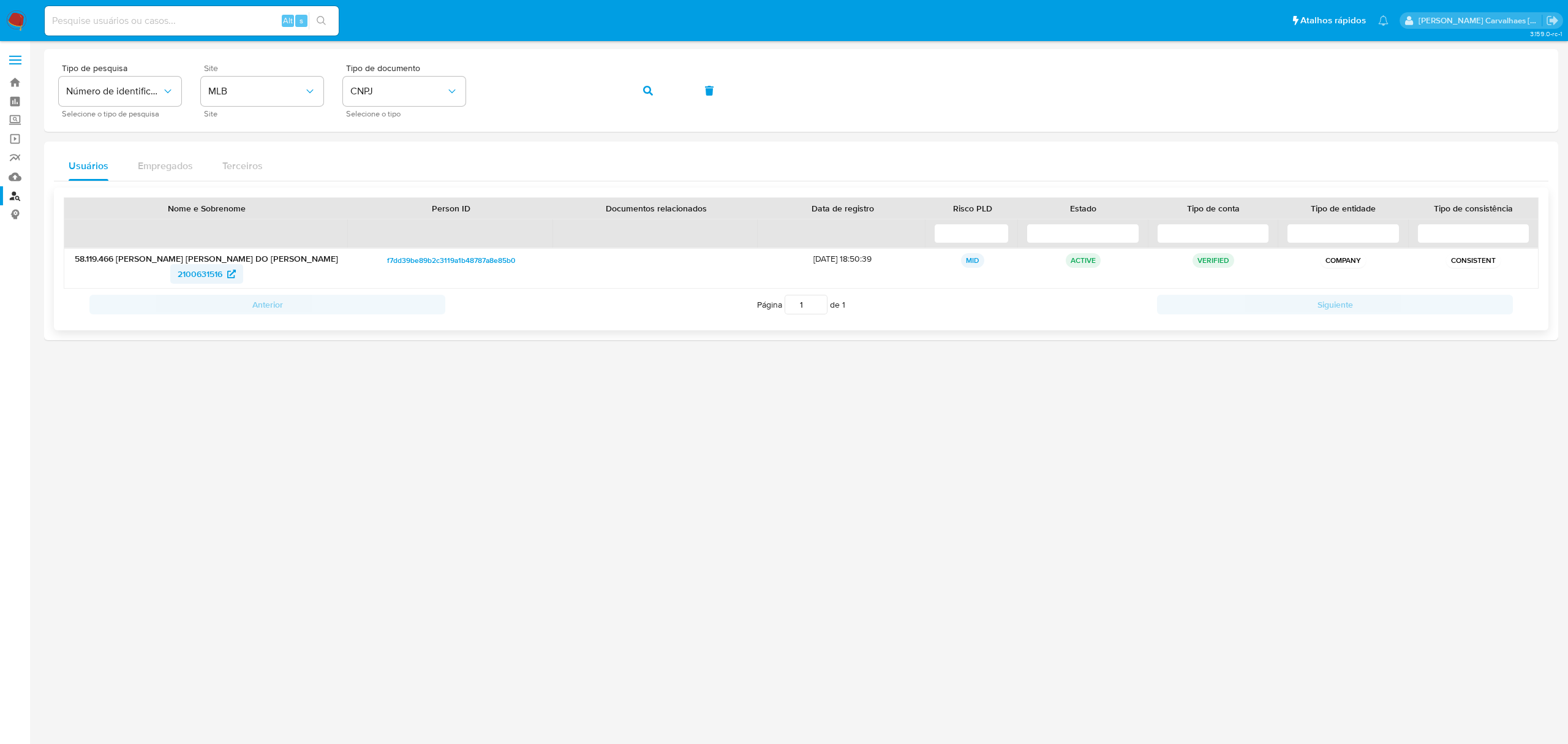
click at [193, 274] on span "2100631516" at bounding box center [200, 274] width 44 height 19
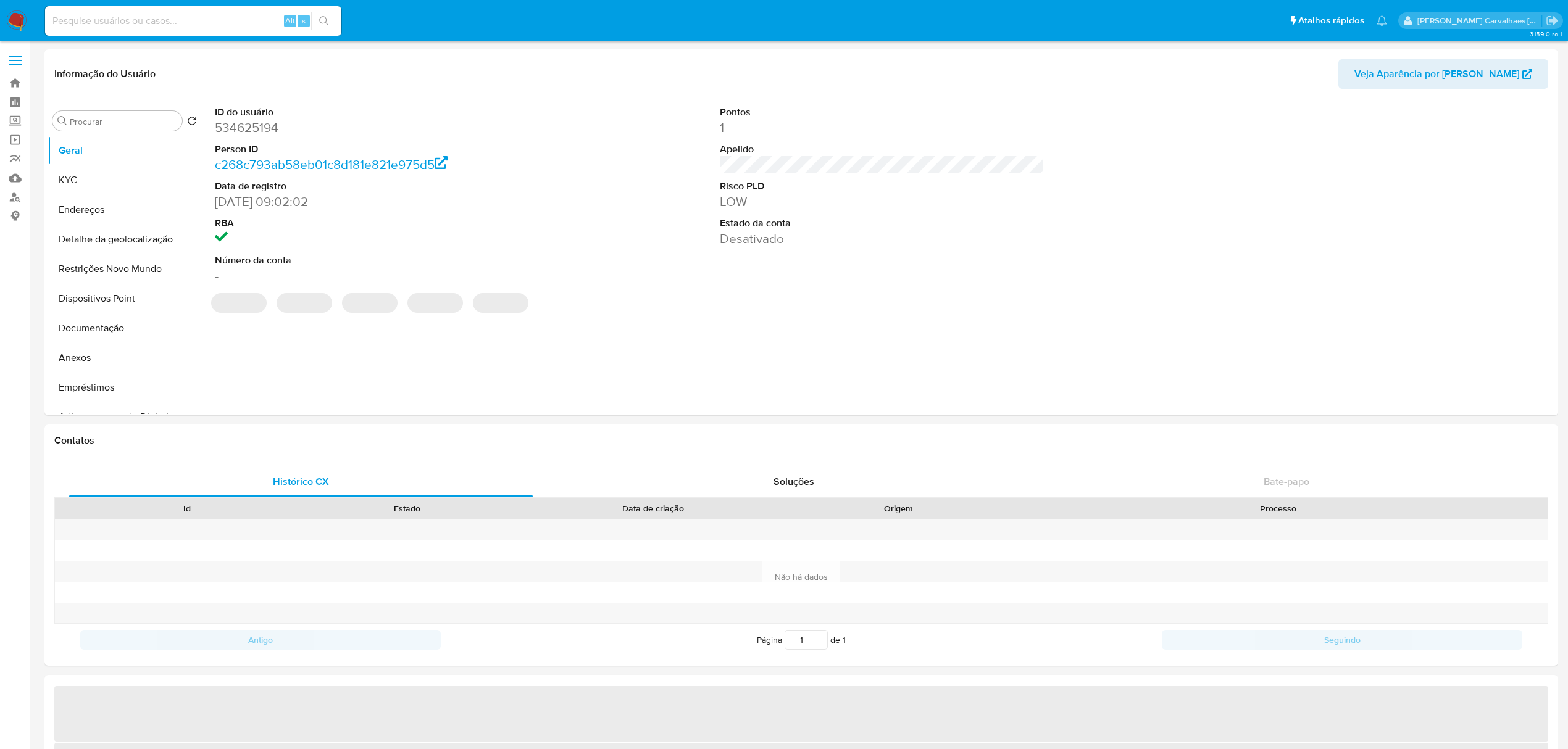
select select "10"
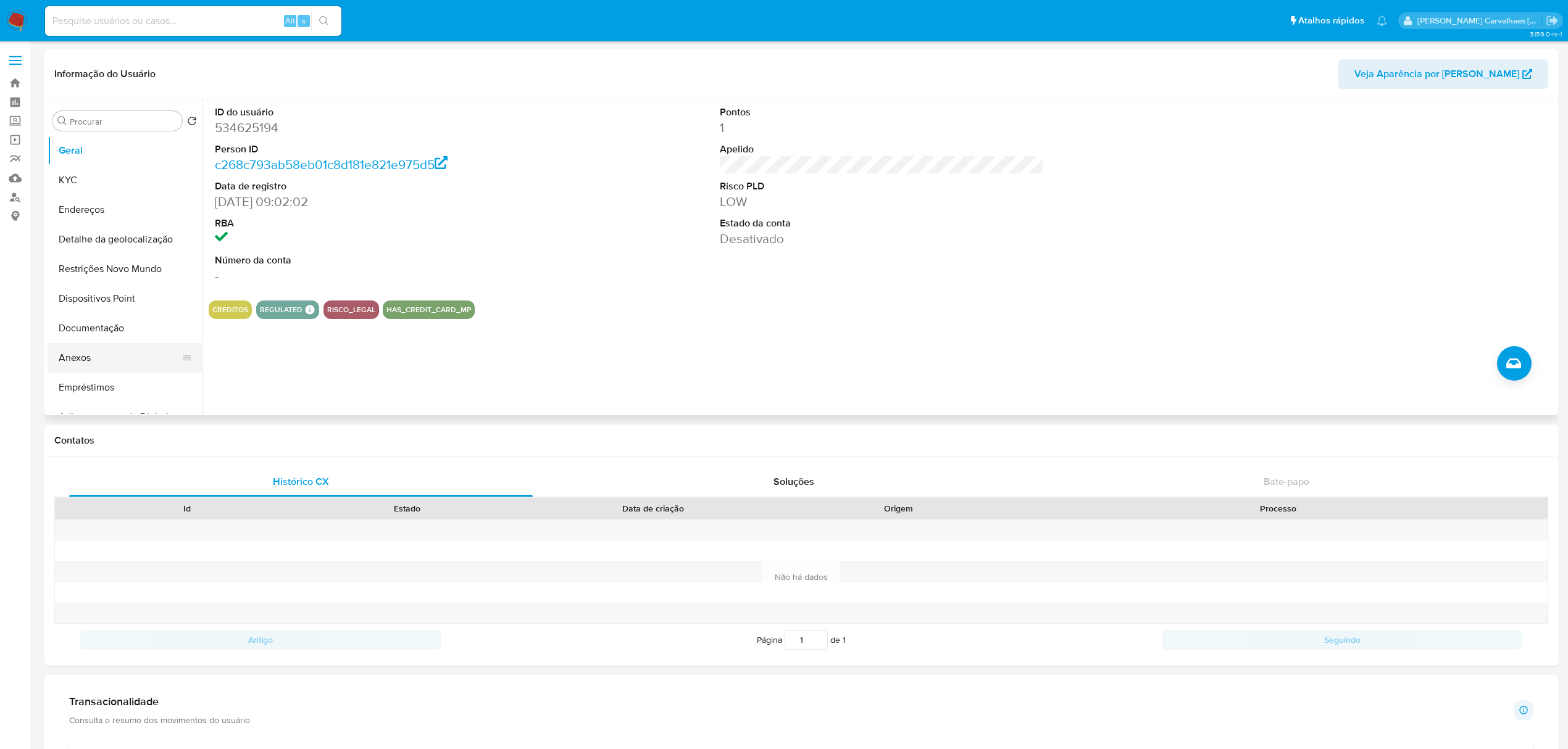
click at [97, 353] on button "Anexos" at bounding box center [120, 358] width 144 height 30
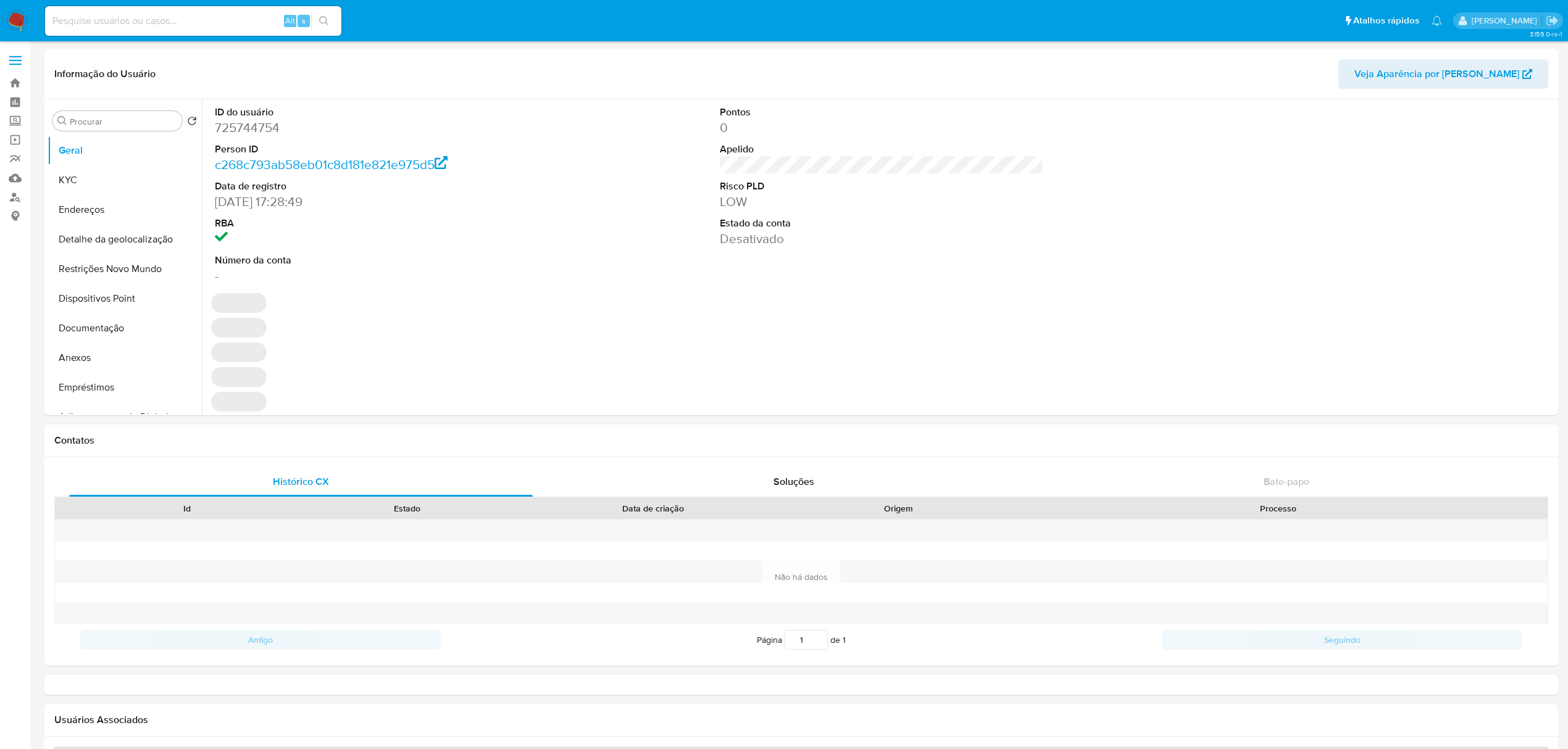
select select "10"
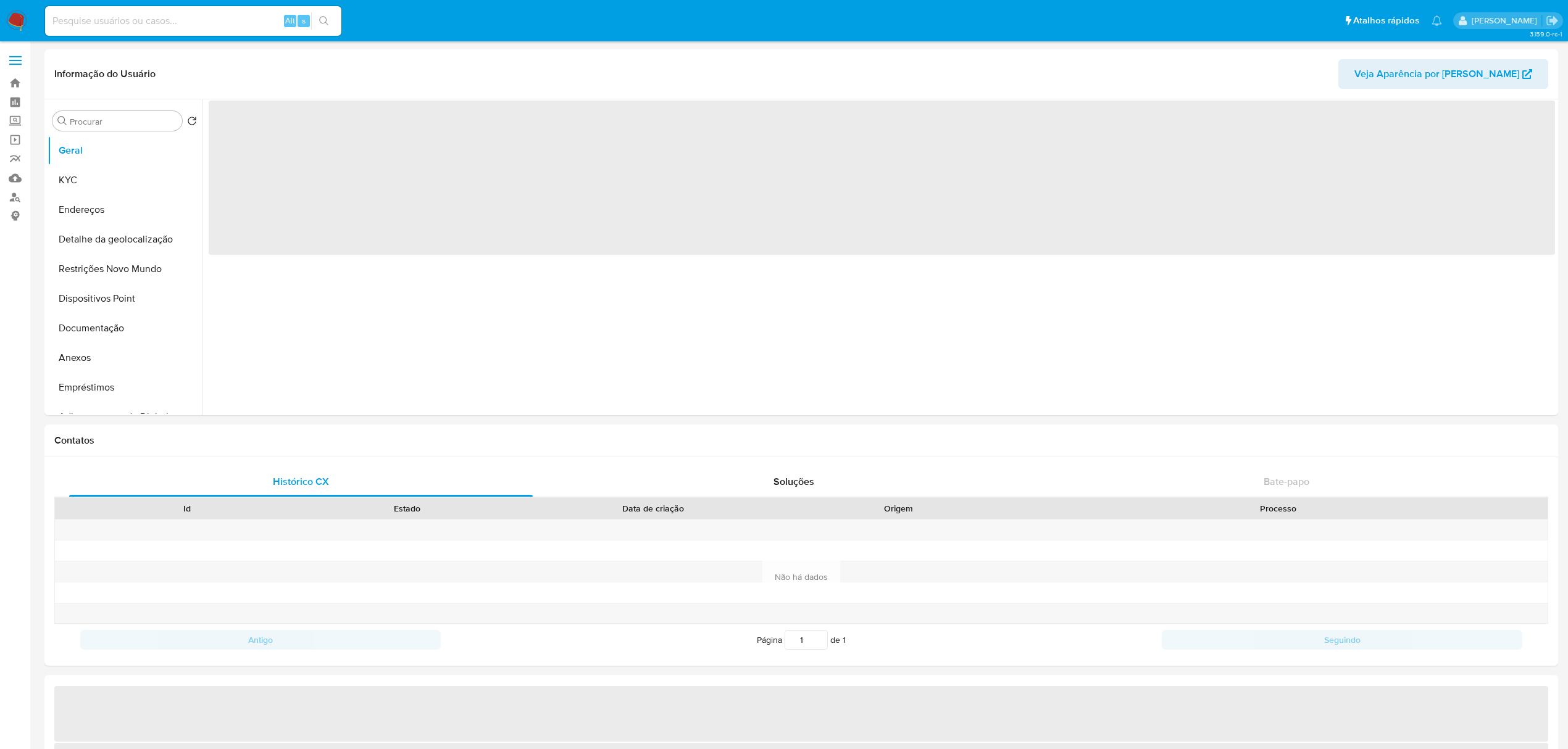
select select "10"
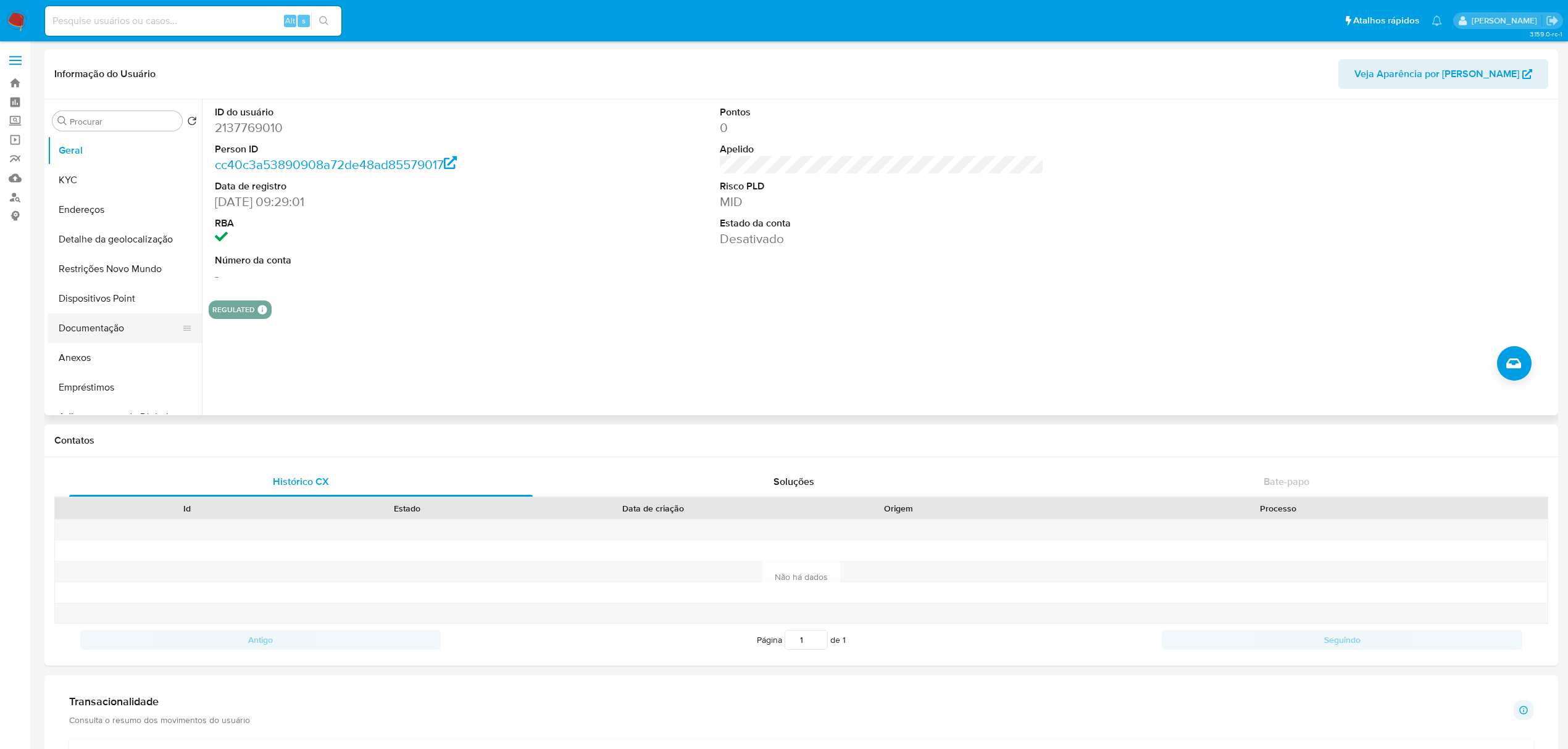
click at [126, 329] on button "Documentação" at bounding box center [120, 328] width 144 height 30
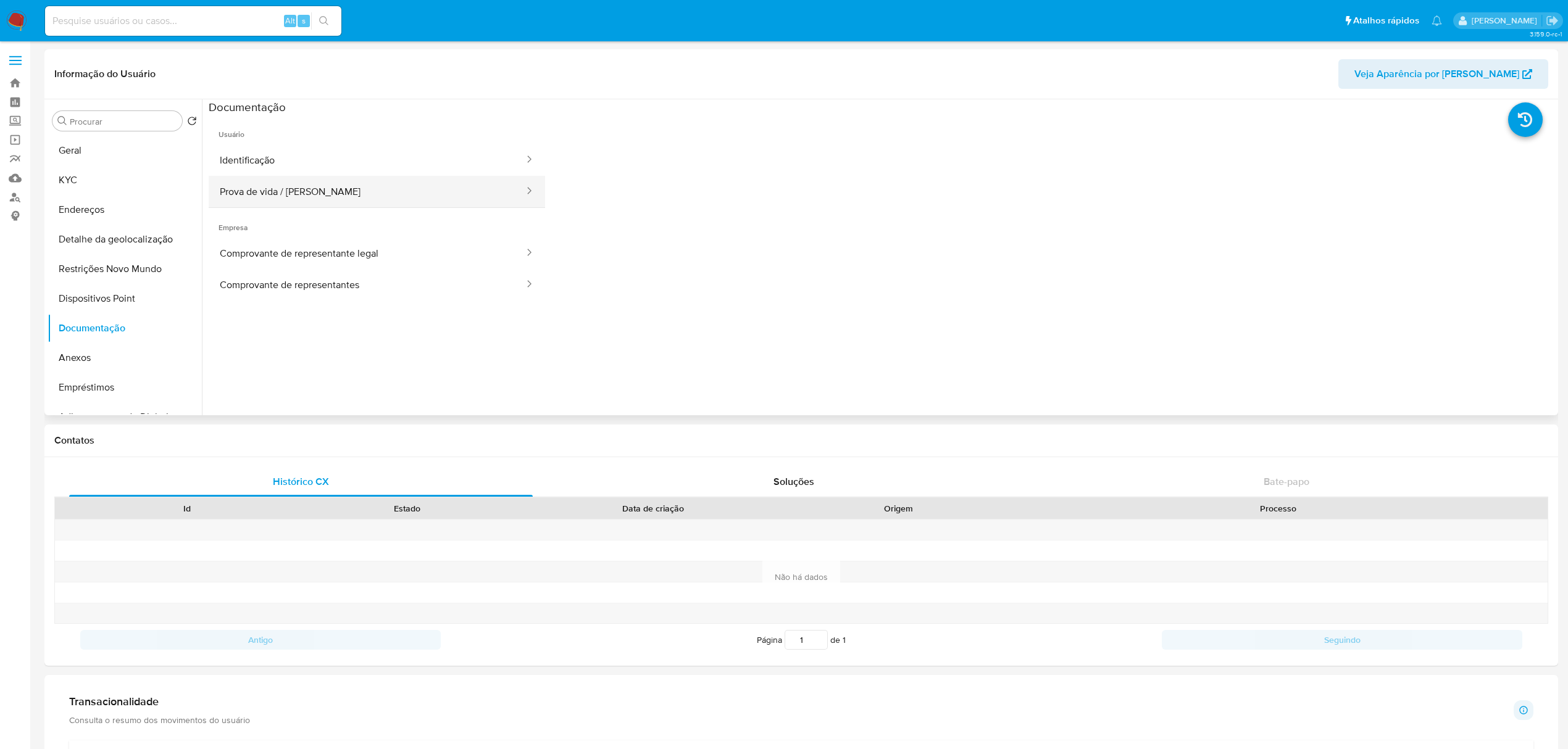
click at [397, 199] on button "Prova de vida / Selfie" at bounding box center [366, 192] width 317 height 32
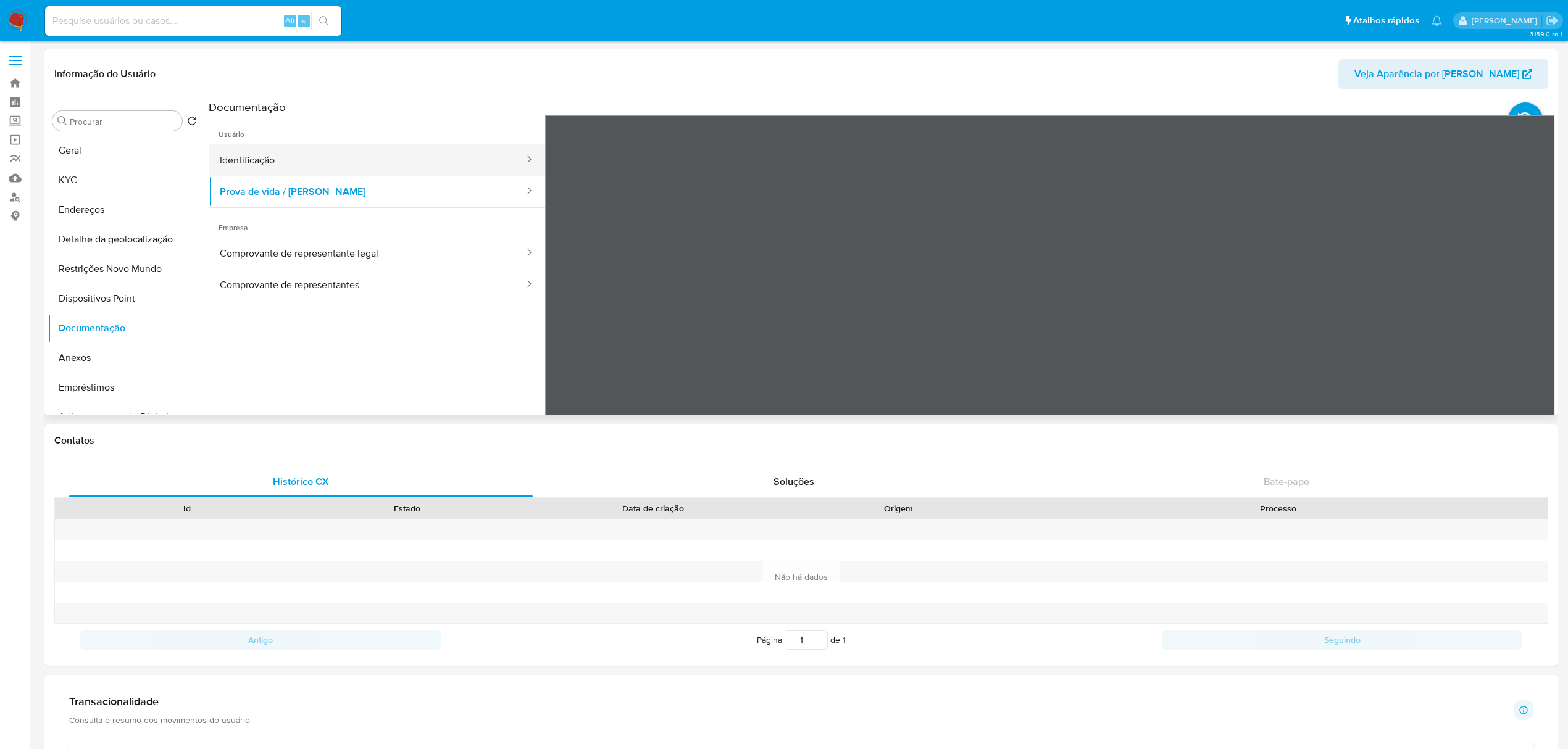
click at [378, 164] on button "Identificação" at bounding box center [366, 160] width 317 height 32
click at [92, 152] on button "Geral" at bounding box center [120, 150] width 144 height 30
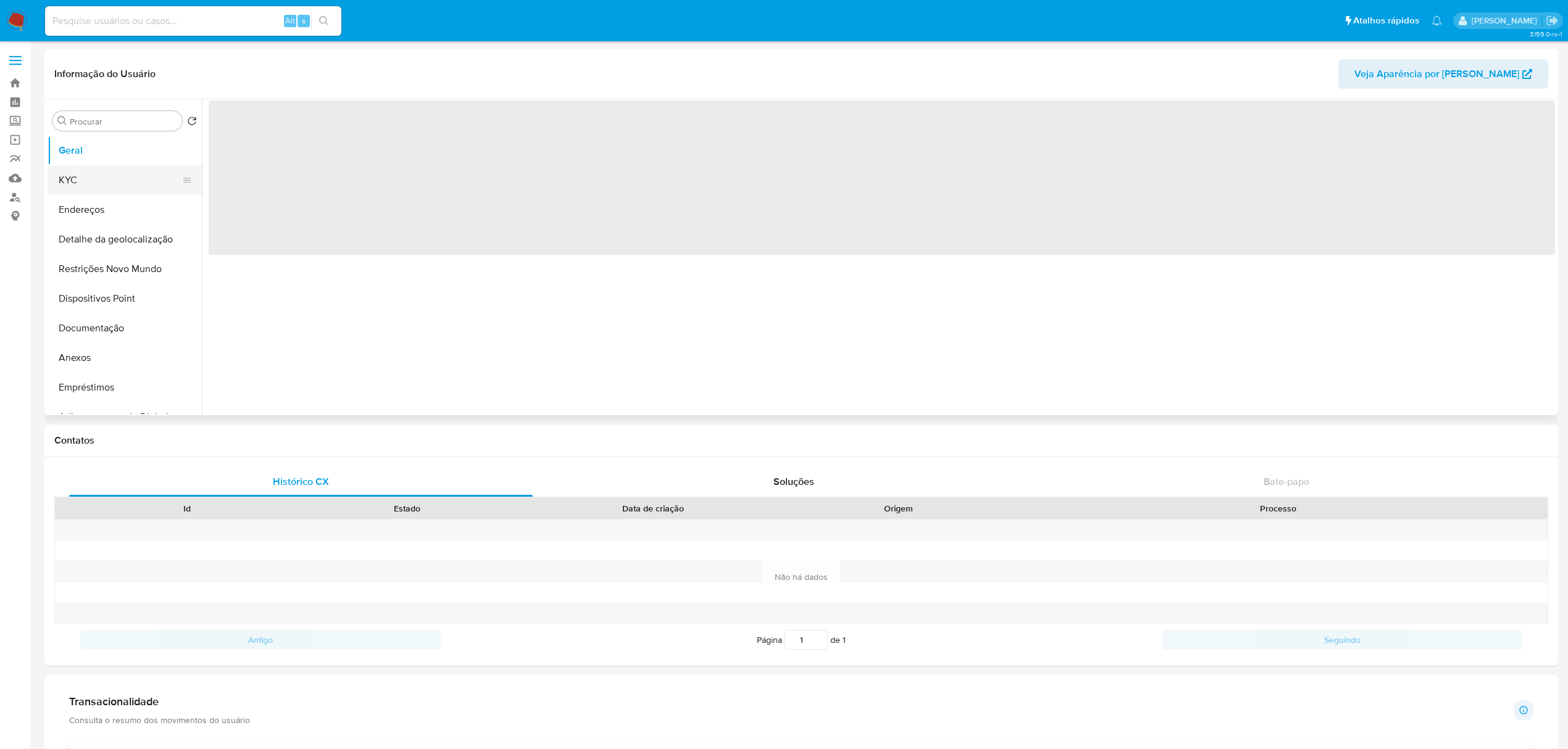
click at [92, 178] on button "KYC" at bounding box center [120, 180] width 144 height 30
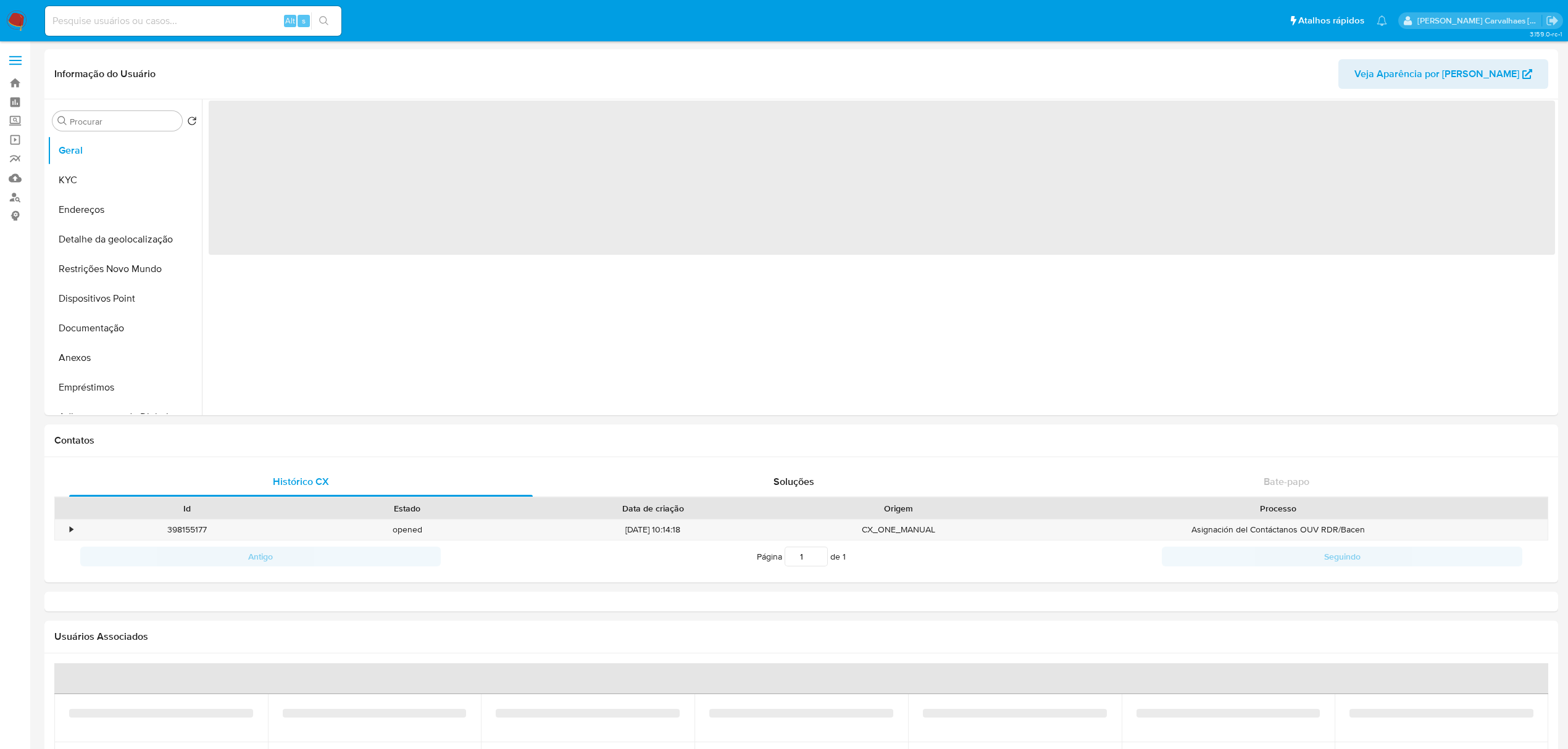
select select "10"
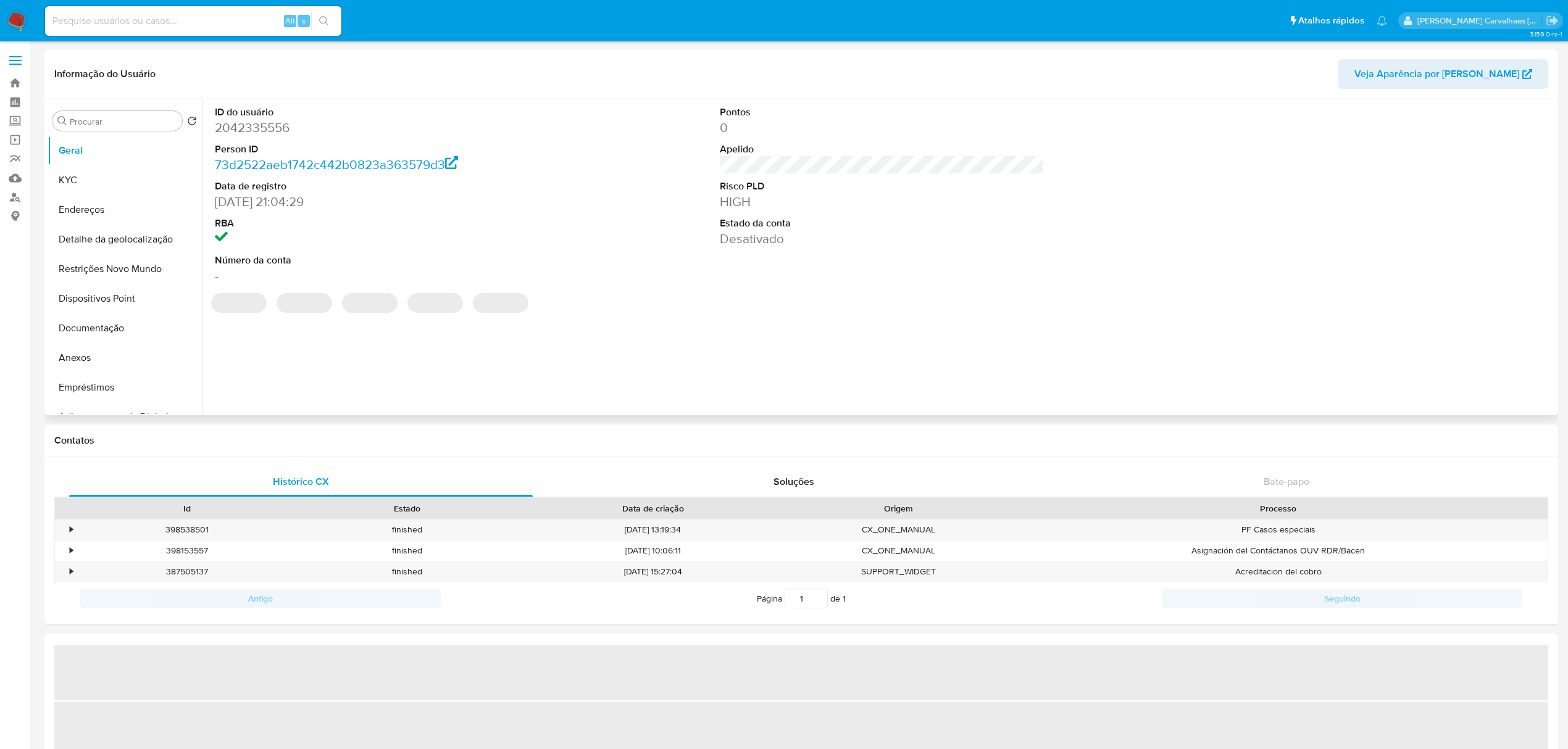
select select "10"
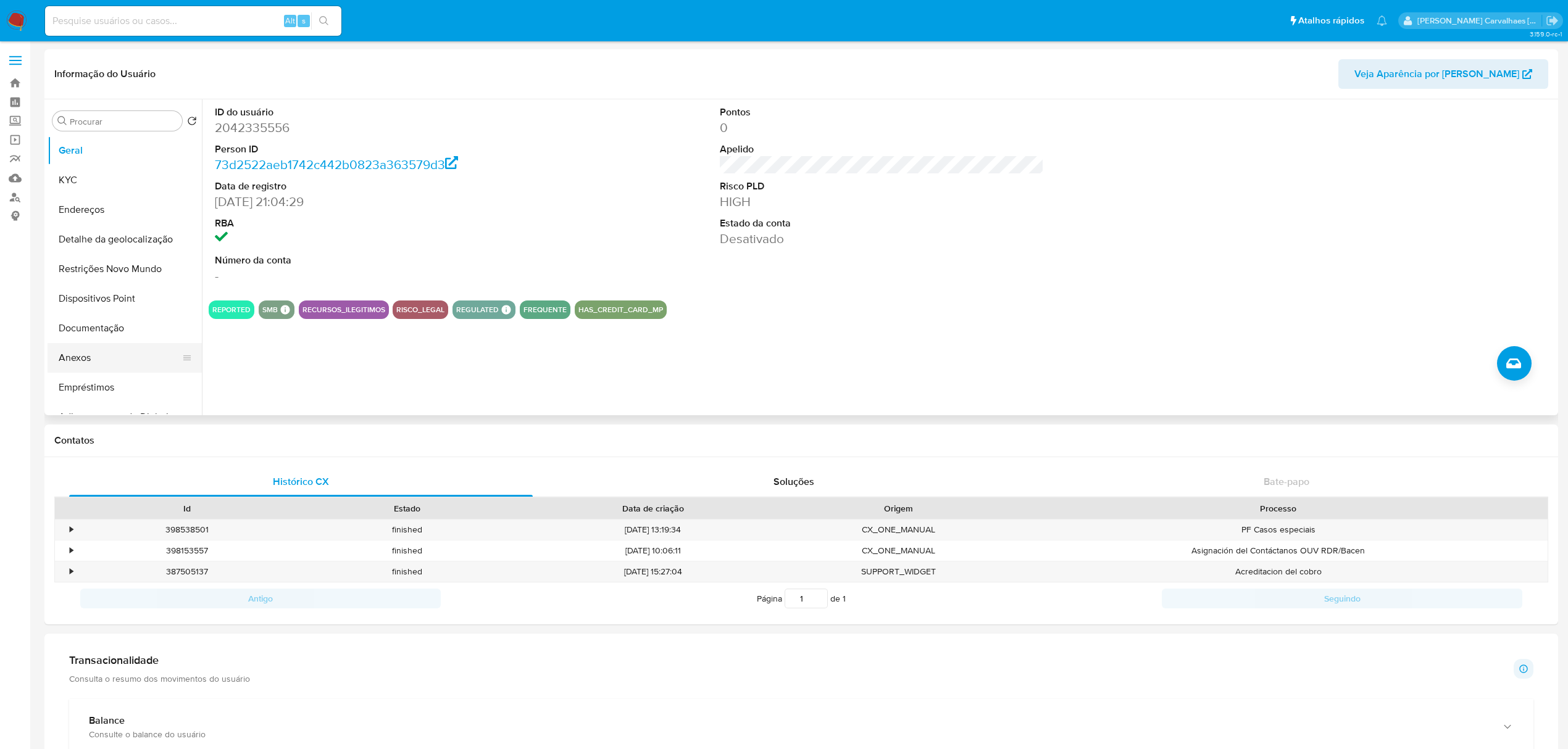
click at [79, 355] on button "Anexos" at bounding box center [120, 358] width 144 height 30
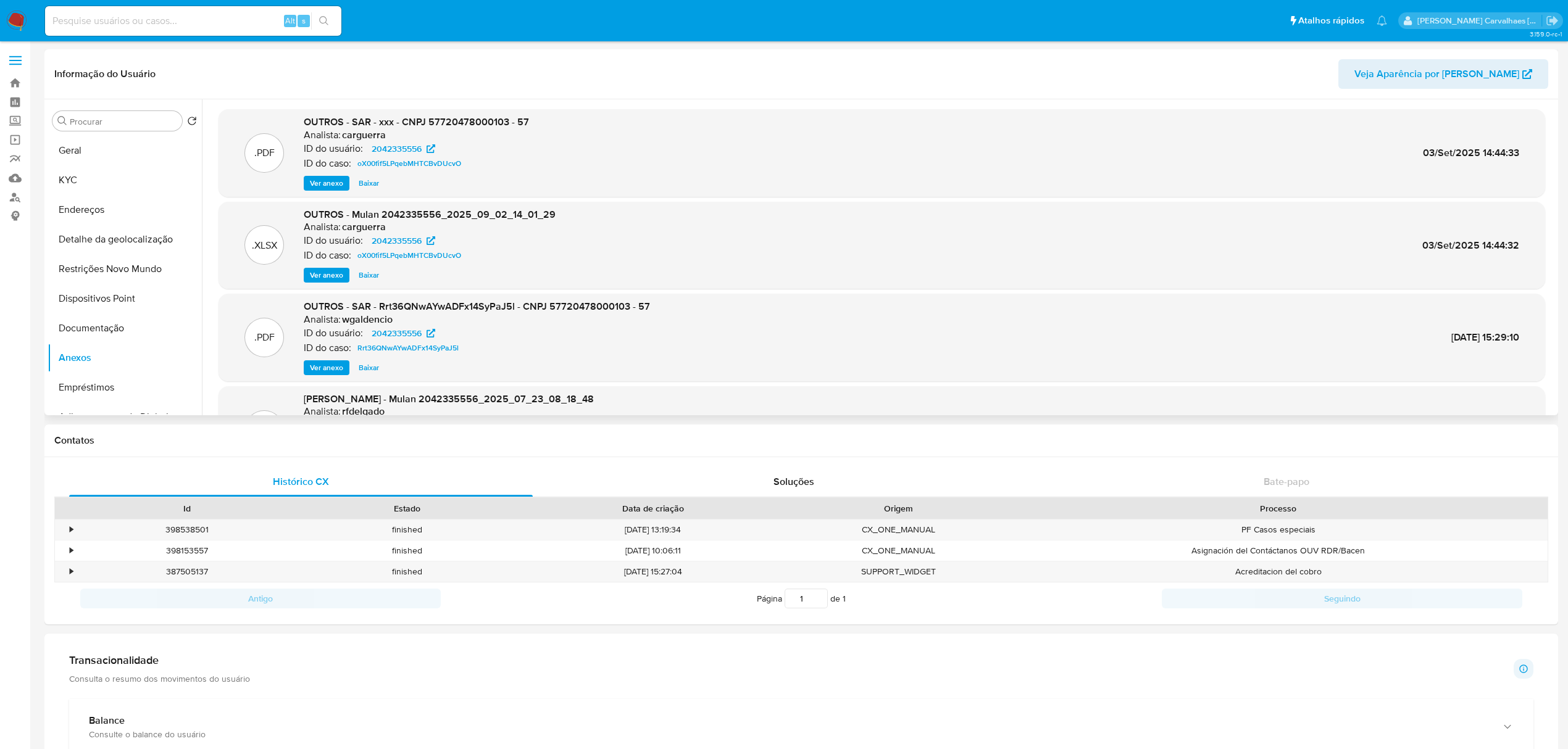
click at [327, 180] on span "Ver anexo" at bounding box center [327, 183] width 33 height 12
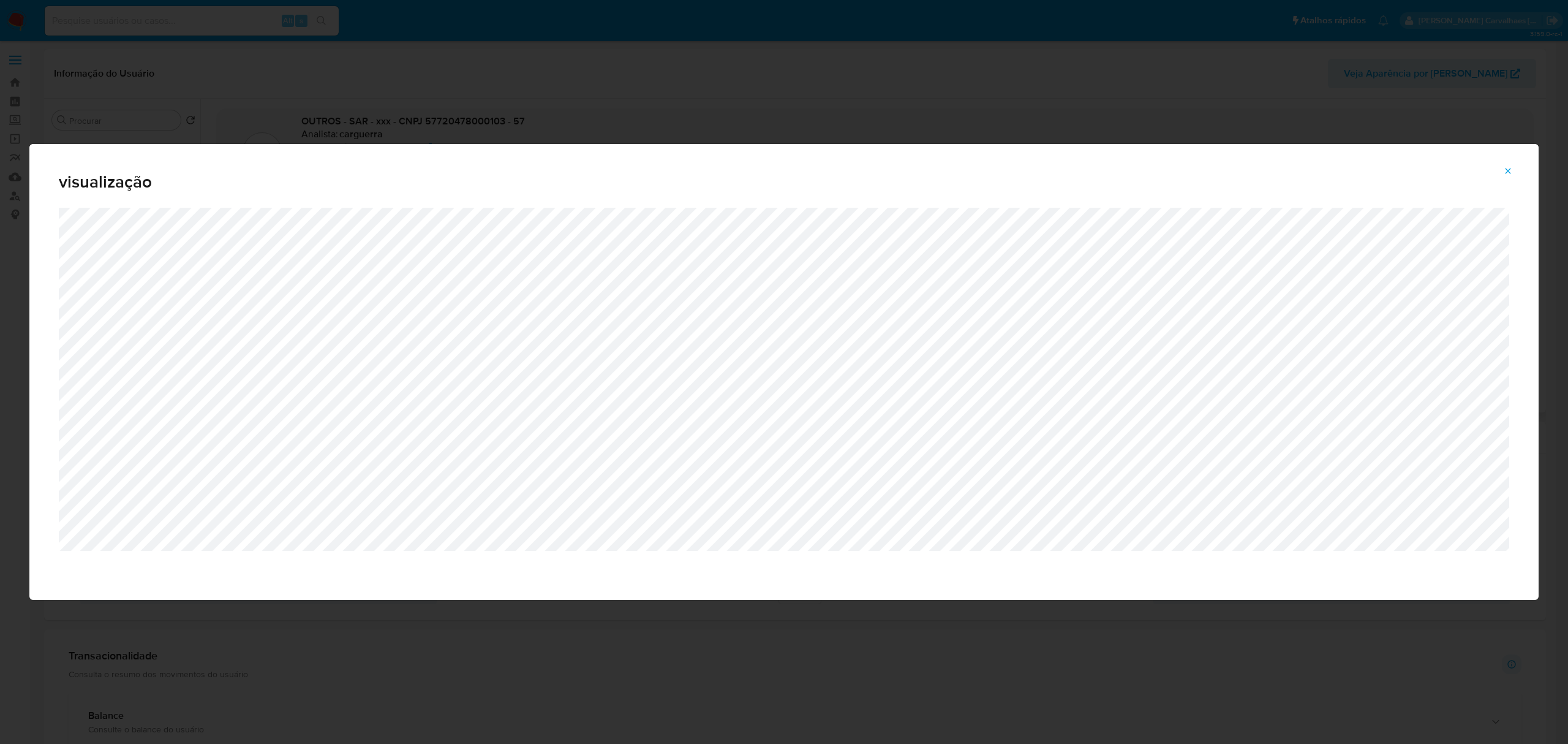
click at [1506, 167] on icon "Attachment preview" at bounding box center [1509, 171] width 10 height 10
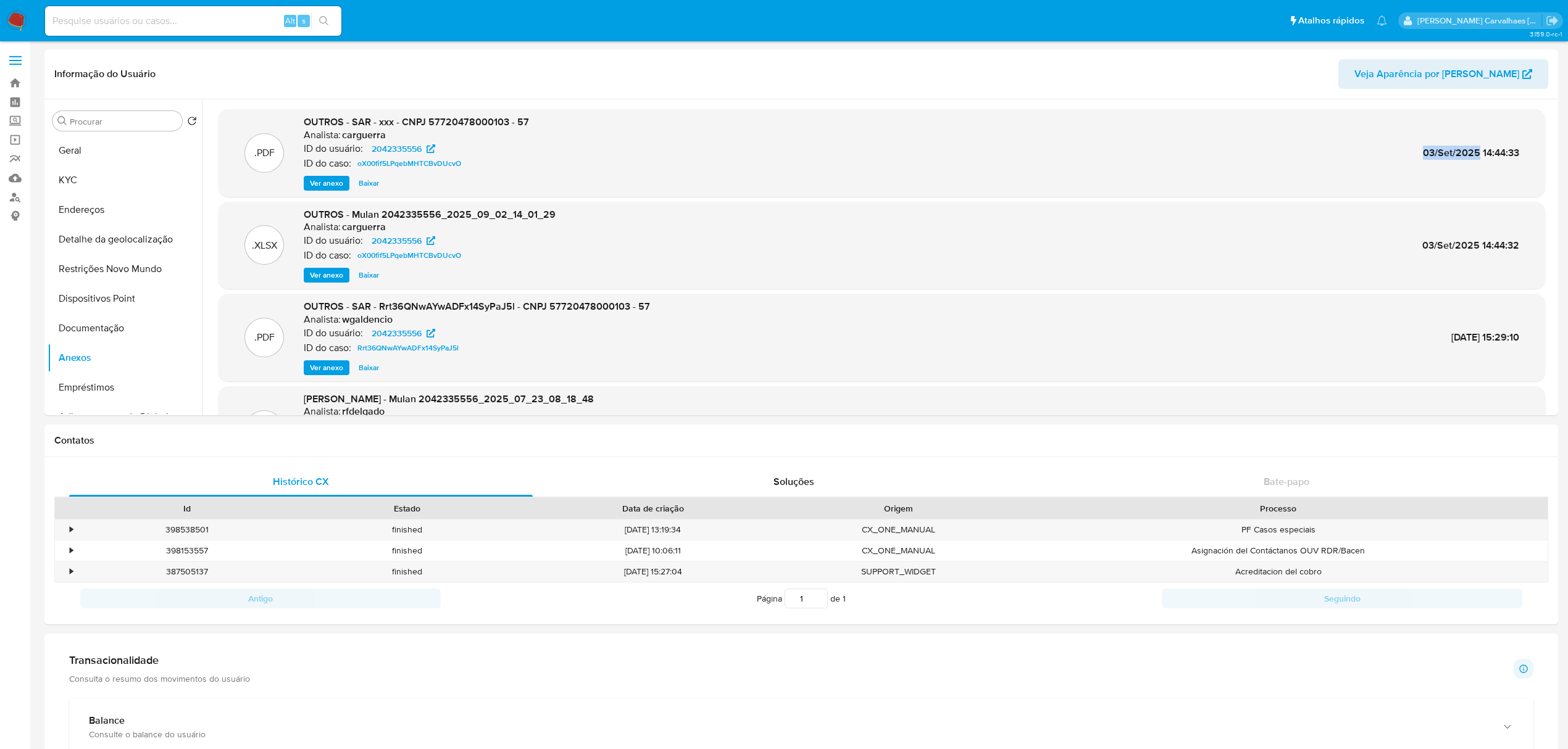
drag, startPoint x: 1418, startPoint y: 149, endPoint x: 1474, endPoint y: 148, distance: 56.0
click at [1474, 148] on span "03/Set/2025 14:44:33" at bounding box center [1471, 153] width 97 height 14
copy span "03/Set/2025"
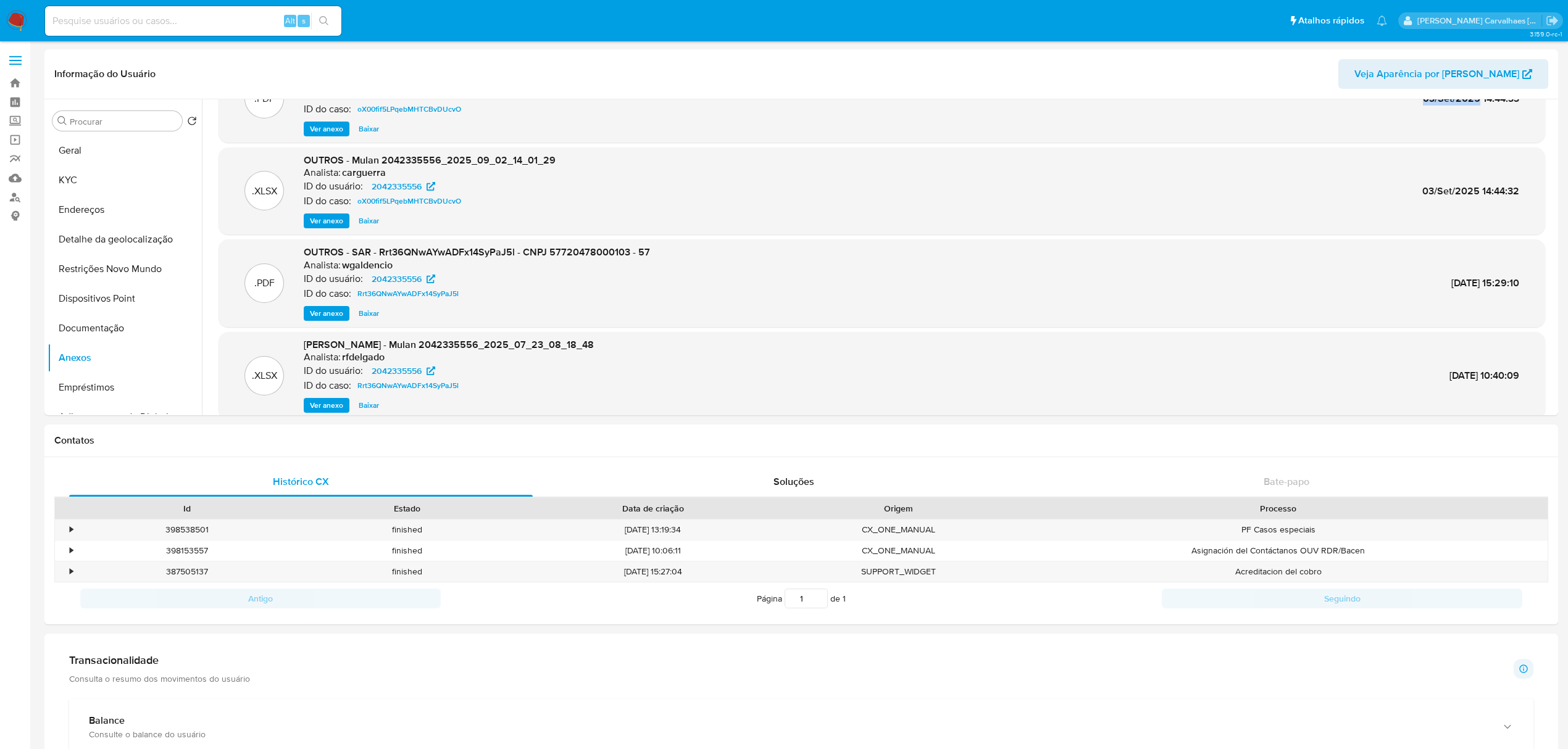
scroll to position [104, 0]
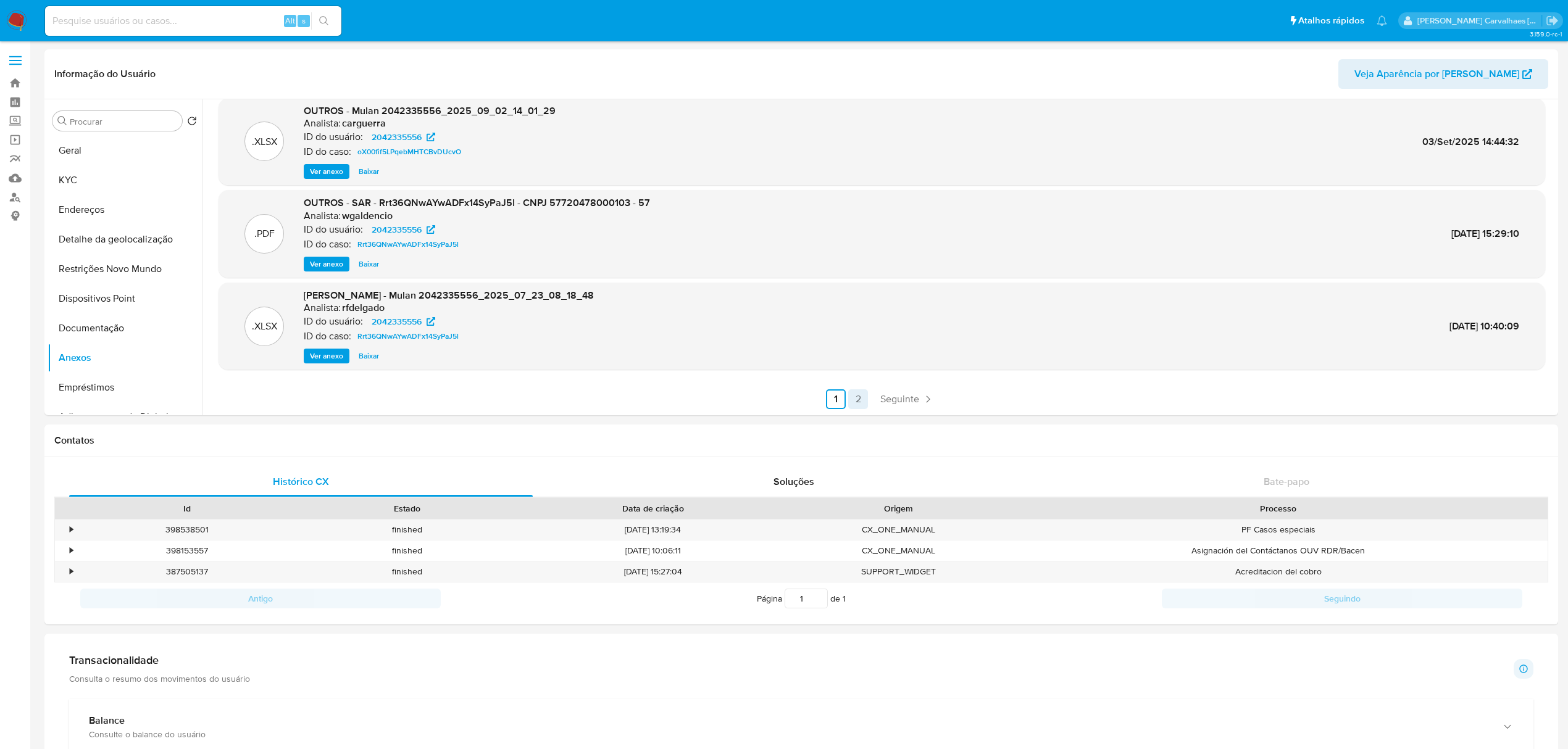
click at [853, 405] on link "2" at bounding box center [858, 399] width 19 height 19
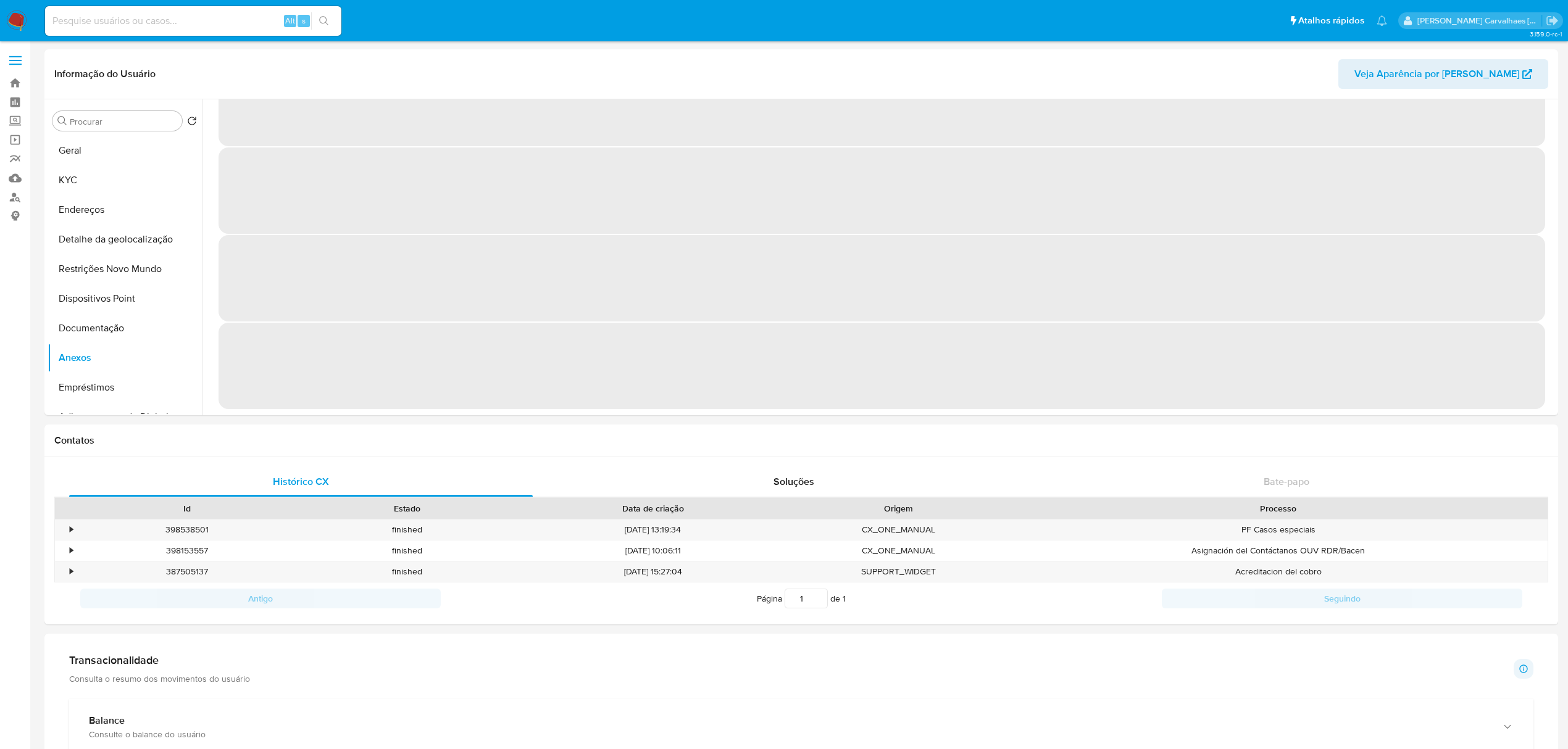
scroll to position [0, 0]
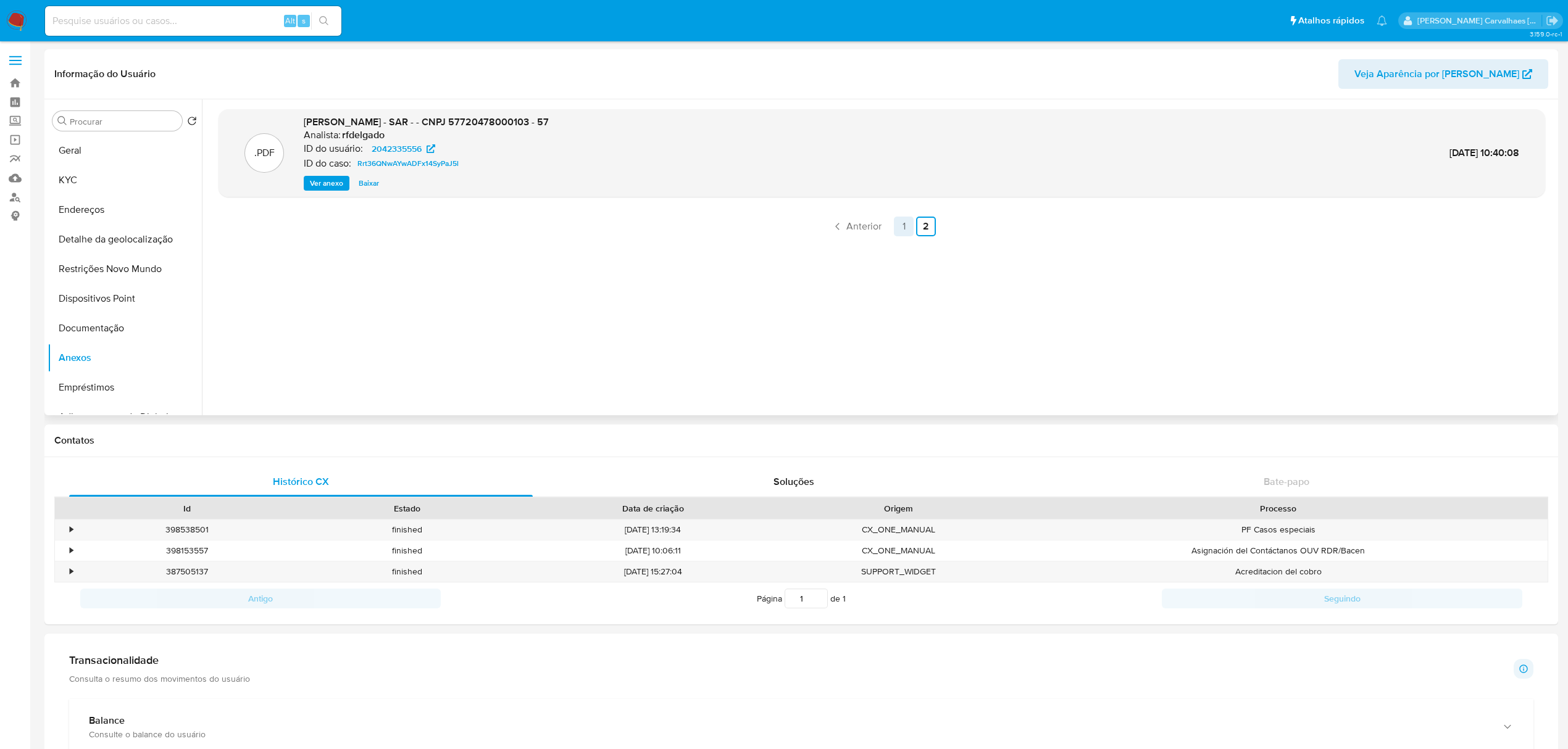
click at [900, 230] on link "1" at bounding box center [903, 226] width 19 height 19
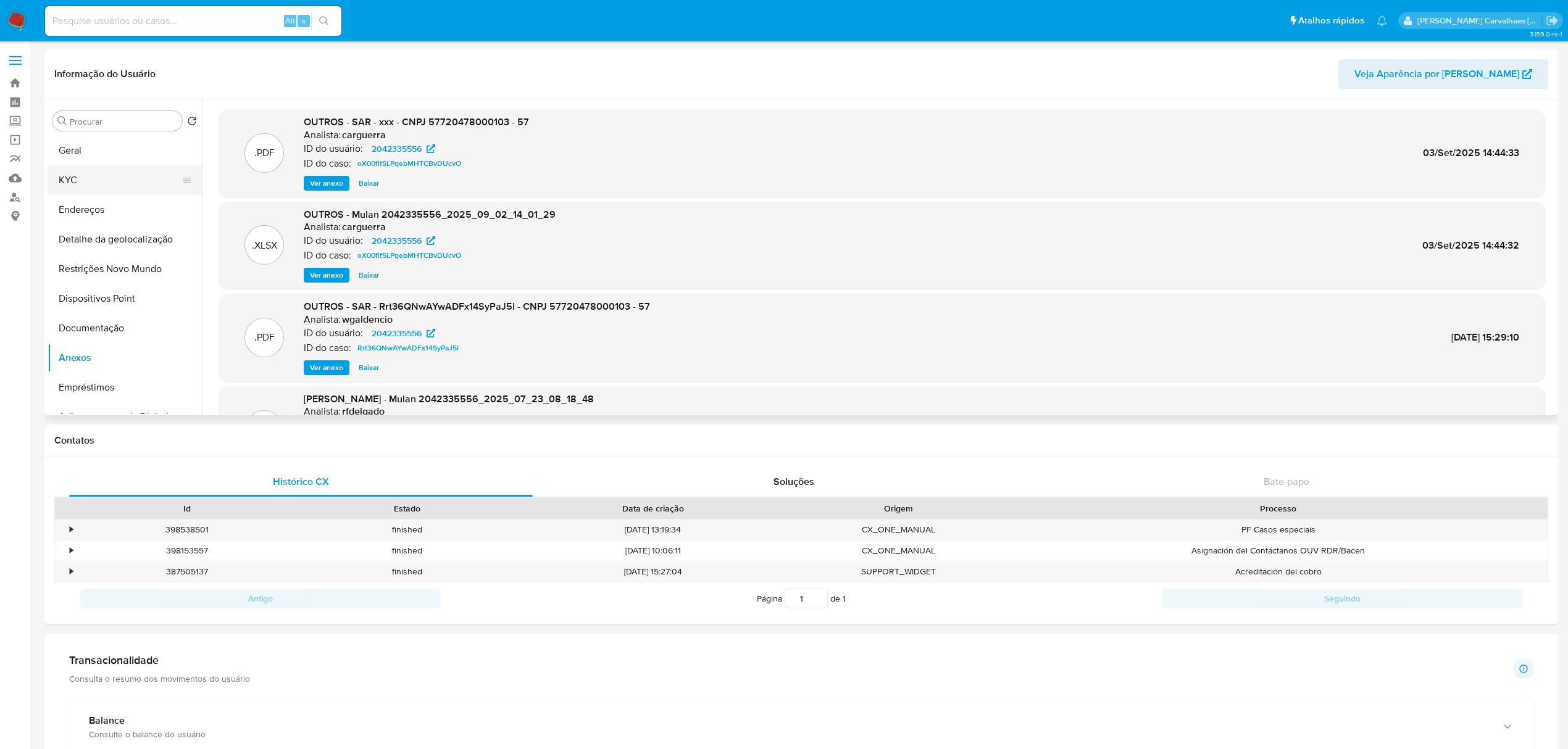
drag, startPoint x: 88, startPoint y: 147, endPoint x: 117, endPoint y: 167, distance: 35.2
click at [90, 147] on button "Geral" at bounding box center [125, 150] width 154 height 30
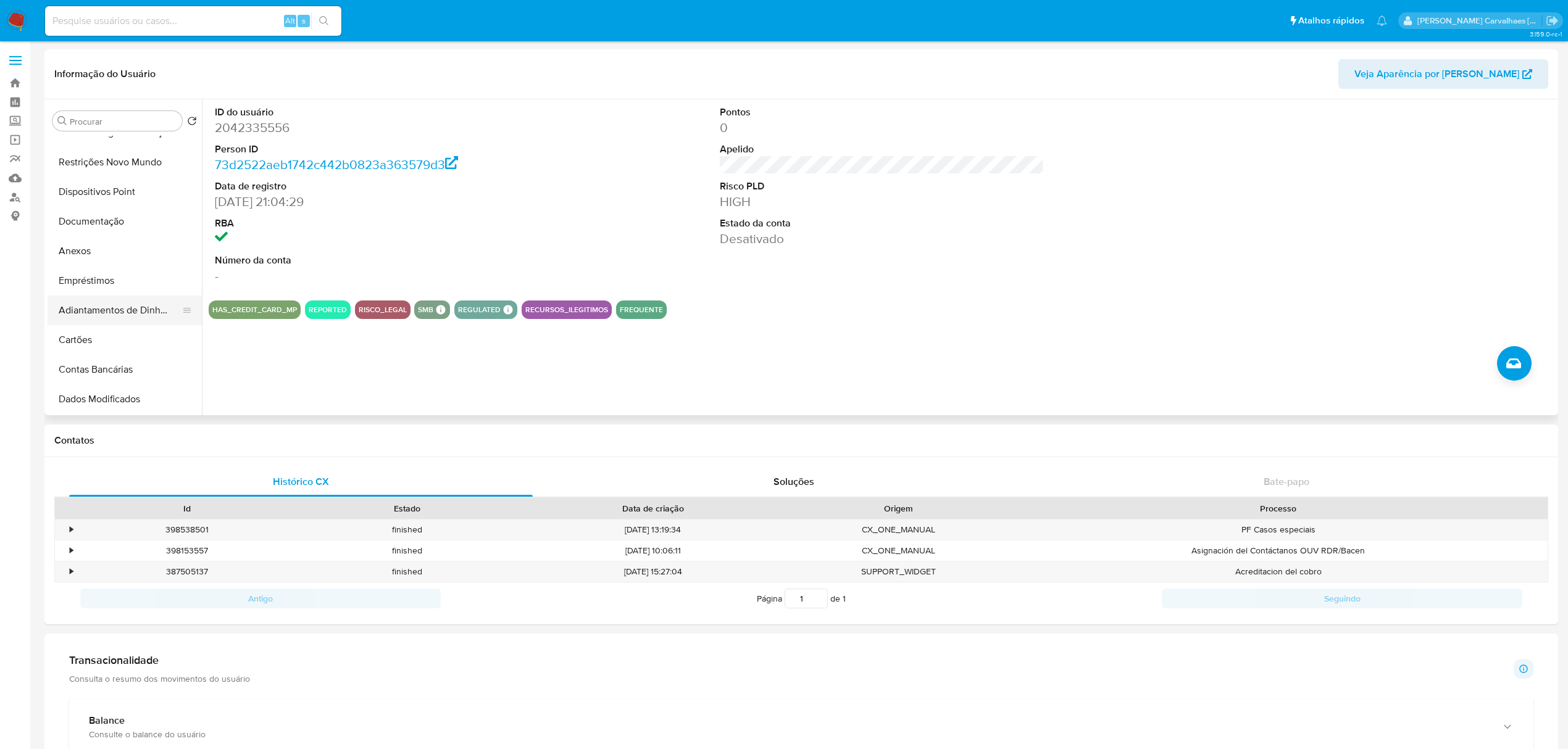
scroll to position [82, 0]
click at [135, 177] on button "Restrições Novo Mundo" at bounding box center [120, 187] width 144 height 30
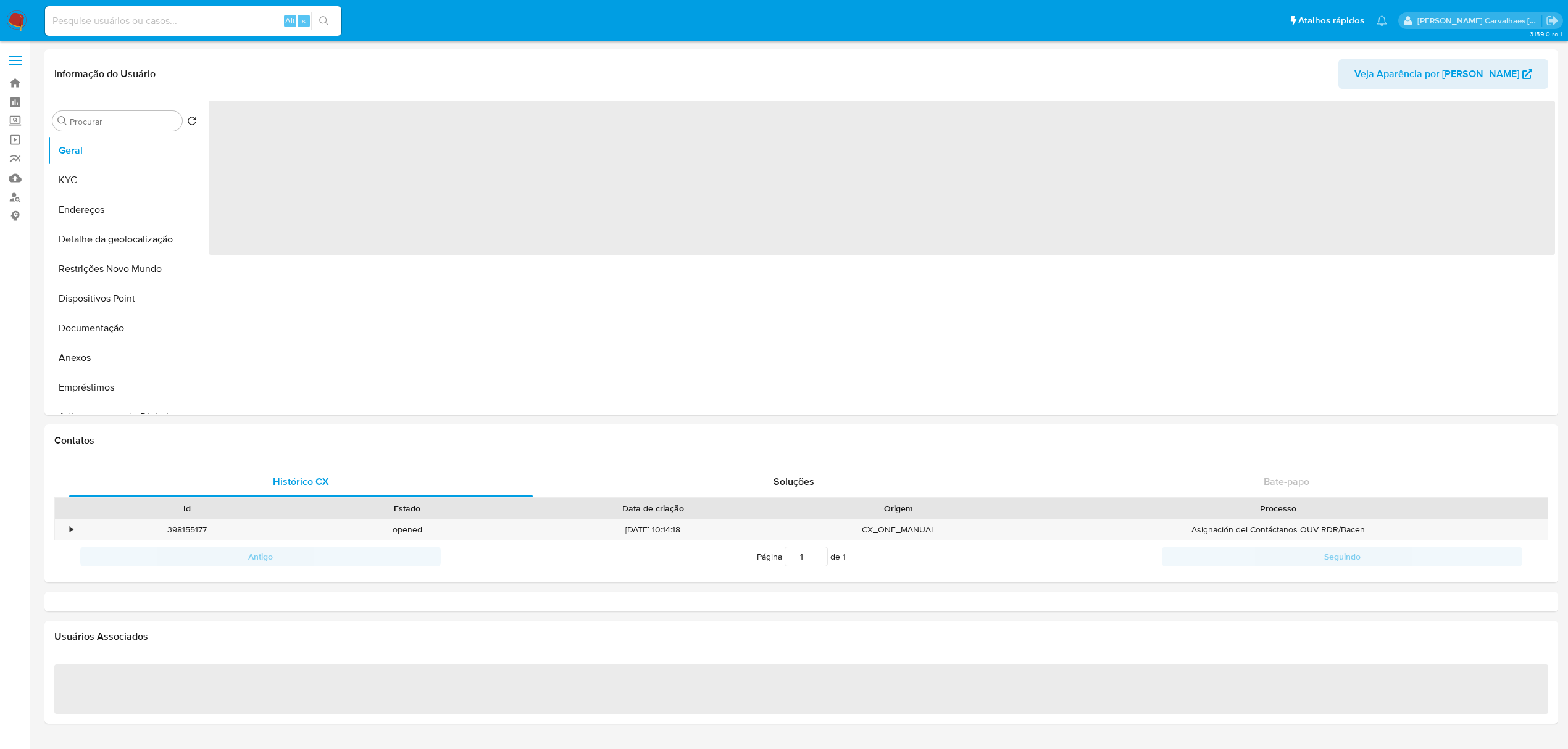
select select "10"
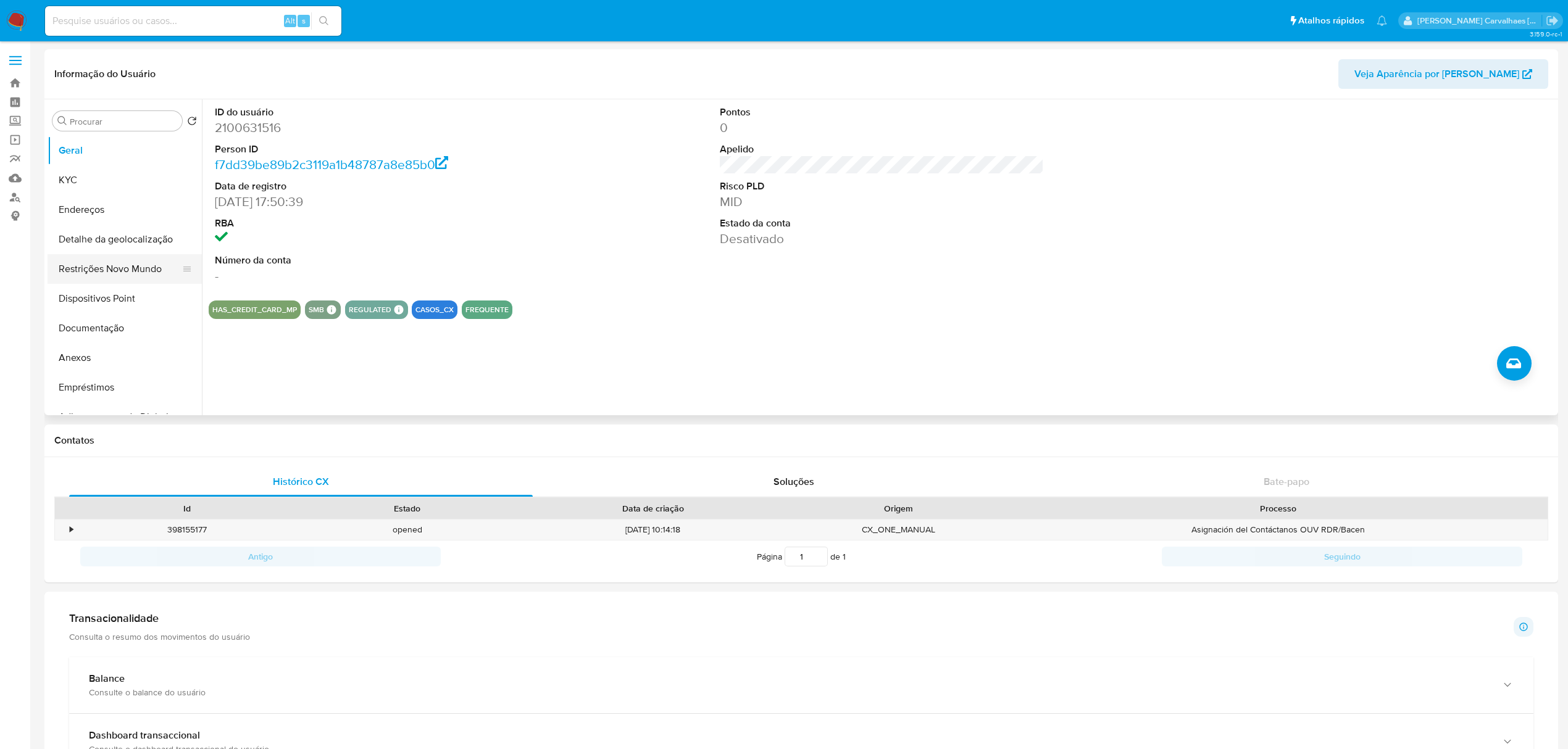
click at [120, 274] on button "Restrições Novo Mundo" at bounding box center [120, 269] width 144 height 30
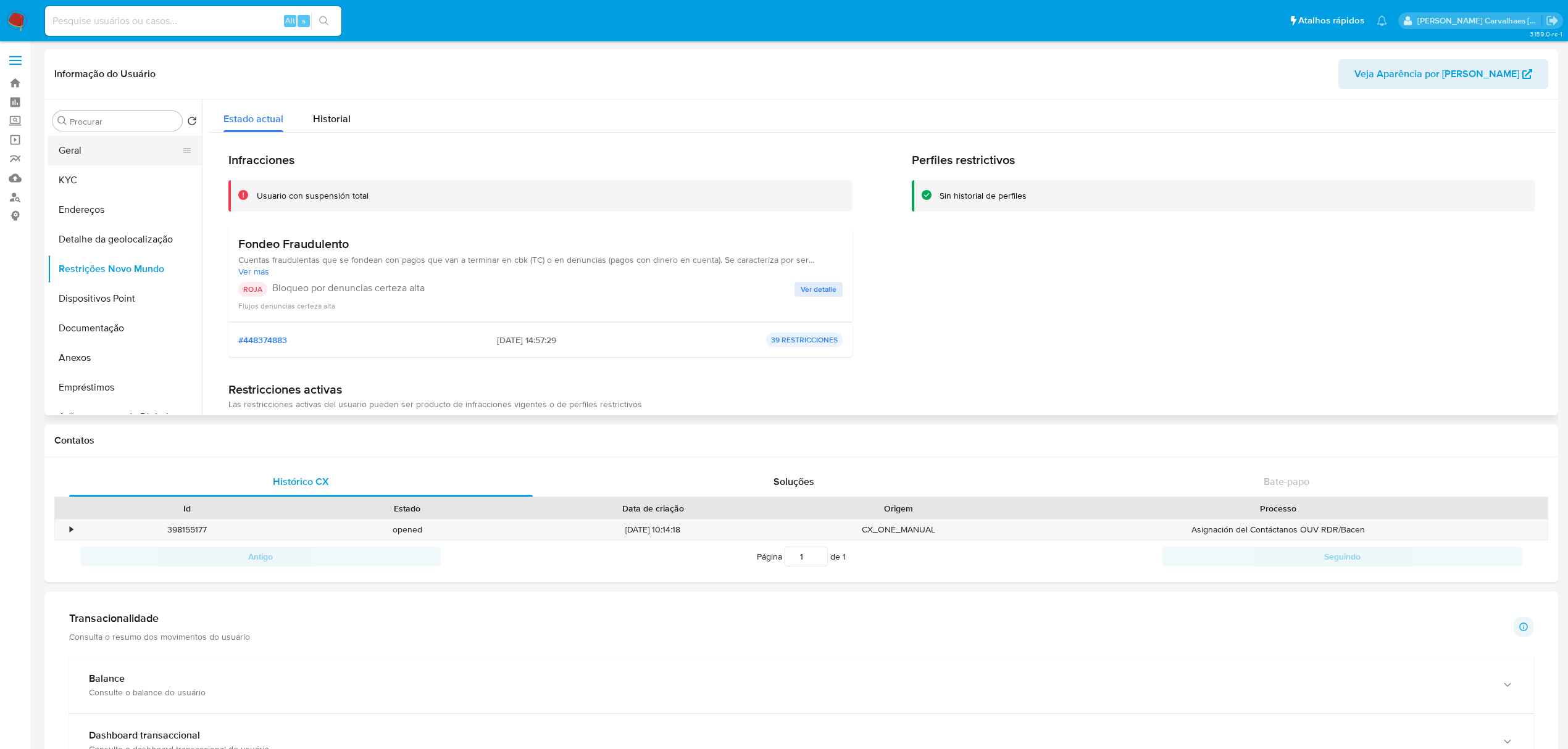
click at [85, 156] on button "Geral" at bounding box center [120, 150] width 144 height 30
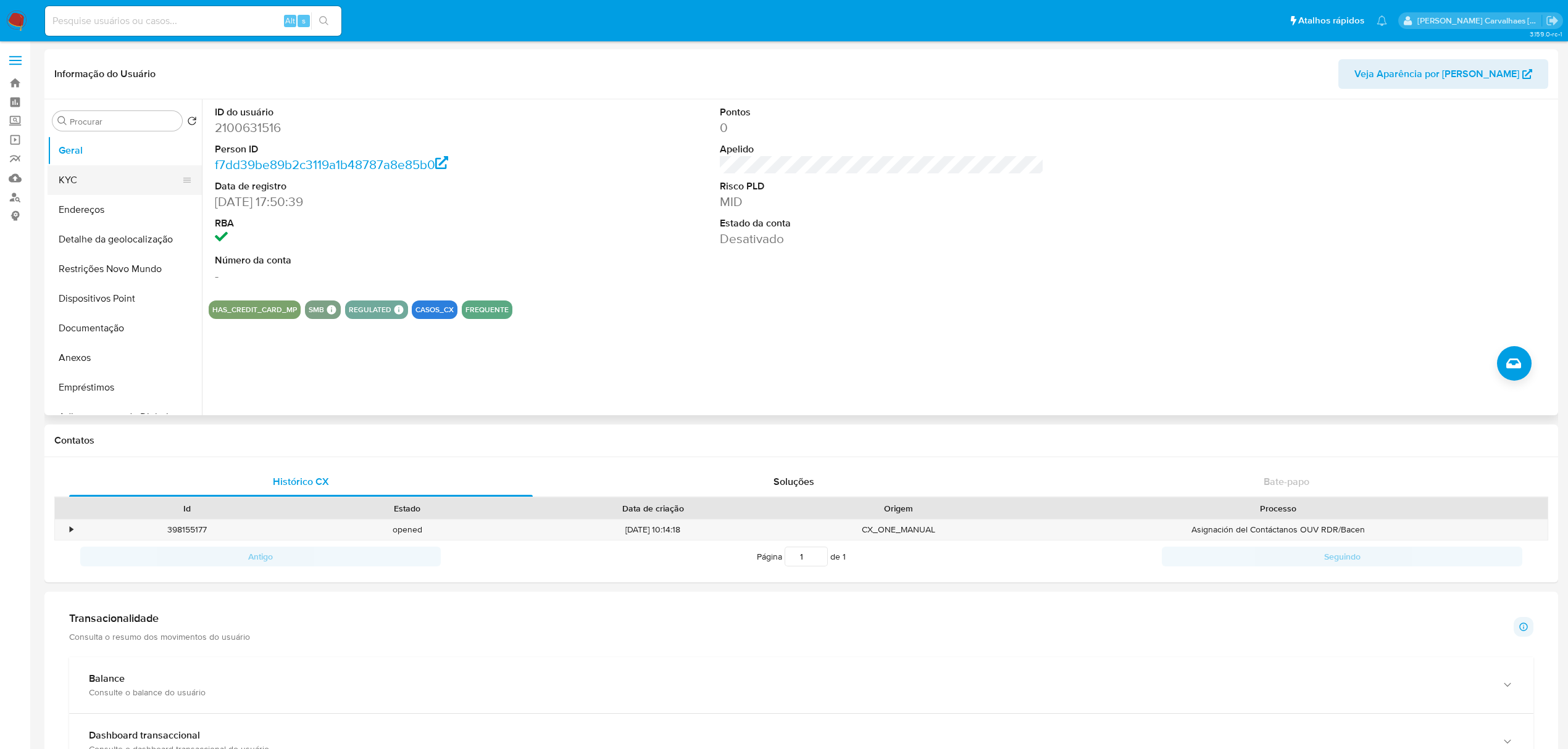
click at [110, 186] on button "KYC" at bounding box center [120, 180] width 144 height 30
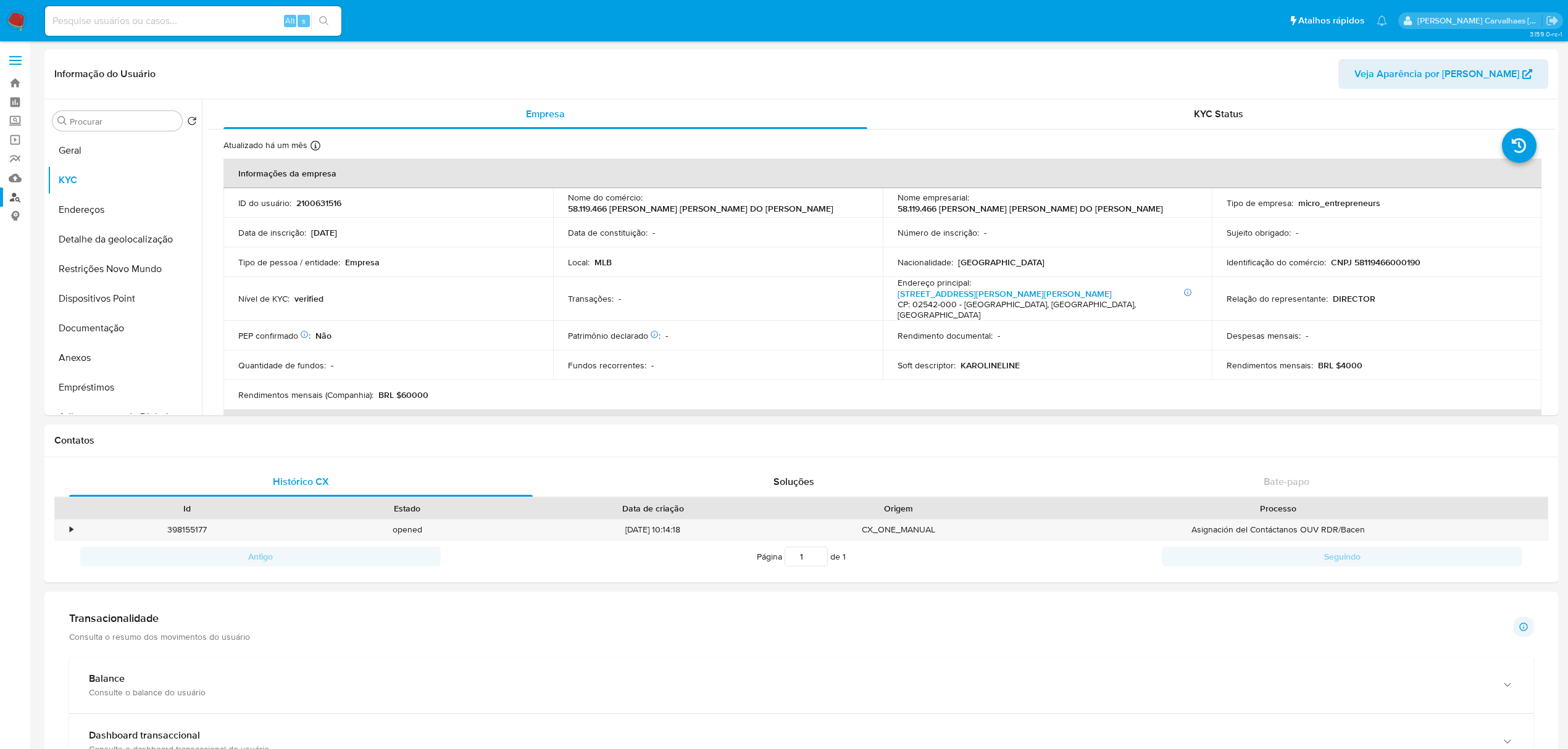
click at [15, 198] on link "Localizador de pessoas" at bounding box center [74, 197] width 147 height 19
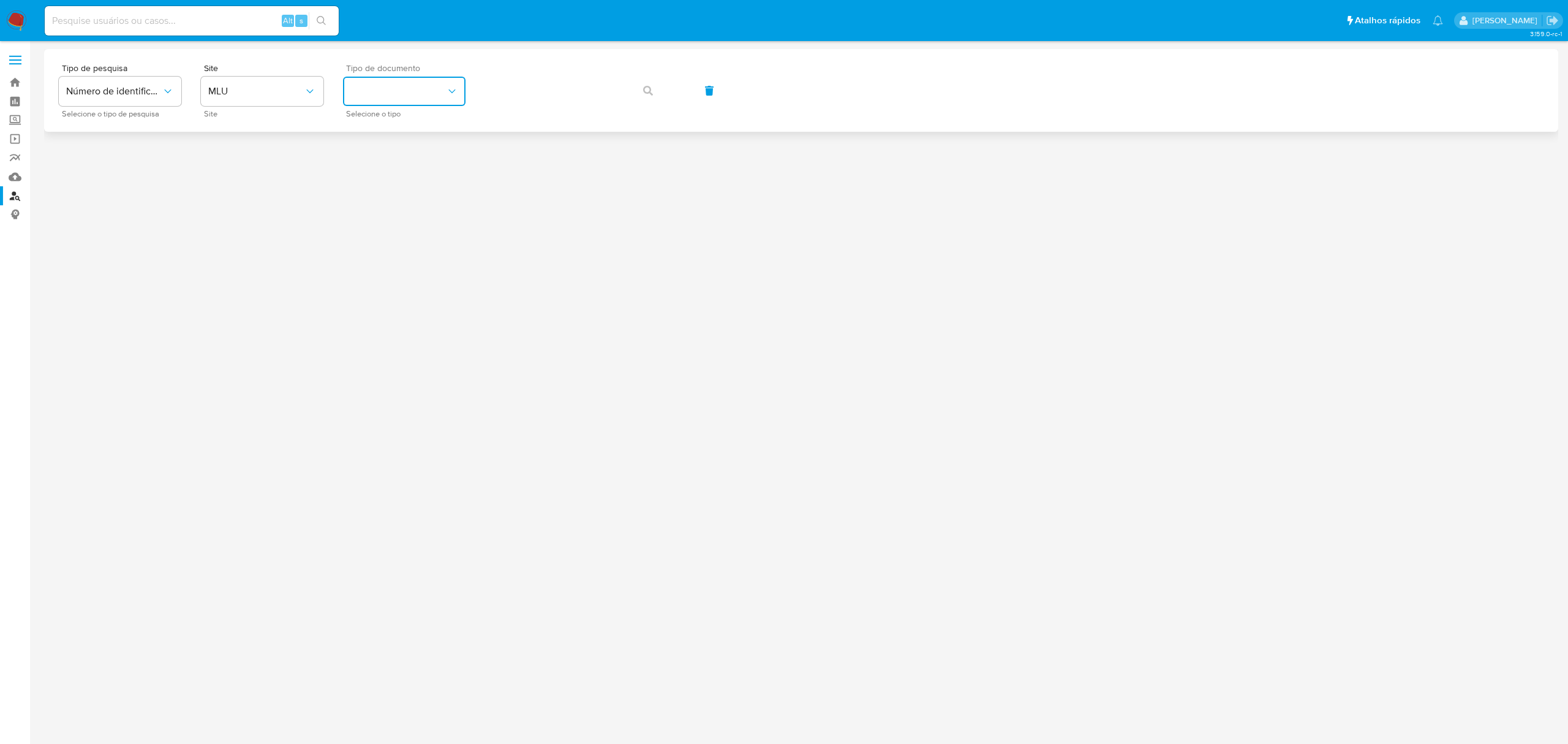
click at [422, 95] on button "identificationType" at bounding box center [404, 91] width 122 height 29
click at [298, 93] on span "MLU" at bounding box center [256, 91] width 96 height 12
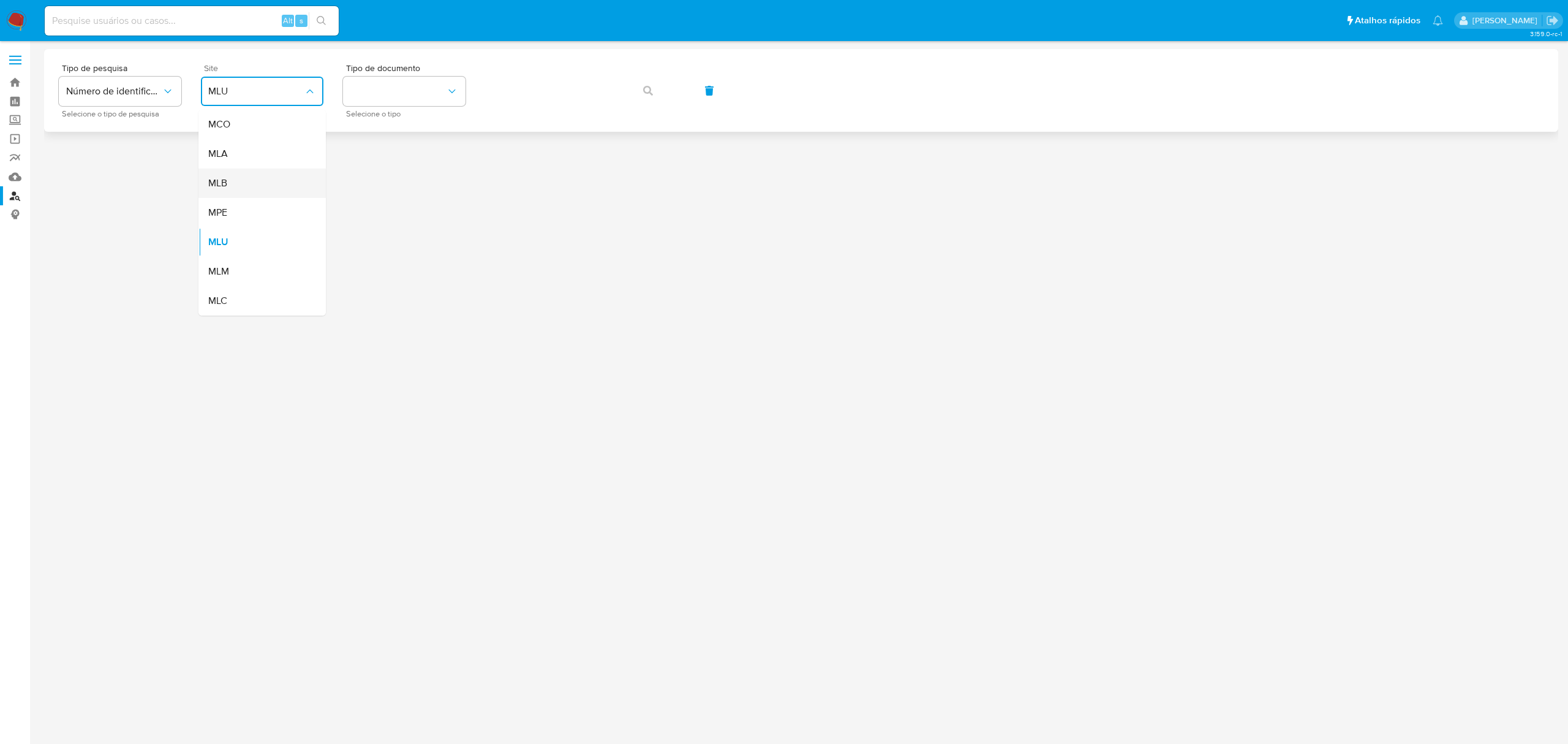
click at [222, 182] on span "MLB" at bounding box center [218, 183] width 19 height 12
drag, startPoint x: 411, startPoint y: 84, endPoint x: 374, endPoint y: 94, distance: 38.3
click at [374, 94] on button "identificationType" at bounding box center [404, 91] width 122 height 29
click at [380, 163] on div "CPF CPF" at bounding box center [401, 172] width 100 height 42
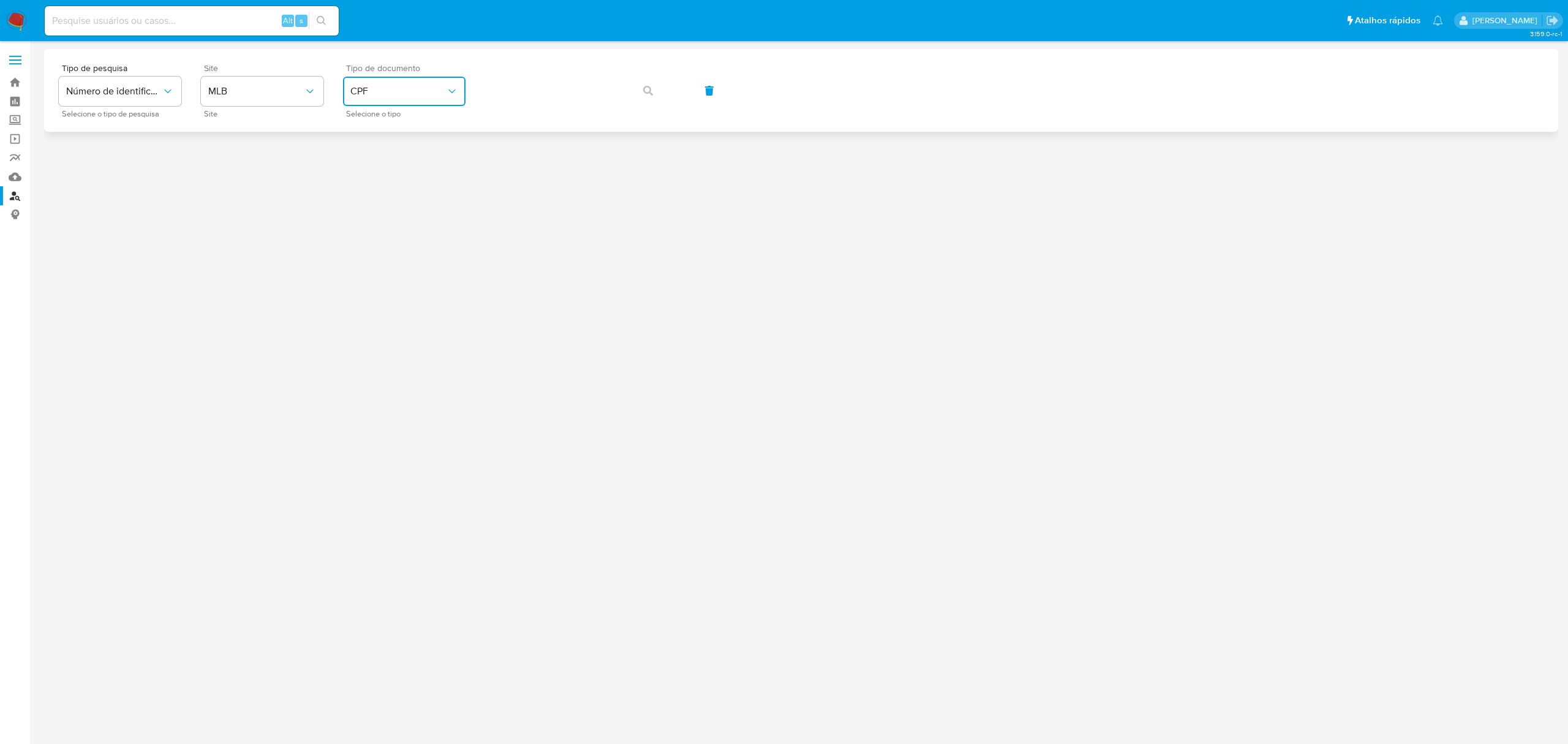
click at [381, 96] on span "CPF" at bounding box center [399, 91] width 96 height 12
click at [392, 133] on div "CNPJ CNPJ" at bounding box center [401, 130] width 100 height 42
drag, startPoint x: 638, startPoint y: 87, endPoint x: 645, endPoint y: 86, distance: 7.1
click at [643, 86] on button "button" at bounding box center [648, 90] width 42 height 29
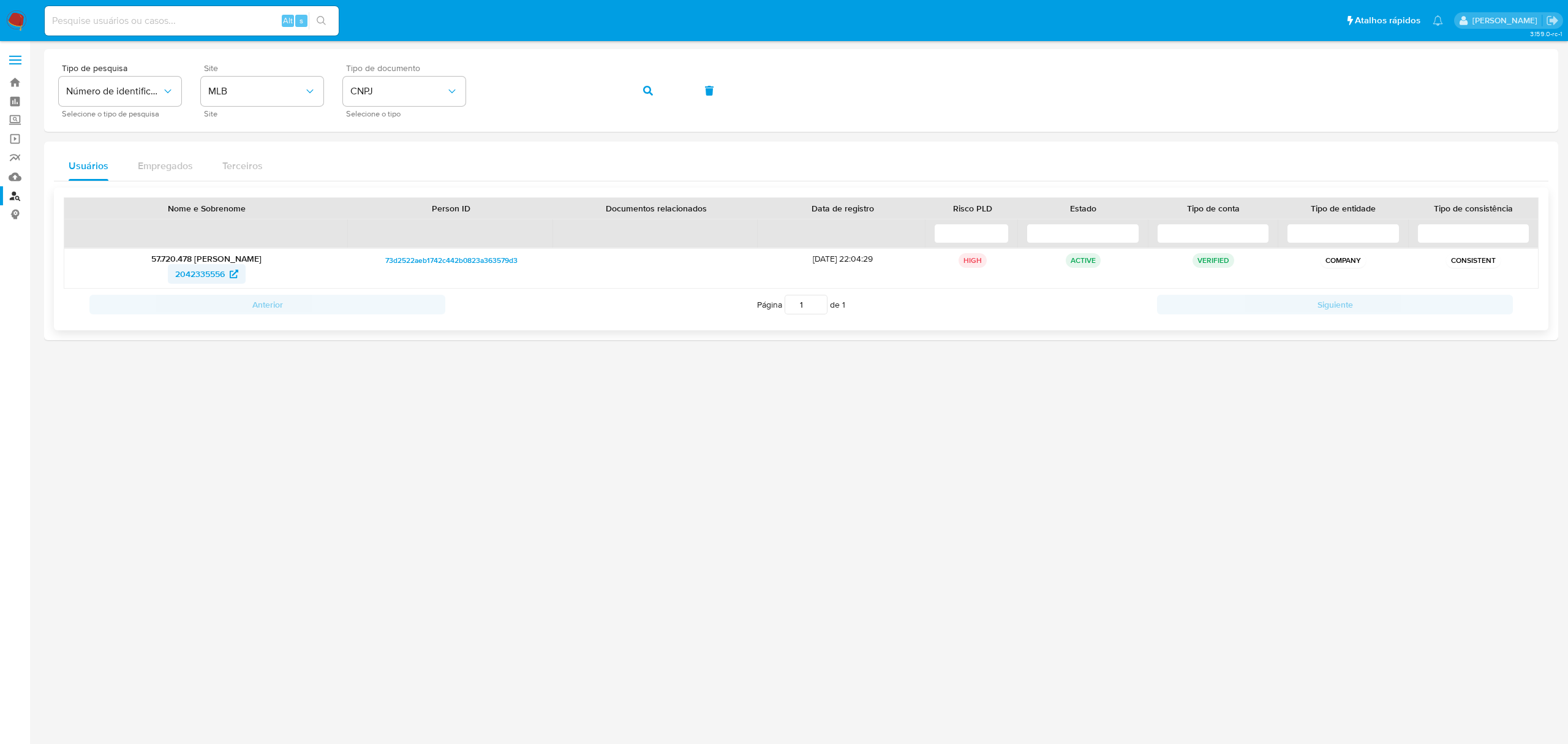
click at [189, 274] on span "2042335556" at bounding box center [200, 274] width 49 height 19
click at [447, 95] on icon "identificationType" at bounding box center [452, 91] width 12 height 12
click at [389, 165] on div "CPF CPF" at bounding box center [401, 172] width 100 height 42
click at [467, 96] on div "Tipo de pesquisa Número de identificação Selecione o tipo de pesquisa Site MLB …" at bounding box center [801, 90] width 1485 height 53
click at [649, 88] on icon "button" at bounding box center [648, 91] width 10 height 10
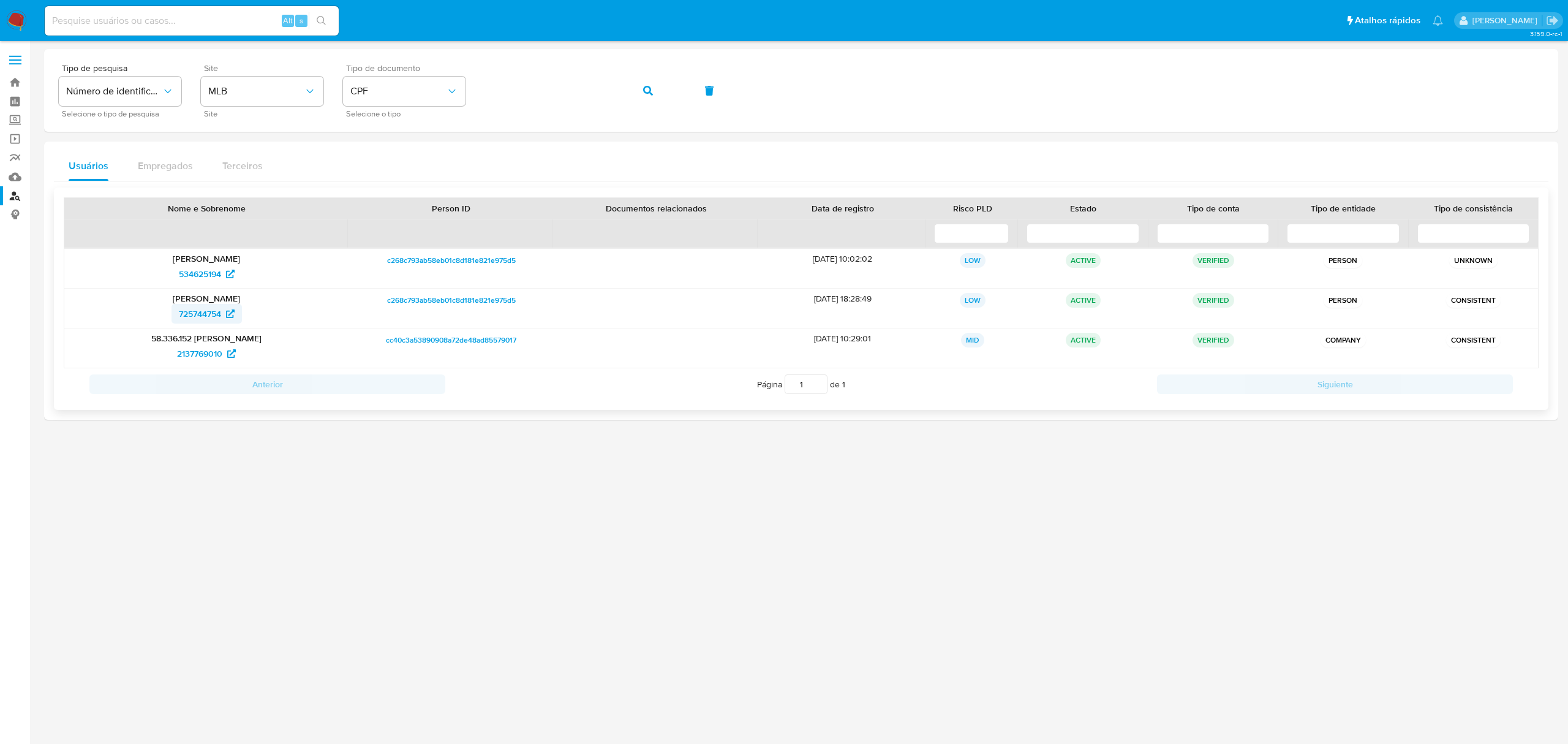
click at [199, 309] on span "725744754" at bounding box center [200, 314] width 42 height 19
click at [197, 269] on span "534625194" at bounding box center [200, 274] width 42 height 19
click at [476, 92] on div "Tipo de pesquisa Número de identificação Selecione o tipo de pesquisa Site MLB …" at bounding box center [801, 90] width 1485 height 53
click at [645, 90] on button "button" at bounding box center [648, 90] width 42 height 29
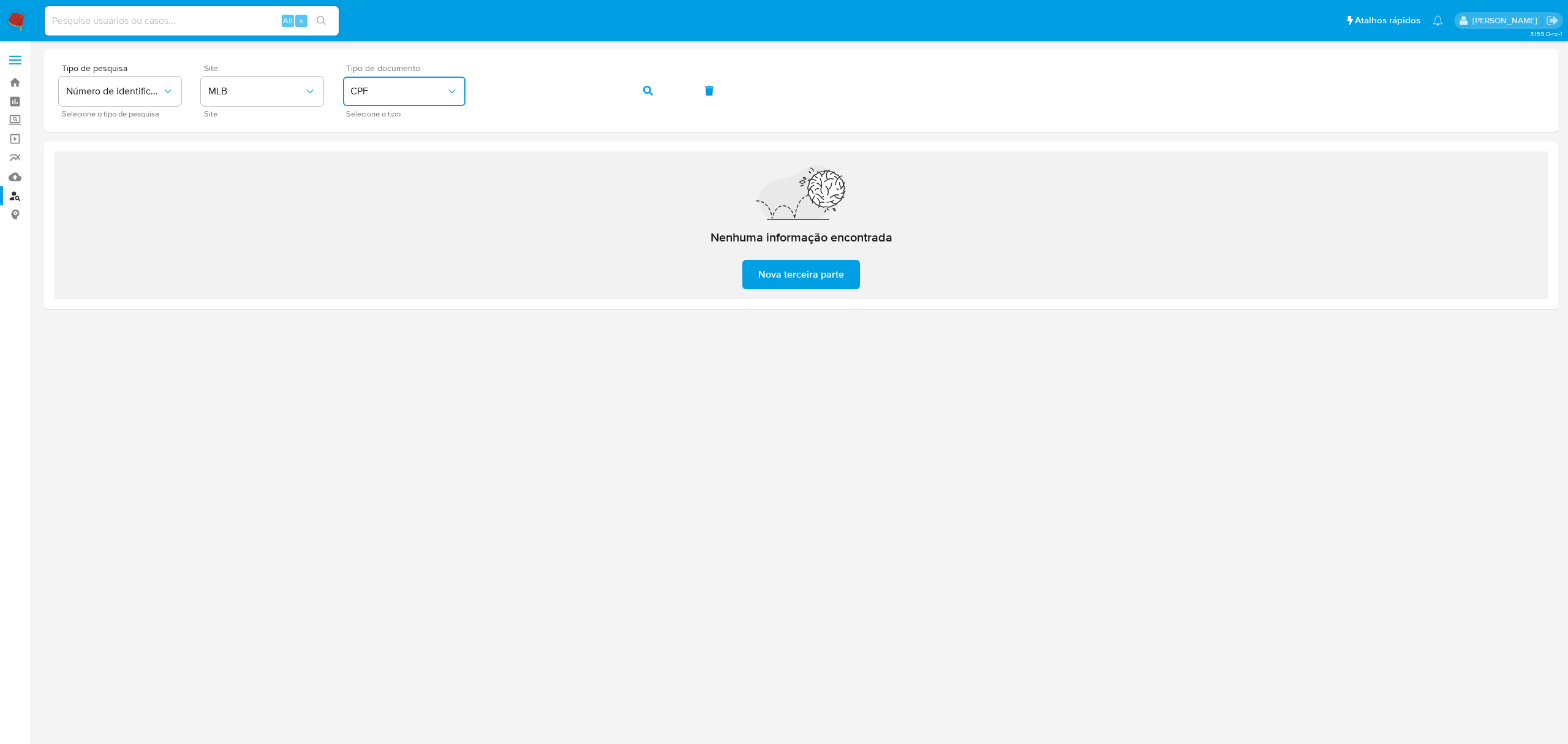
click at [449, 90] on icon "identificationType" at bounding box center [452, 91] width 6 height 4
click at [398, 125] on div "CNPJ CNPJ" at bounding box center [401, 130] width 100 height 42
click at [649, 87] on icon "button" at bounding box center [648, 91] width 10 height 10
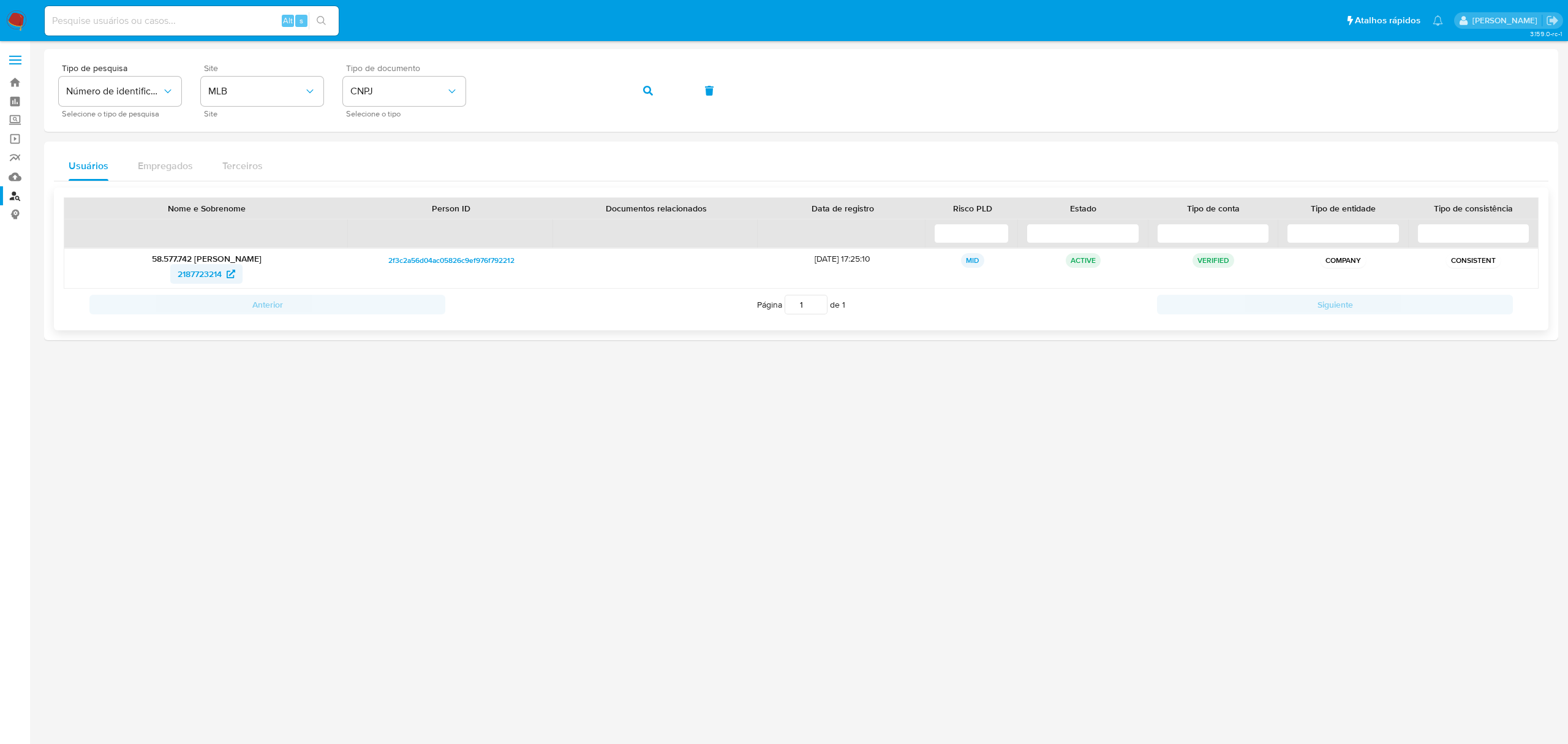
click at [218, 273] on span "2187723214" at bounding box center [200, 274] width 44 height 19
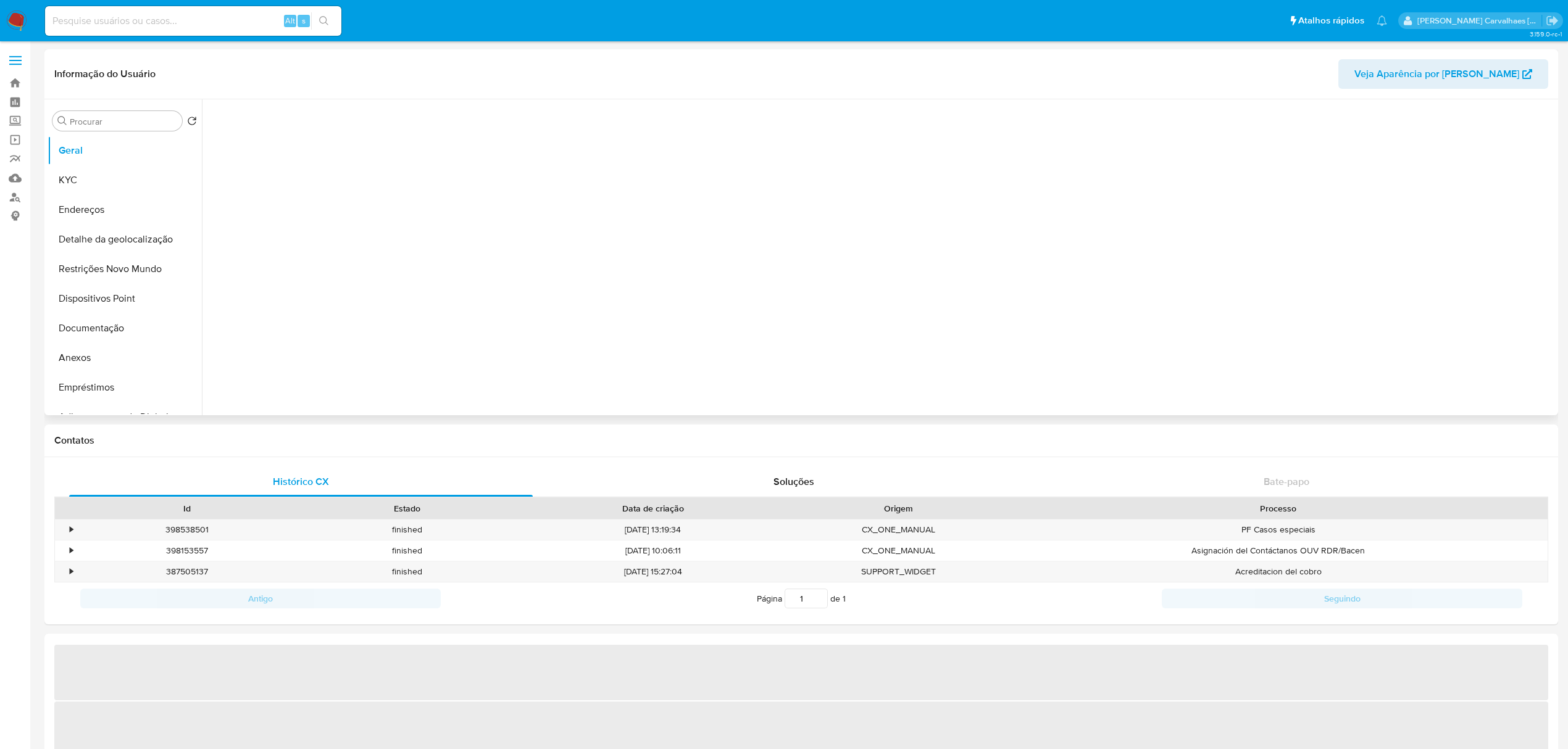
select select "10"
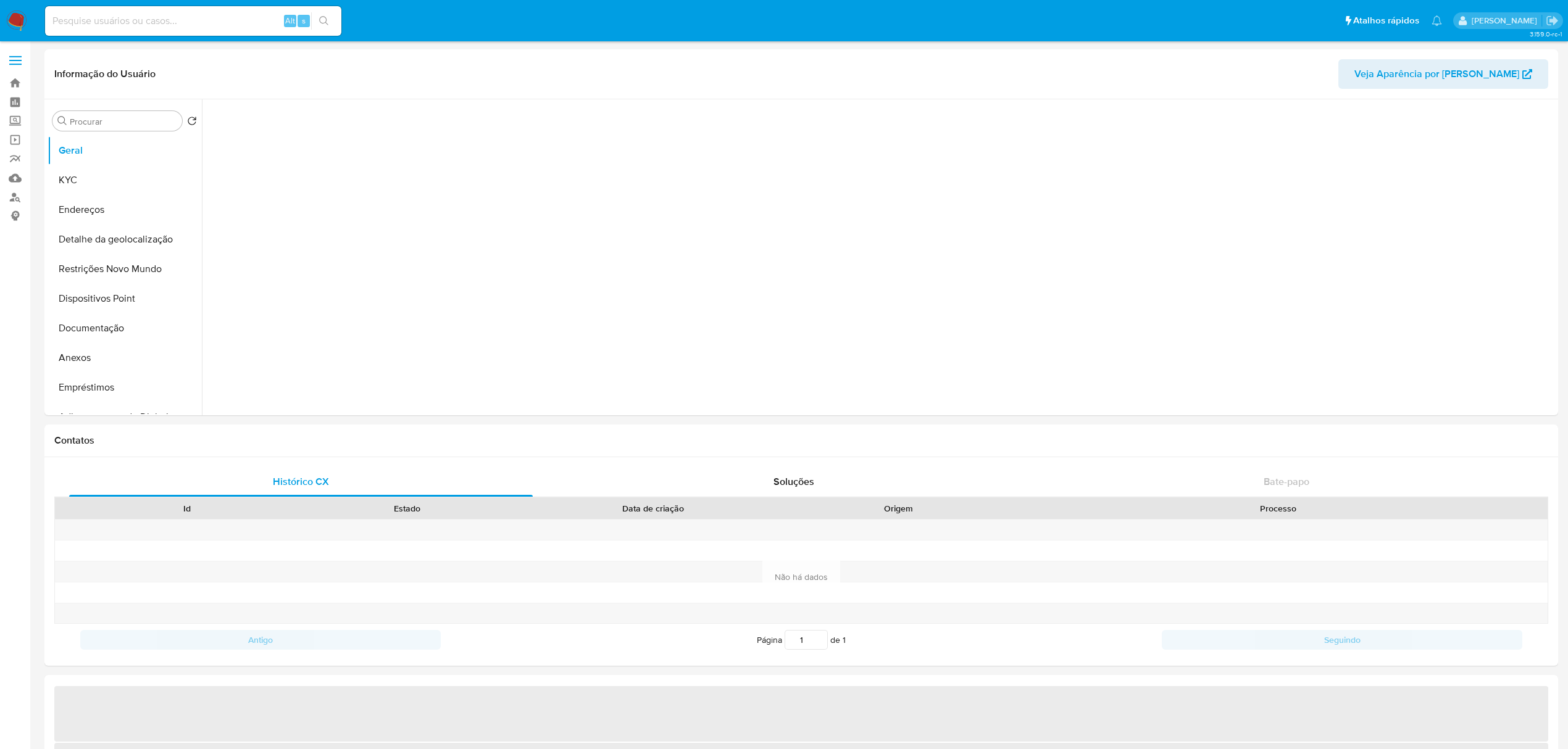
select select "10"
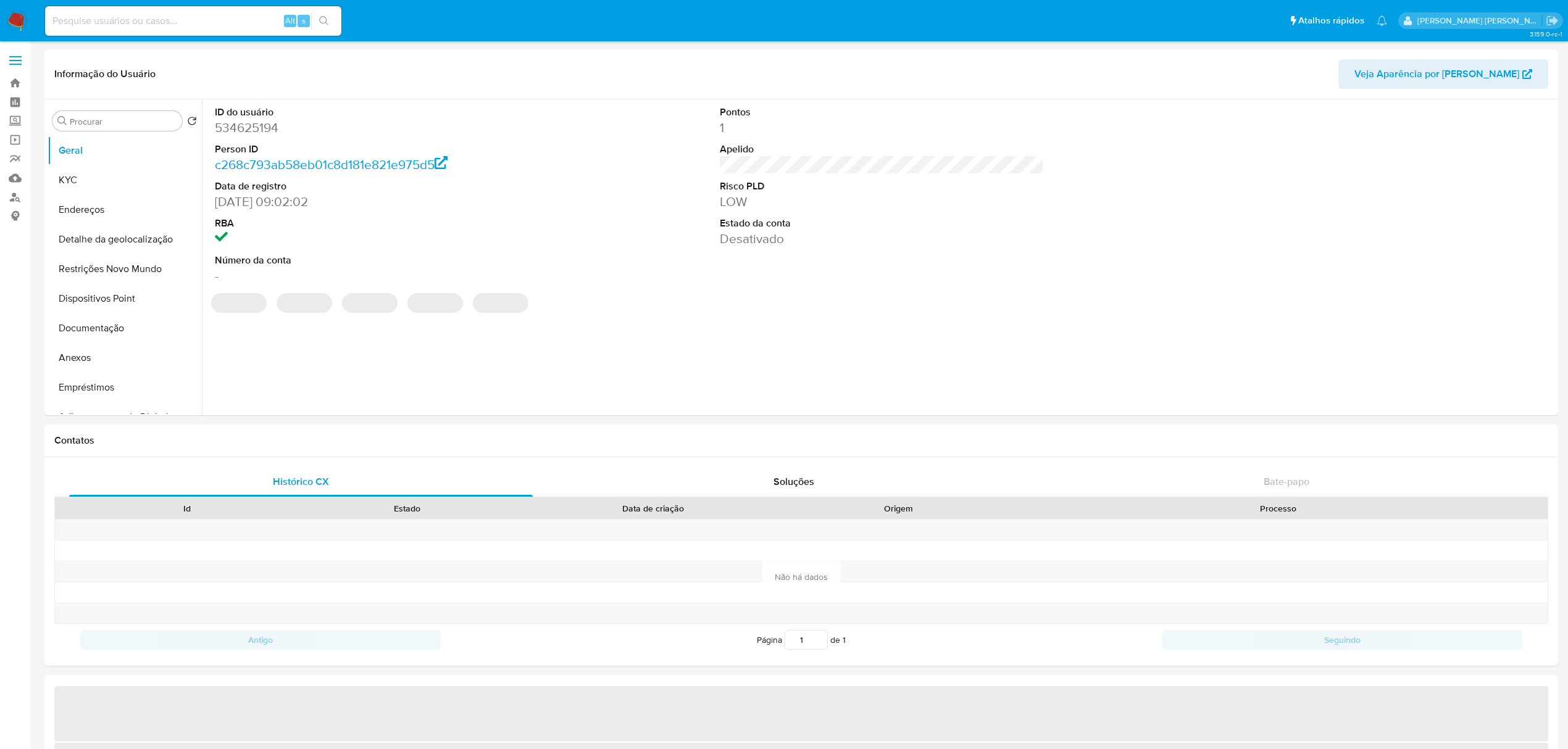
select select "10"
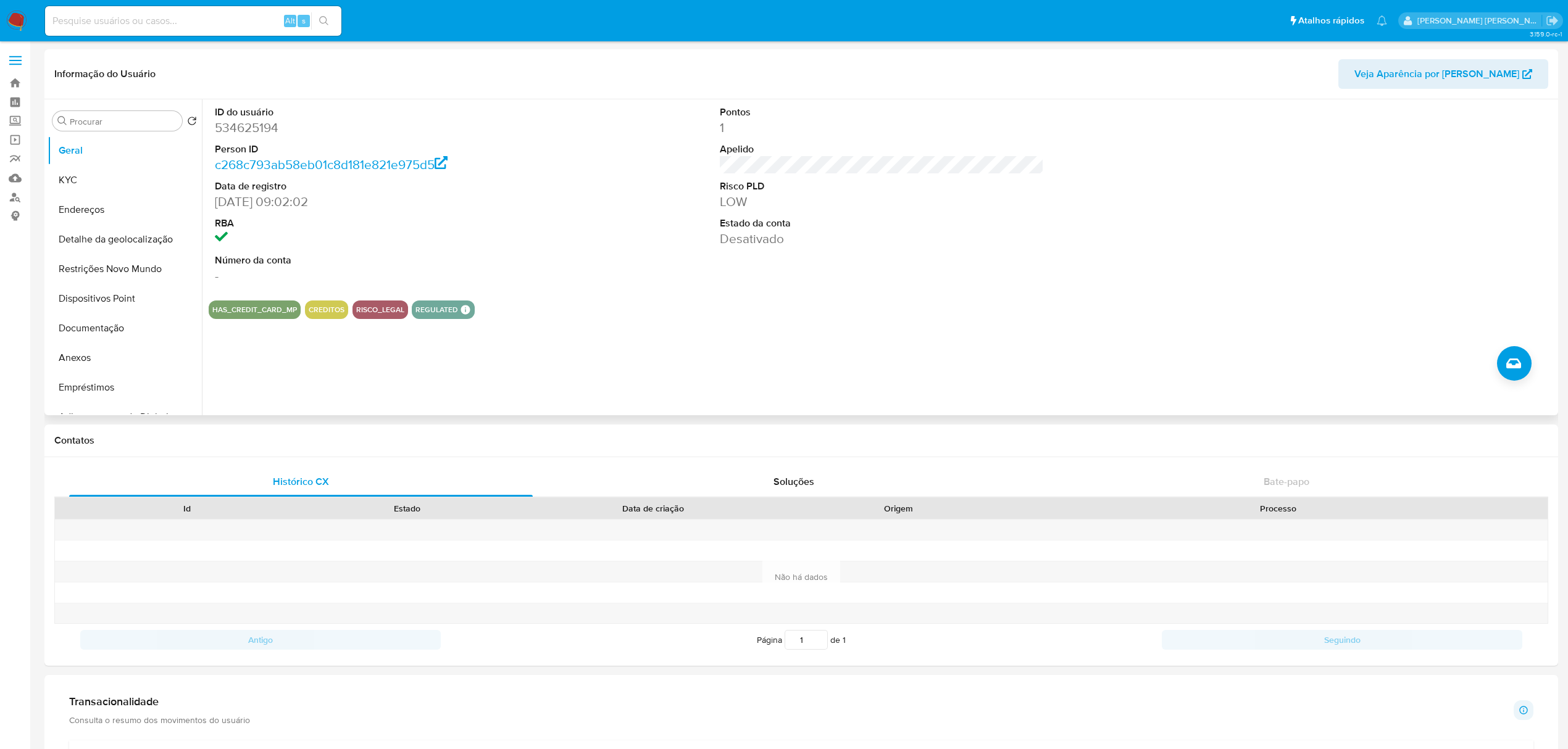
drag, startPoint x: 114, startPoint y: 265, endPoint x: 274, endPoint y: 265, distance: 160.0
click at [115, 265] on button "Restrições Novo Mundo" at bounding box center [125, 269] width 154 height 30
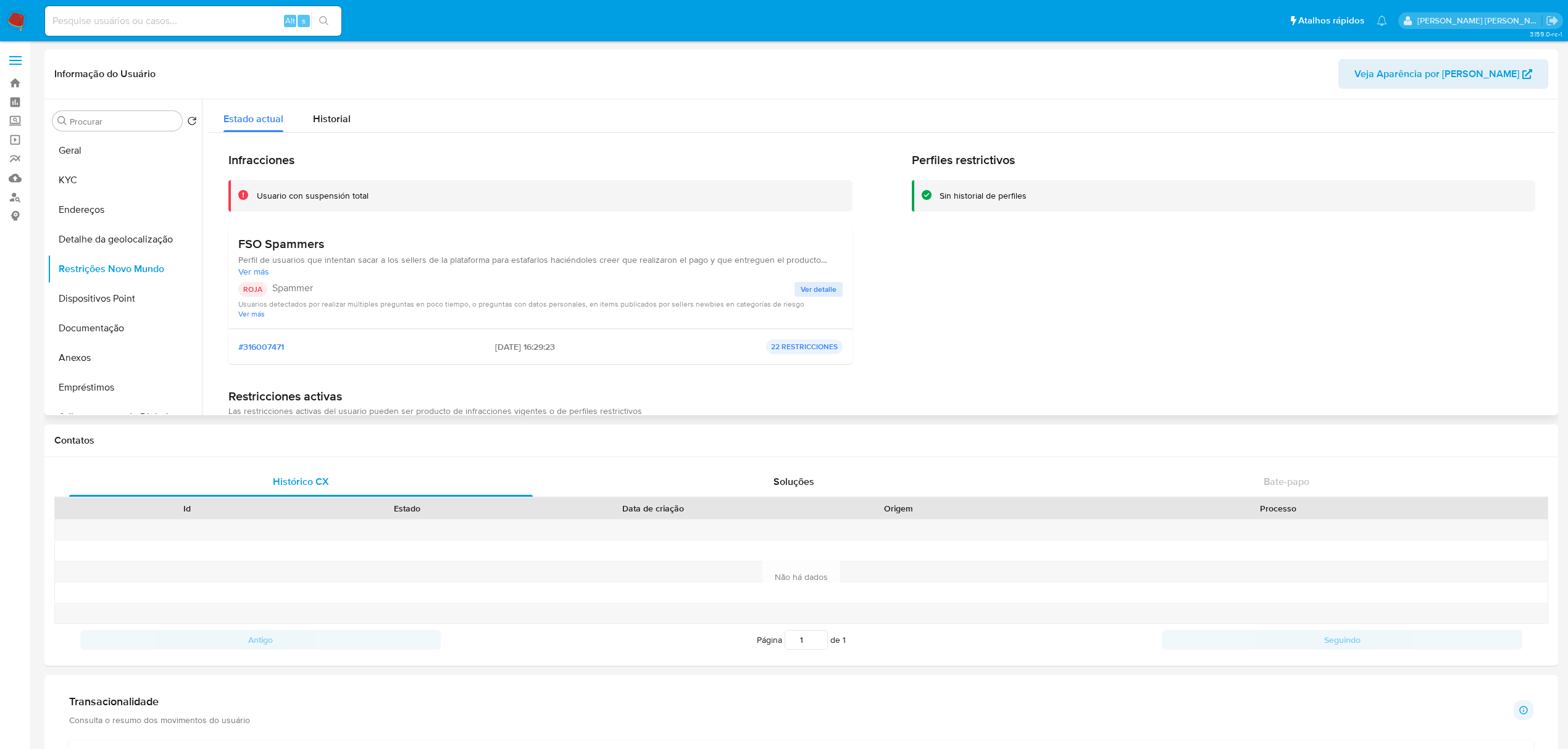
click at [803, 276] on span "Ver más" at bounding box center [540, 271] width 604 height 11
drag, startPoint x: 239, startPoint y: 260, endPoint x: 410, endPoint y: 278, distance: 171.9
click at [410, 278] on div "Perfil de usuarios que intentan sacar a los sellers de la plataforma para estaf…" at bounding box center [540, 271] width 604 height 34
click at [253, 324] on span "Ver más" at bounding box center [540, 324] width 604 height 9
click at [811, 301] on span "Ver detalle" at bounding box center [819, 300] width 36 height 12
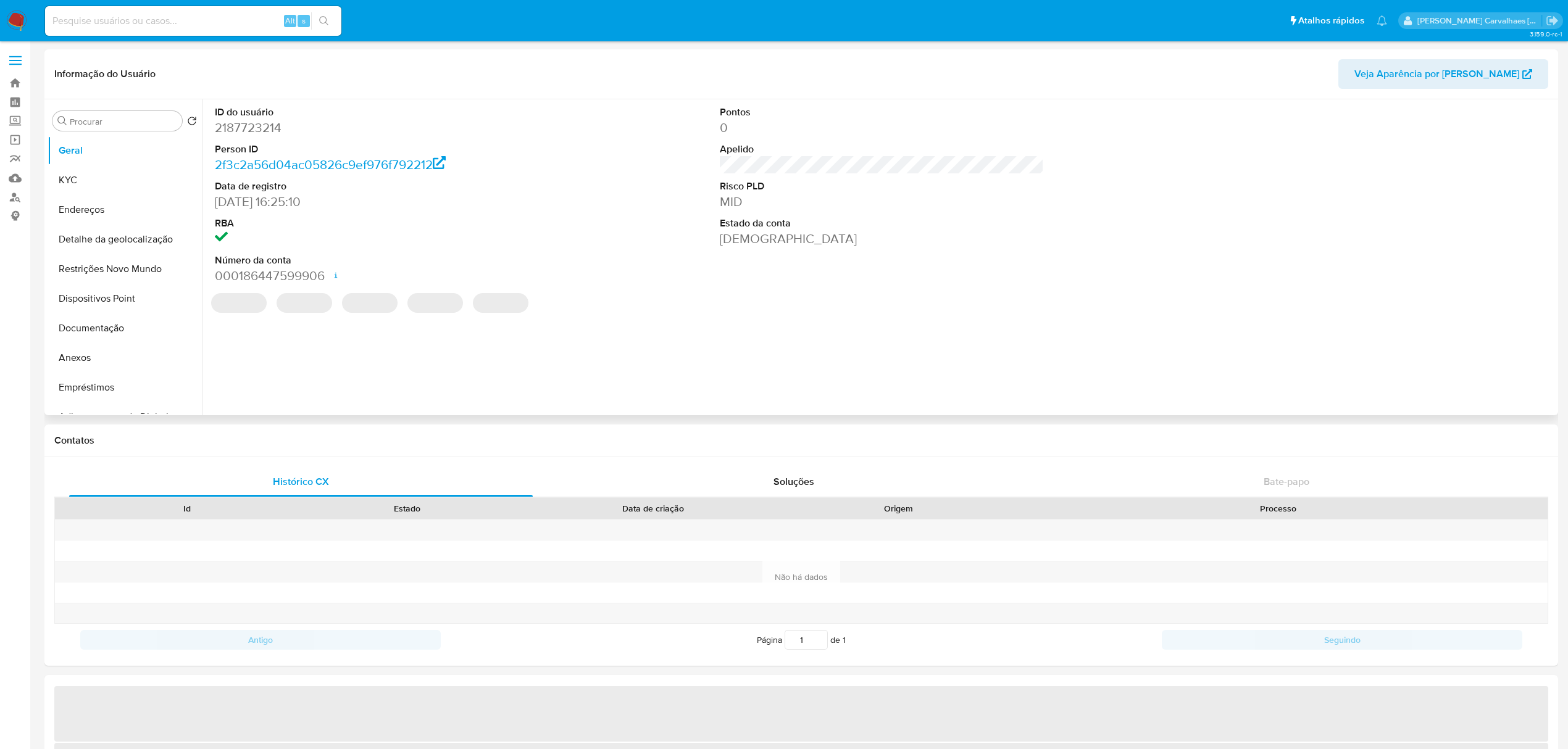
select select "10"
